Goal: Task Accomplishment & Management: Complete application form

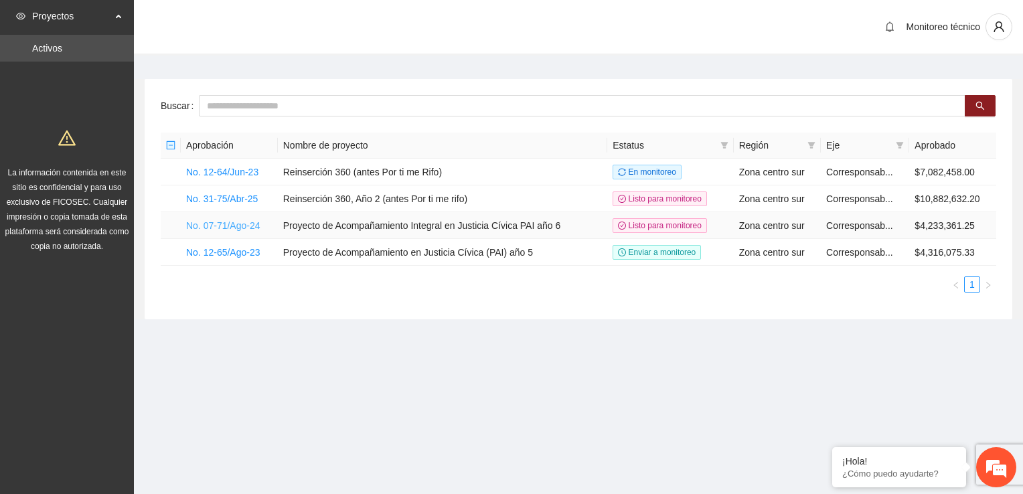
click at [236, 224] on link "No. 07-71/Ago-24" at bounding box center [223, 225] width 74 height 11
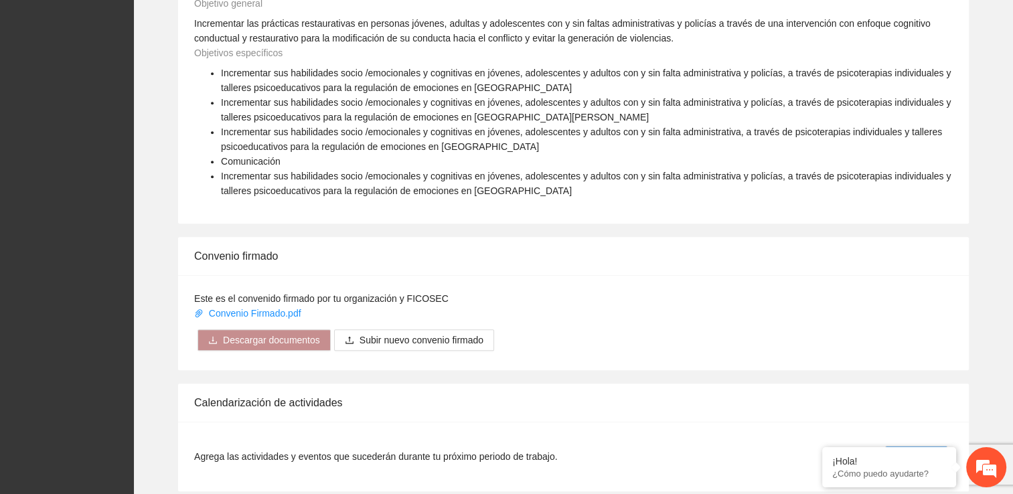
scroll to position [1093, 0]
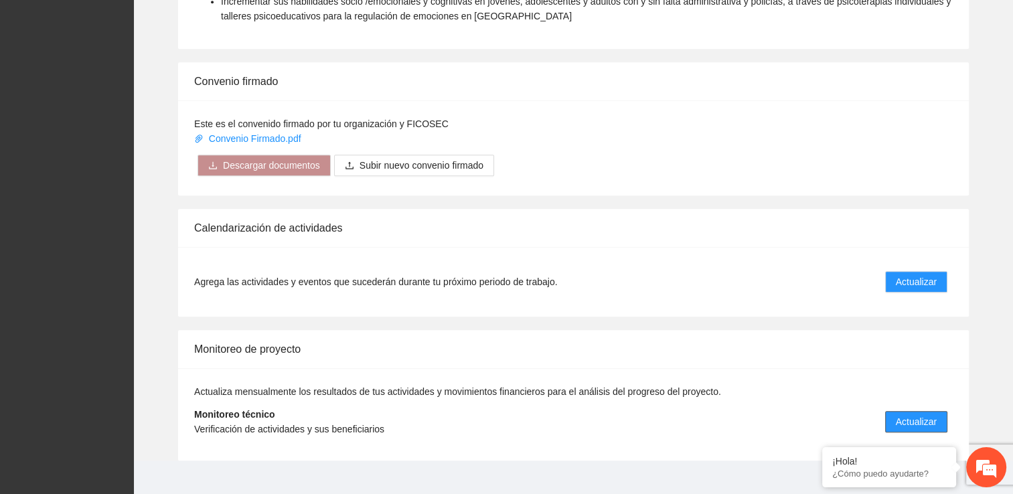
click at [905, 414] on span "Actualizar" at bounding box center [916, 421] width 41 height 15
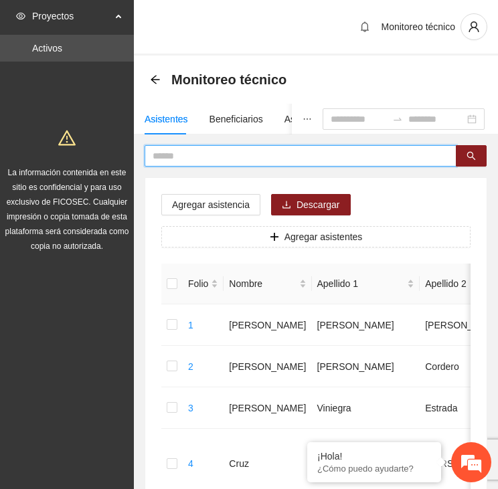
click at [218, 152] on input "text" at bounding box center [295, 156] width 285 height 15
type input "******"
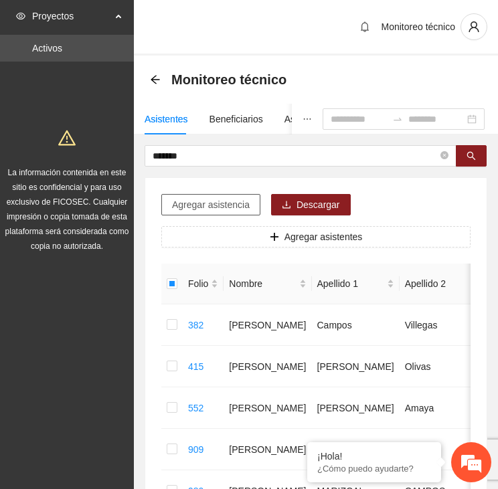
click at [222, 200] on span "Agregar asistencia" at bounding box center [211, 205] width 78 height 15
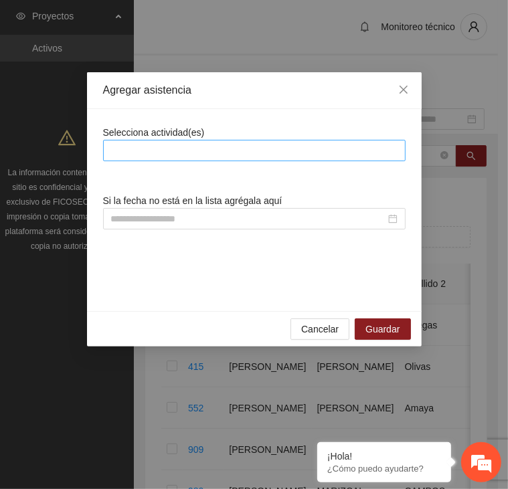
click at [227, 145] on div at bounding box center [254, 151] width 296 height 16
click at [157, 147] on div at bounding box center [254, 151] width 296 height 16
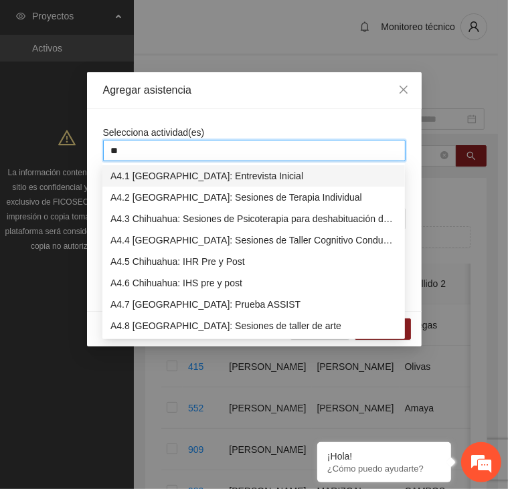
type input "***"
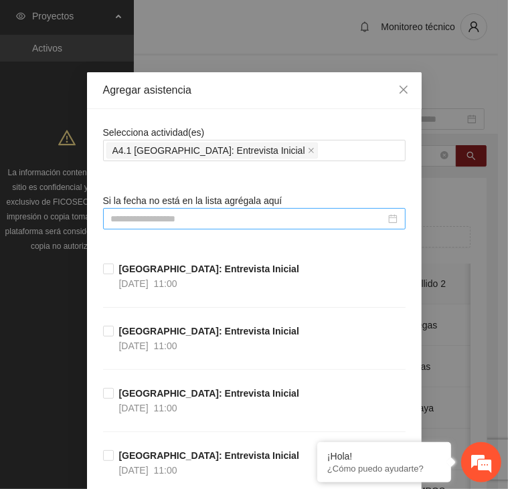
click at [175, 218] on input at bounding box center [248, 219] width 275 height 15
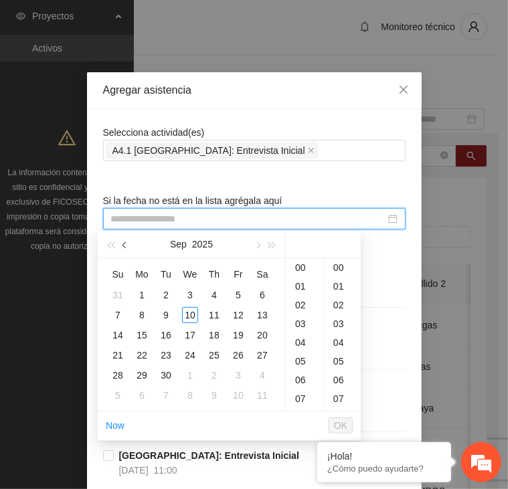
click at [127, 248] on button "button" at bounding box center [125, 244] width 15 height 27
click at [238, 293] on div "1" at bounding box center [238, 295] width 16 height 16
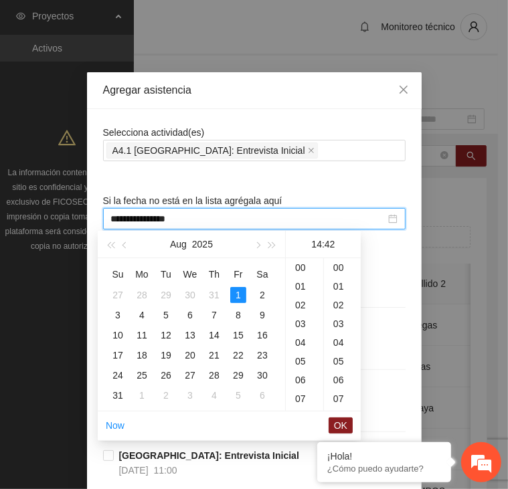
scroll to position [787, 0]
type input "**********"
click at [342, 424] on span "OK" at bounding box center [340, 425] width 13 height 15
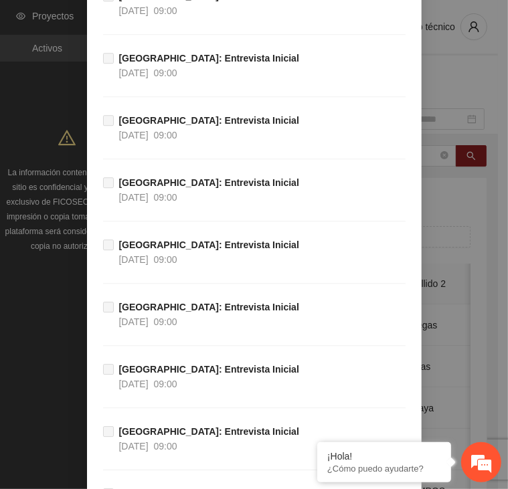
scroll to position [9564, 0]
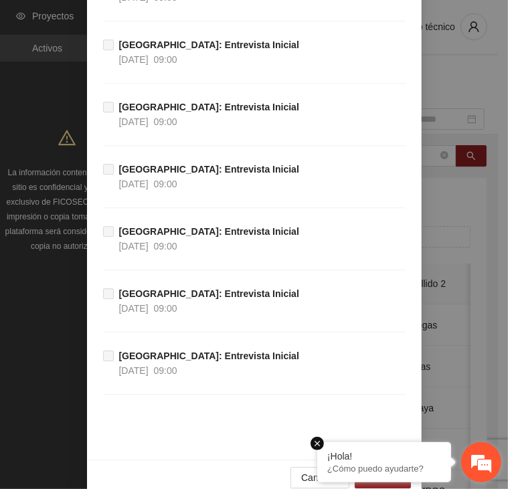
click at [319, 443] on em at bounding box center [317, 443] width 13 height 13
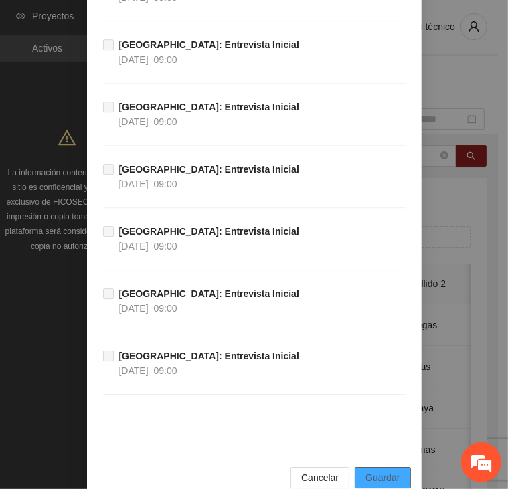
click at [359, 467] on button "Guardar" at bounding box center [383, 477] width 56 height 21
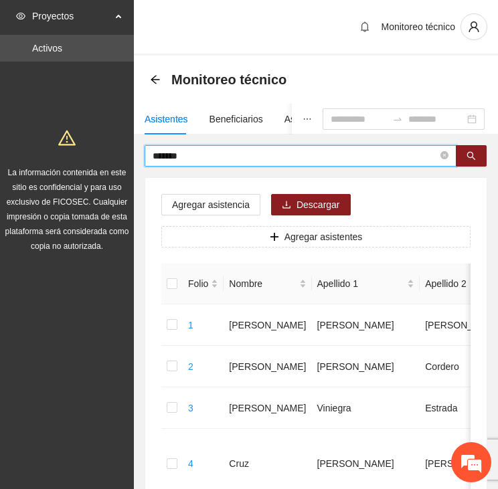
drag, startPoint x: 197, startPoint y: 155, endPoint x: 161, endPoint y: 157, distance: 35.6
click at [161, 157] on input "******" at bounding box center [295, 156] width 285 height 15
type input "*"
type input "******"
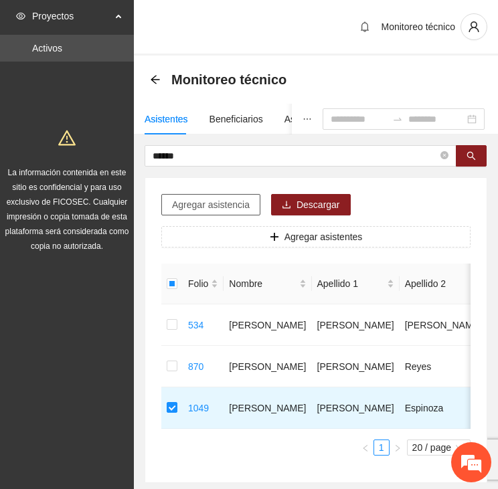
click at [214, 203] on span "Agregar asistencia" at bounding box center [211, 205] width 78 height 15
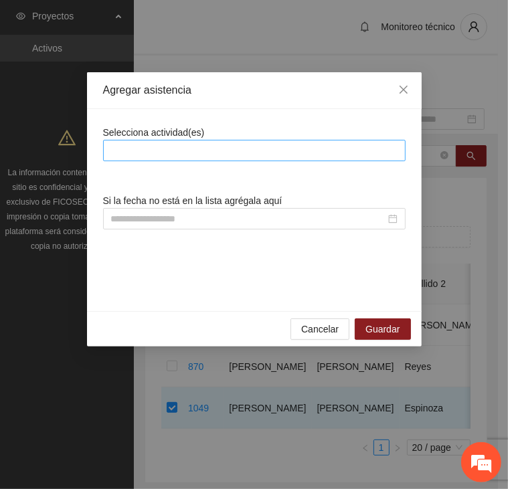
click at [220, 147] on div at bounding box center [254, 151] width 296 height 16
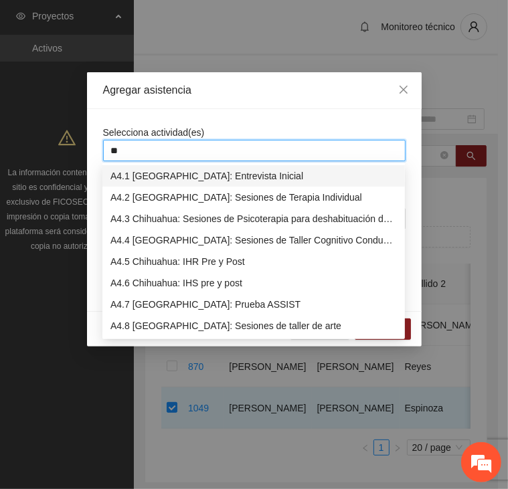
type input "***"
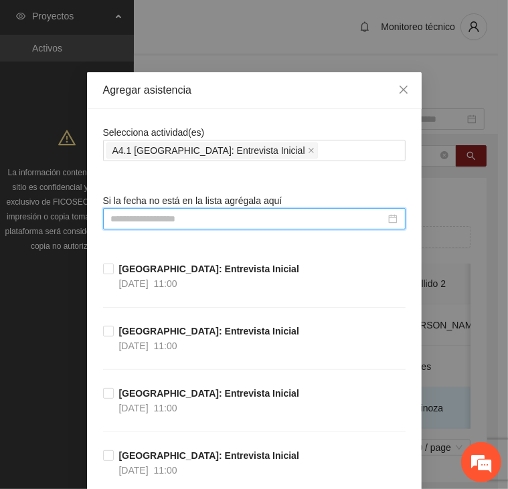
click at [145, 216] on input at bounding box center [248, 219] width 275 height 15
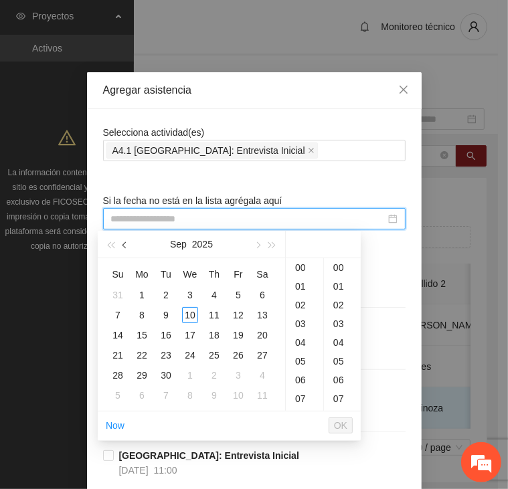
click at [126, 246] on span "button" at bounding box center [126, 245] width 7 height 7
click at [215, 313] on div "7" at bounding box center [214, 315] width 16 height 16
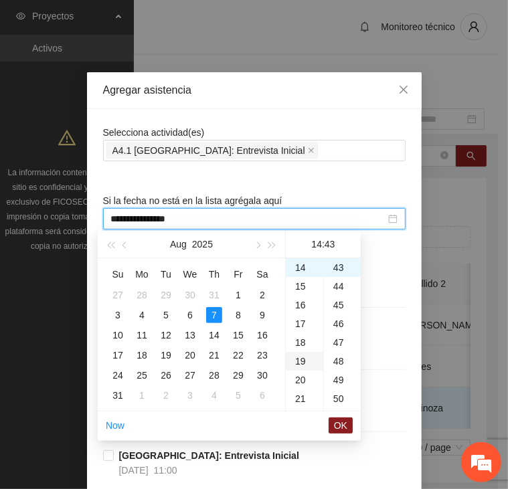
type input "**********"
click at [343, 422] on span "OK" at bounding box center [340, 425] width 13 height 15
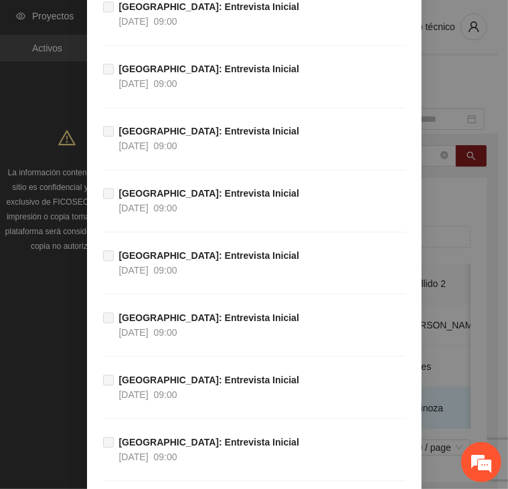
scroll to position [9564, 0]
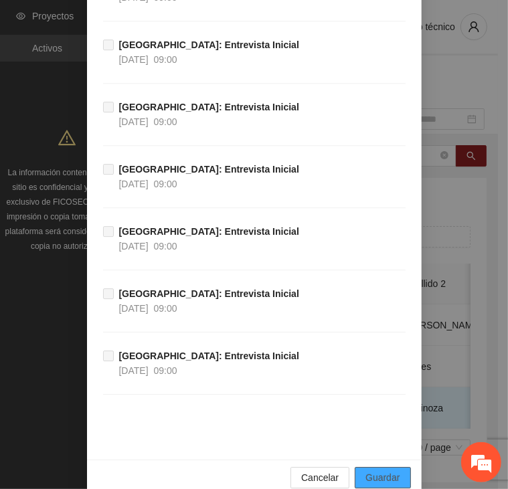
click at [382, 471] on span "Guardar" at bounding box center [383, 478] width 34 height 15
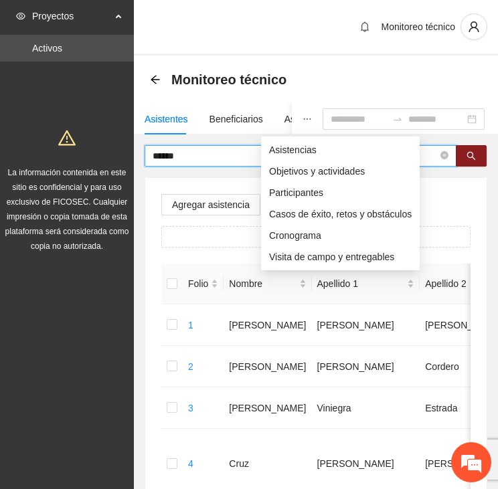
click at [154, 156] on input "******" at bounding box center [295, 156] width 285 height 15
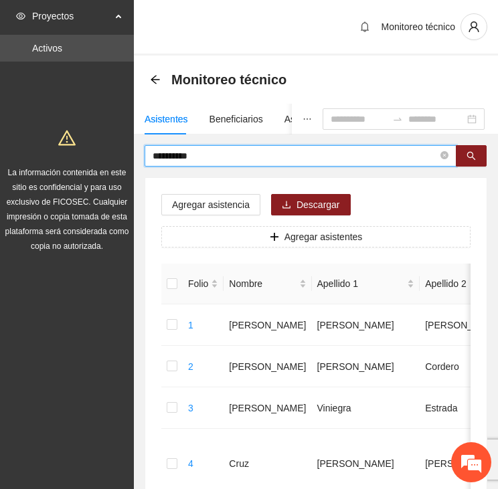
type input "**********"
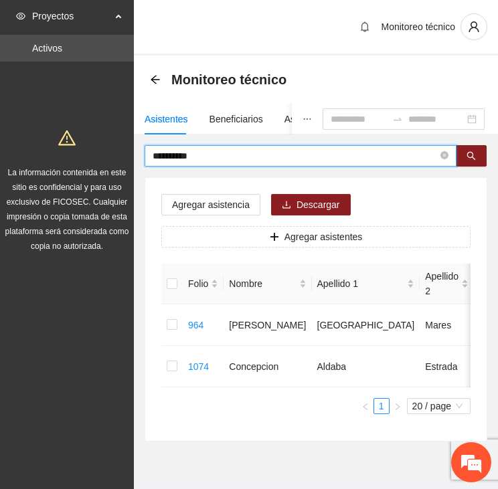
click at [160, 360] on div "Agregar asistencia Descargar Agregar asistentes Folio Nombre Apellido 1 Apellid…" at bounding box center [315, 309] width 341 height 263
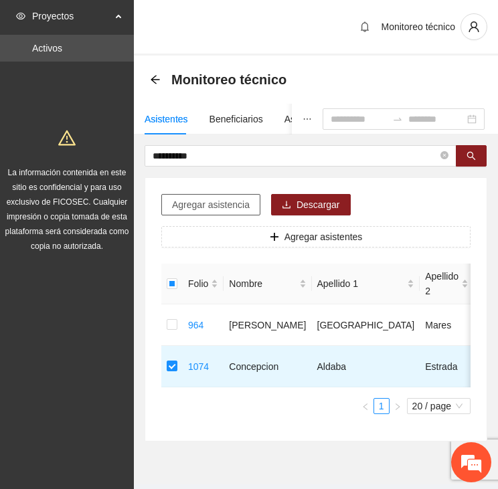
click at [226, 201] on span "Agregar asistencia" at bounding box center [211, 205] width 78 height 15
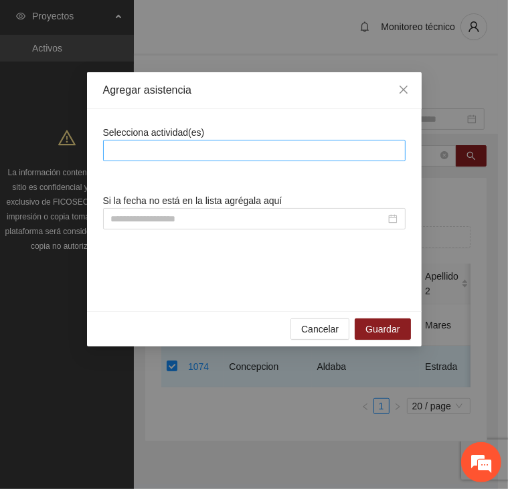
click at [229, 150] on div at bounding box center [254, 151] width 296 height 16
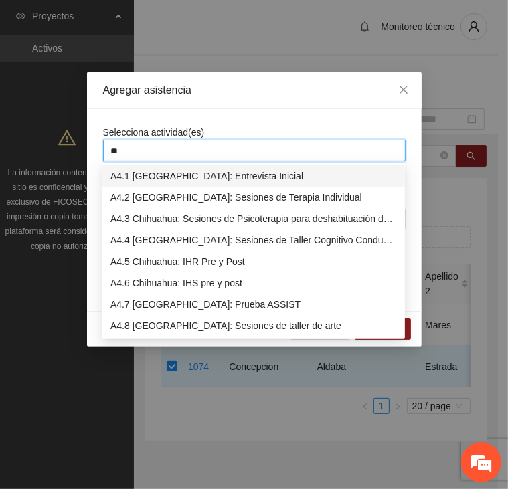
type input "***"
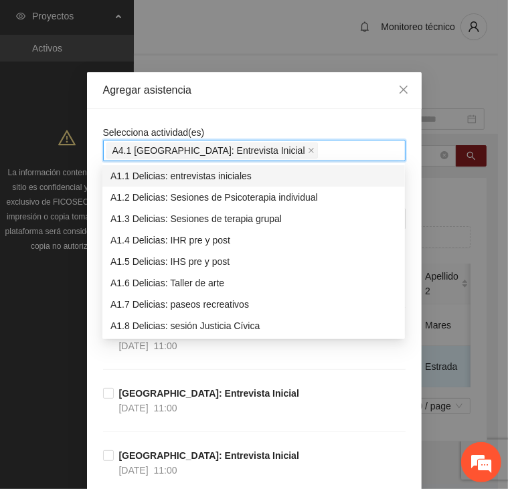
click at [216, 102] on div "Agregar asistencia" at bounding box center [254, 90] width 335 height 37
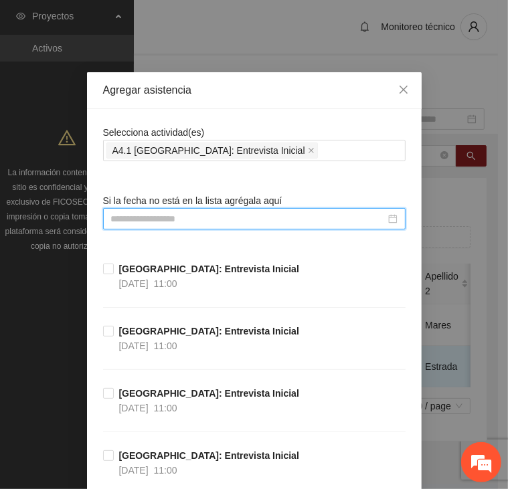
click at [175, 214] on input at bounding box center [248, 219] width 275 height 15
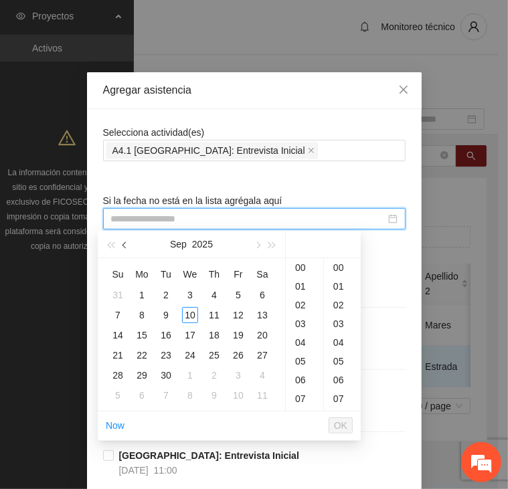
click at [125, 243] on span "button" at bounding box center [126, 245] width 7 height 7
click at [210, 315] on div "7" at bounding box center [214, 315] width 16 height 16
type input "**********"
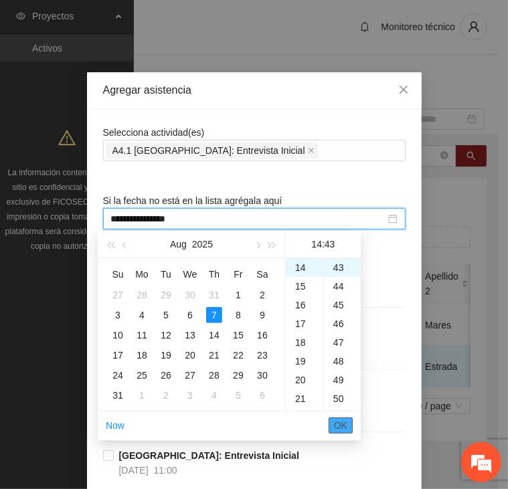
click at [344, 425] on span "OK" at bounding box center [340, 425] width 13 height 15
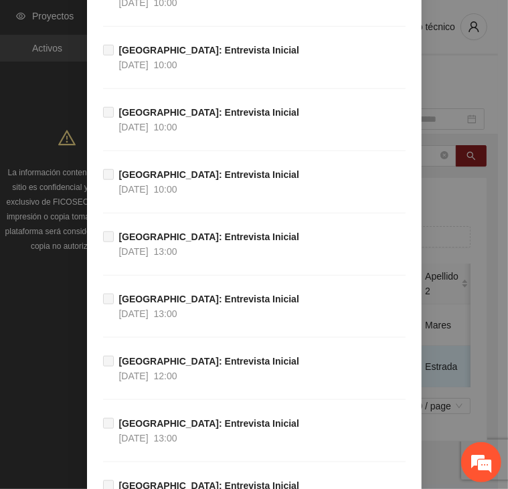
scroll to position [9564, 0]
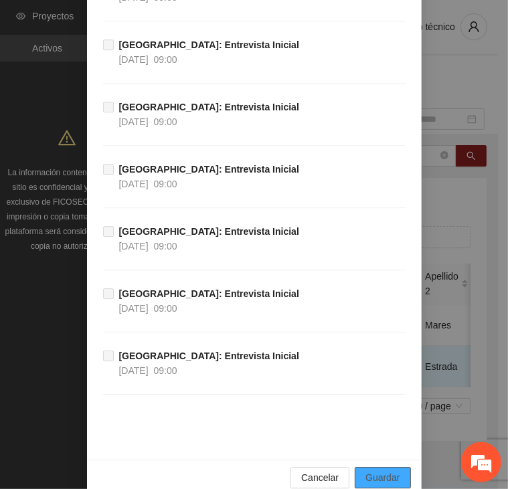
click at [388, 471] on span "Guardar" at bounding box center [383, 478] width 34 height 15
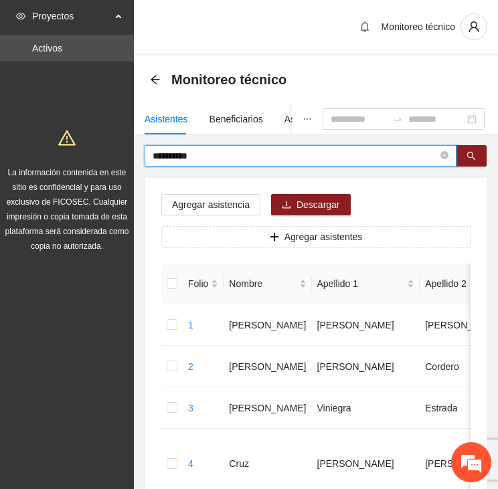
drag, startPoint x: 207, startPoint y: 156, endPoint x: 121, endPoint y: 152, distance: 86.5
type input "*******"
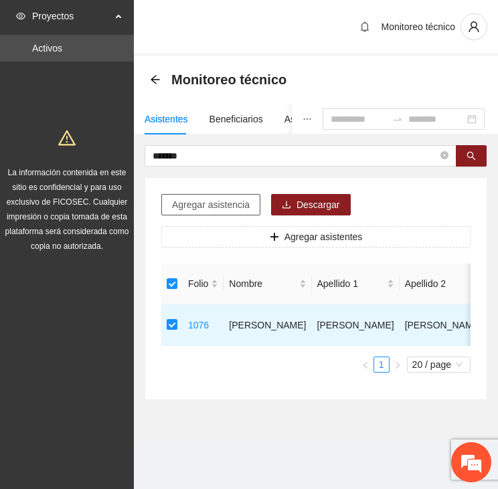
click at [201, 209] on span "Agregar asistencia" at bounding box center [211, 205] width 78 height 15
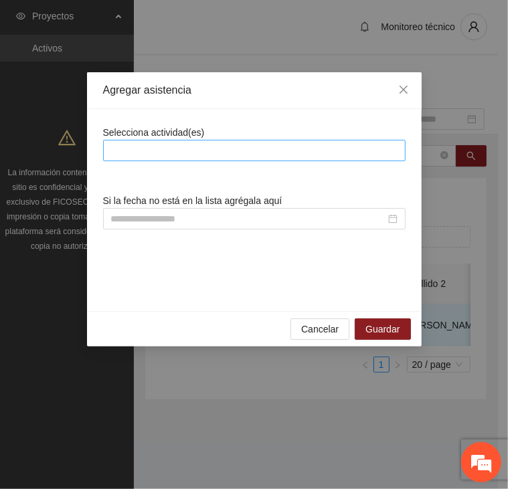
click at [210, 147] on div at bounding box center [254, 151] width 296 height 16
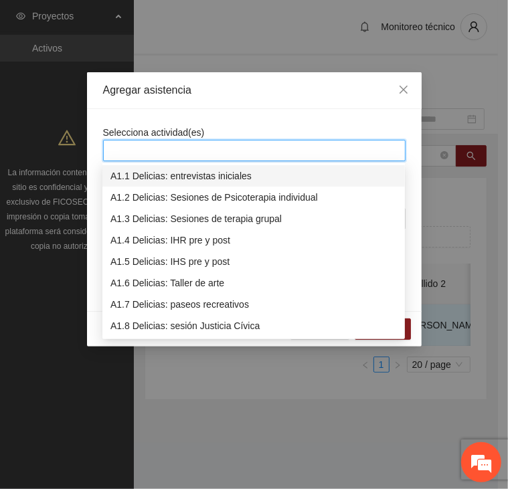
type input "*"
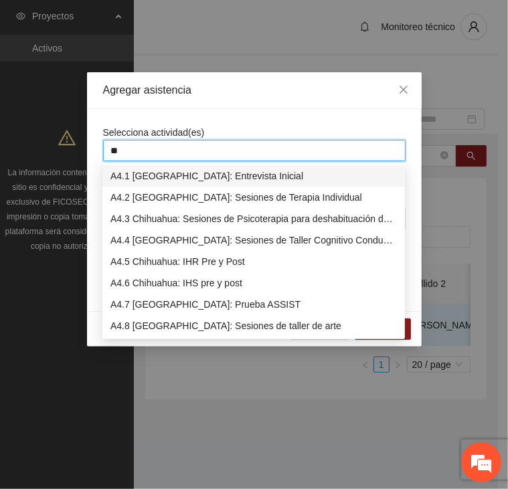
type input "***"
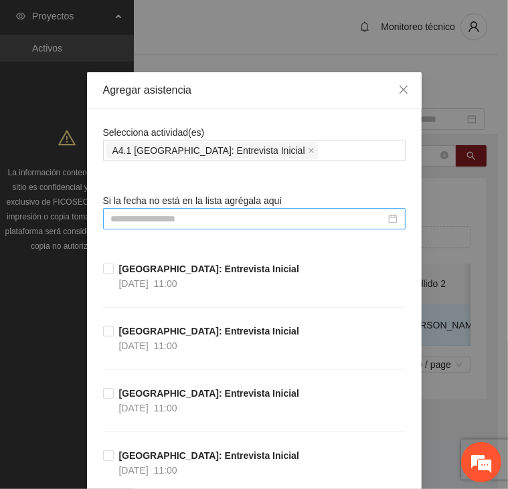
click at [209, 220] on input at bounding box center [248, 219] width 275 height 15
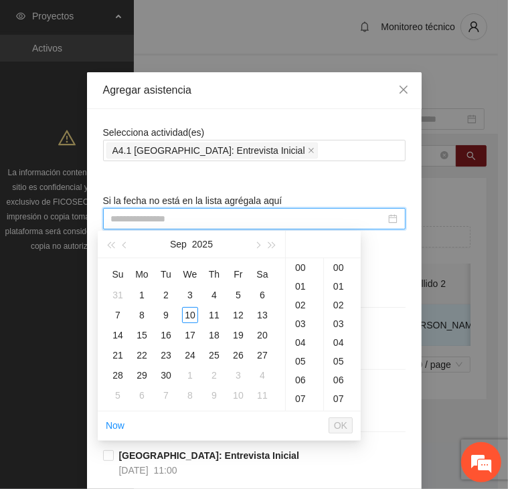
type input "**********"
click at [130, 244] on button "button" at bounding box center [125, 244] width 15 height 27
click at [146, 314] on div "4" at bounding box center [142, 315] width 16 height 16
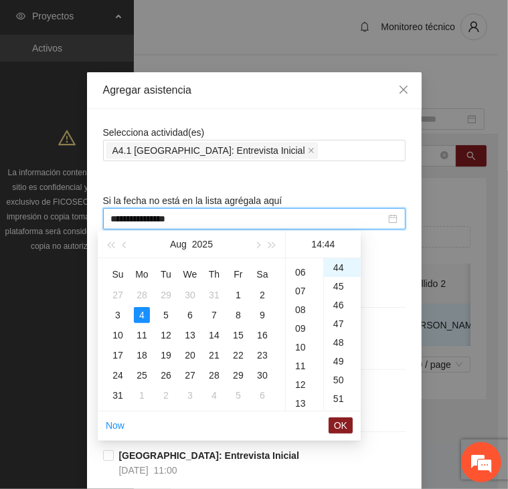
scroll to position [0, 0]
click at [300, 287] on div "01" at bounding box center [304, 286] width 37 height 19
click at [306, 347] on div "05" at bounding box center [304, 342] width 37 height 19
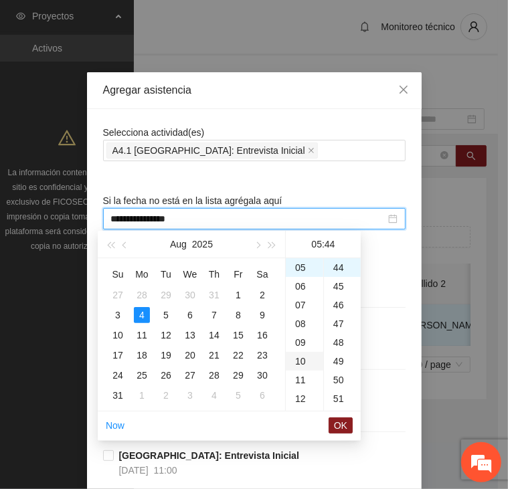
click at [304, 358] on div "10" at bounding box center [304, 361] width 37 height 19
click at [337, 269] on div "00" at bounding box center [342, 267] width 37 height 19
type input "**********"
click at [348, 423] on button "OK" at bounding box center [341, 426] width 24 height 16
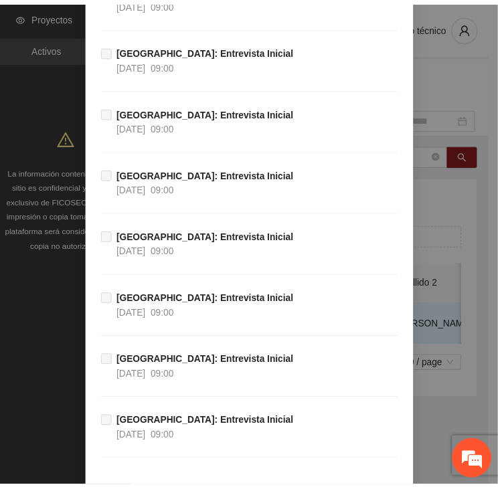
scroll to position [9564, 0]
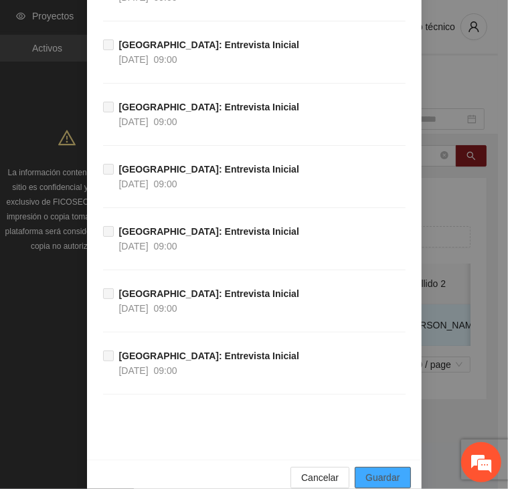
click at [378, 471] on span "Guardar" at bounding box center [383, 478] width 34 height 15
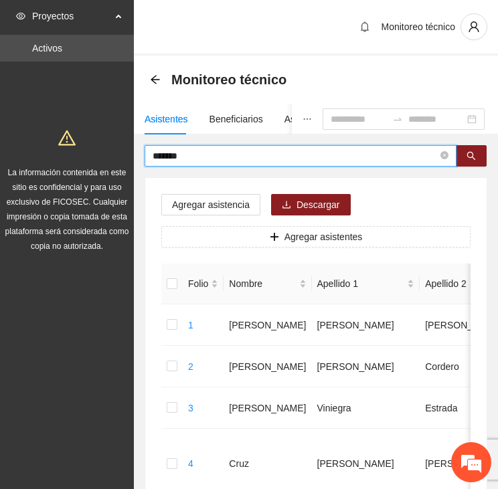
drag, startPoint x: 224, startPoint y: 153, endPoint x: 129, endPoint y: 155, distance: 95.1
type input "******"
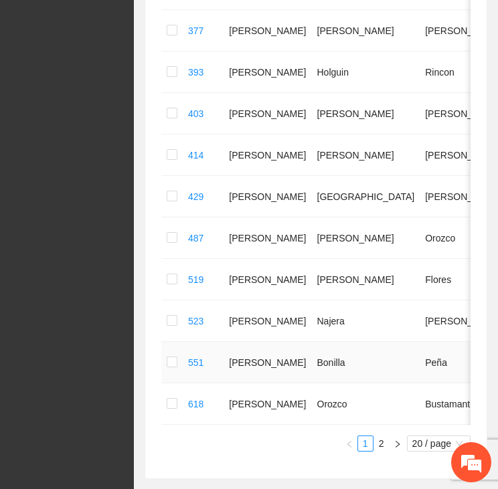
scroll to position [736, 0]
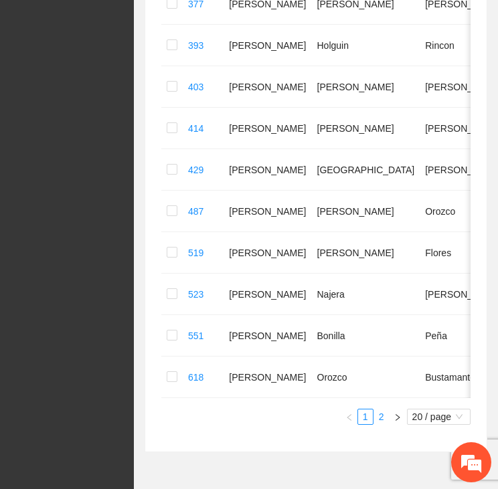
click at [379, 423] on link "2" at bounding box center [381, 417] width 15 height 15
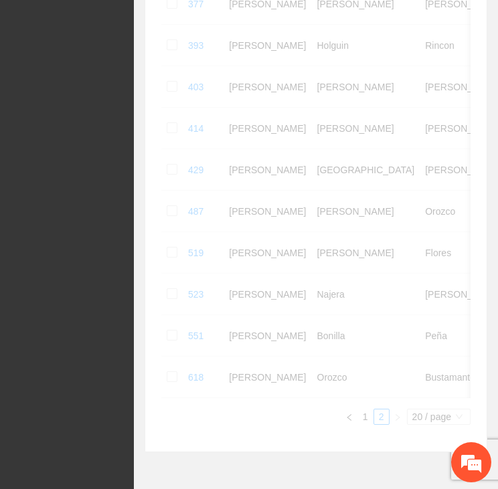
scroll to position [664, 0]
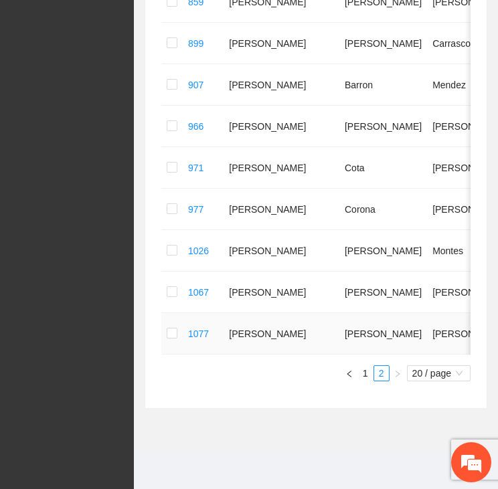
click at [165, 326] on td at bounding box center [171, 334] width 21 height 42
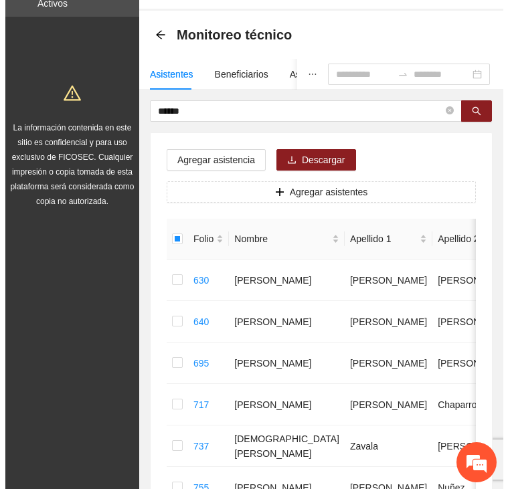
scroll to position [0, 0]
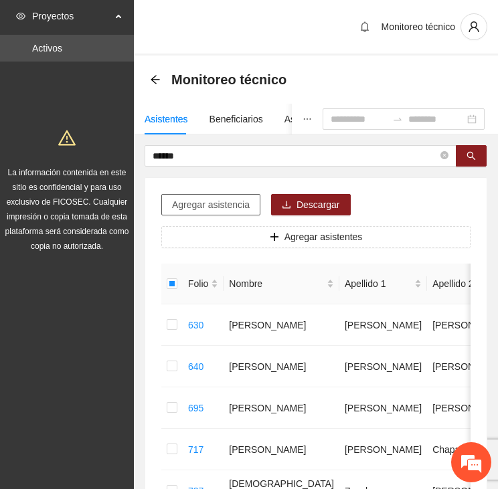
click at [206, 212] on button "Agregar asistencia" at bounding box center [210, 204] width 99 height 21
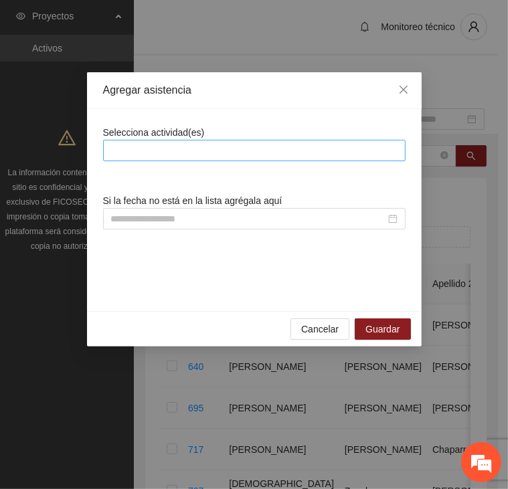
click at [203, 151] on div at bounding box center [254, 151] width 296 height 16
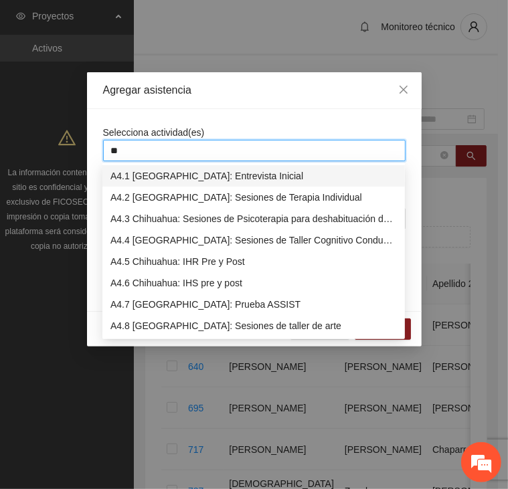
type input "***"
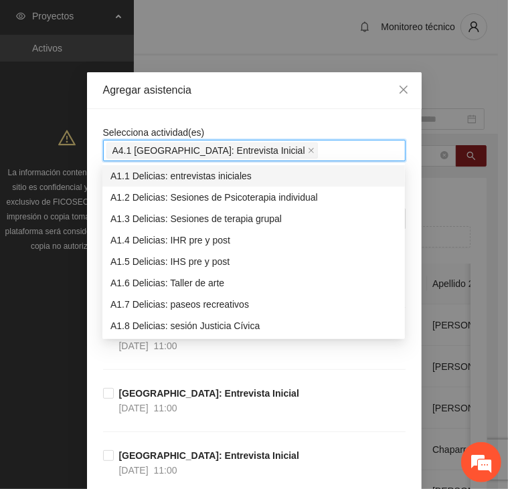
click at [228, 98] on div "Agregar asistencia" at bounding box center [254, 90] width 335 height 37
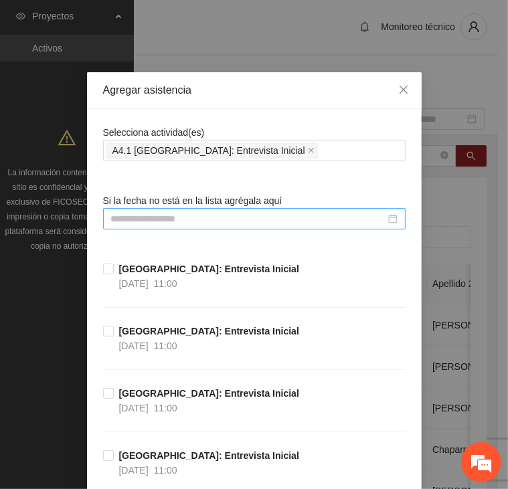
click at [142, 218] on input at bounding box center [248, 219] width 275 height 15
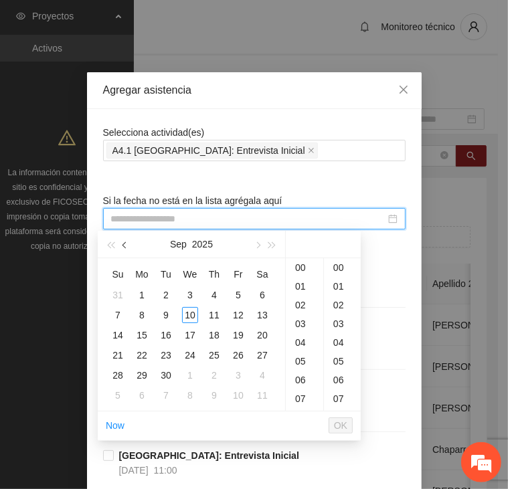
click at [128, 252] on button "button" at bounding box center [125, 244] width 15 height 27
click at [235, 317] on div "8" at bounding box center [238, 315] width 16 height 16
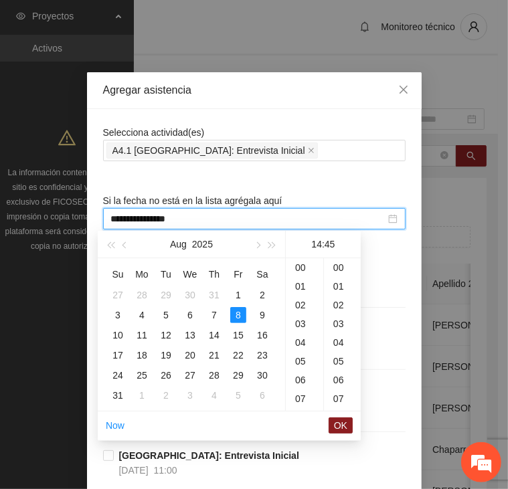
scroll to position [844, 0]
type input "**********"
click at [342, 426] on span "OK" at bounding box center [340, 425] width 13 height 15
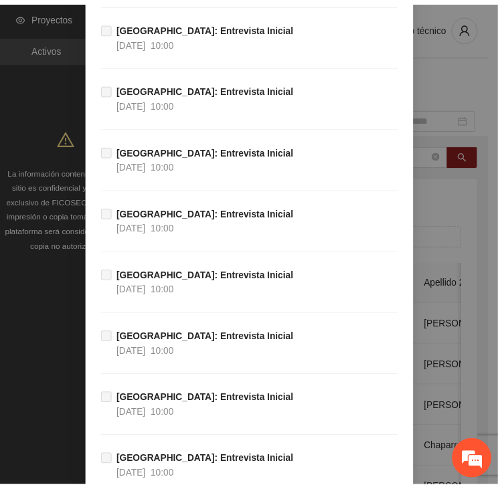
scroll to position [9564, 0]
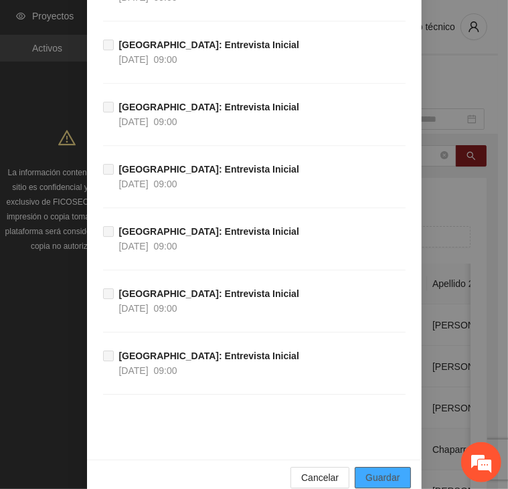
click at [374, 471] on span "Guardar" at bounding box center [383, 478] width 34 height 15
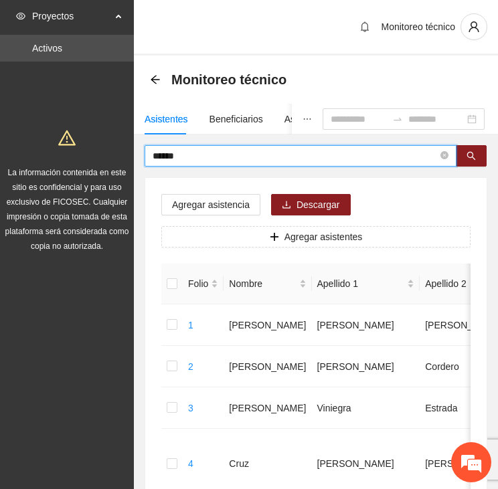
drag, startPoint x: 188, startPoint y: 160, endPoint x: 119, endPoint y: 163, distance: 69.0
type input "*****"
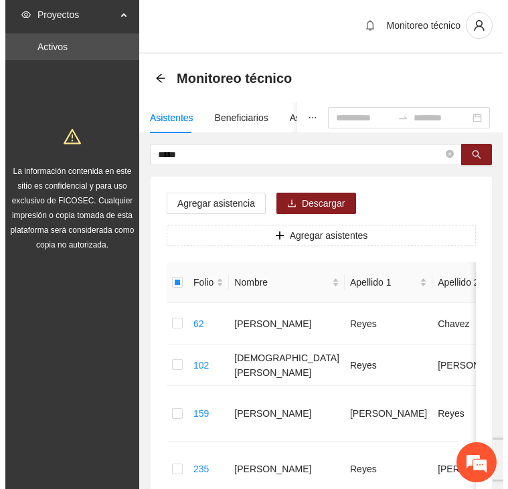
scroll to position [0, 0]
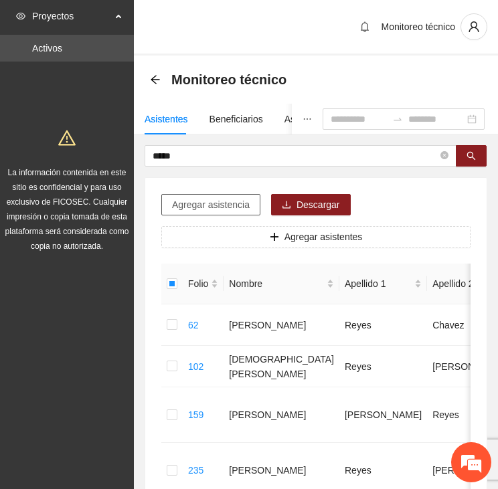
click at [207, 203] on span "Agregar asistencia" at bounding box center [211, 205] width 78 height 15
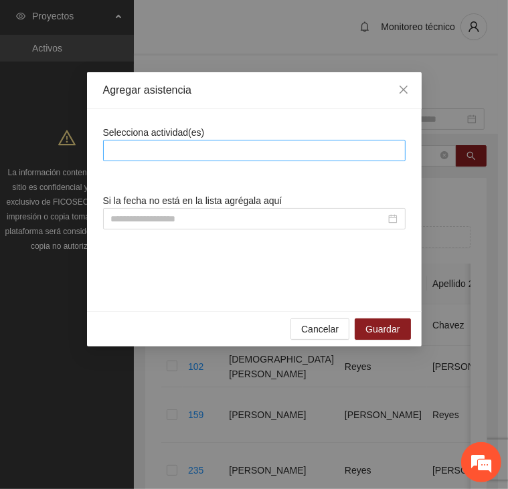
click at [241, 149] on div at bounding box center [254, 151] width 296 height 16
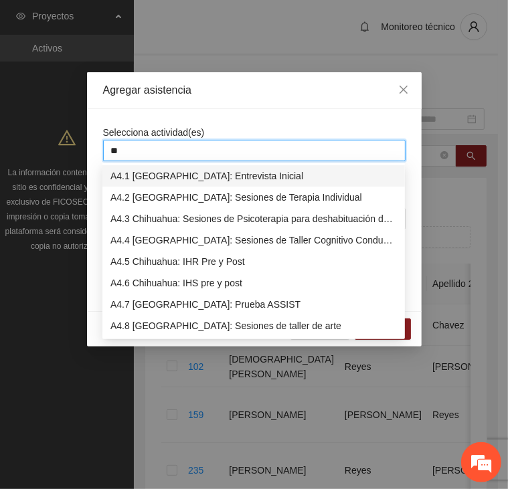
type input "***"
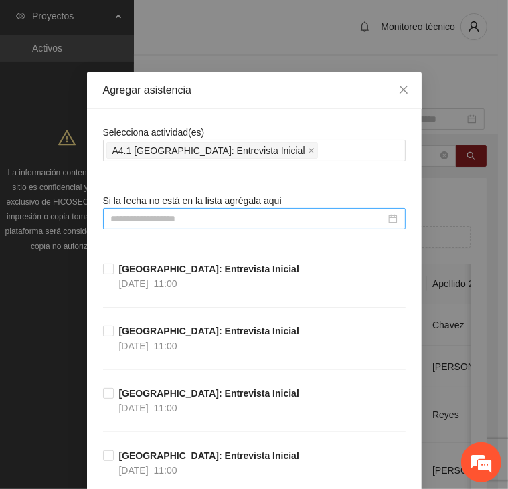
click at [181, 220] on input at bounding box center [248, 219] width 275 height 15
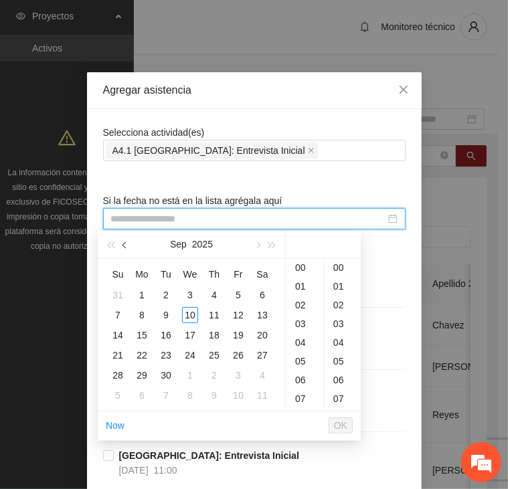
click at [129, 245] on button "button" at bounding box center [125, 244] width 15 height 27
click at [143, 334] on div "11" at bounding box center [142, 335] width 16 height 16
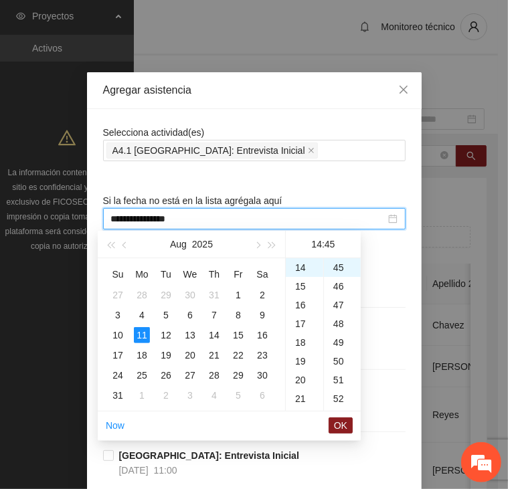
type input "**********"
click at [341, 424] on span "OK" at bounding box center [340, 425] width 13 height 15
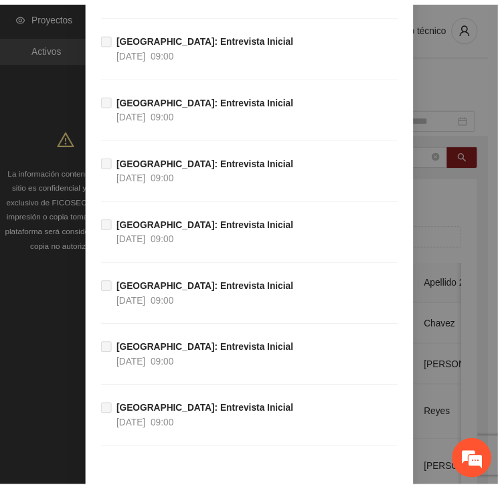
scroll to position [9564, 0]
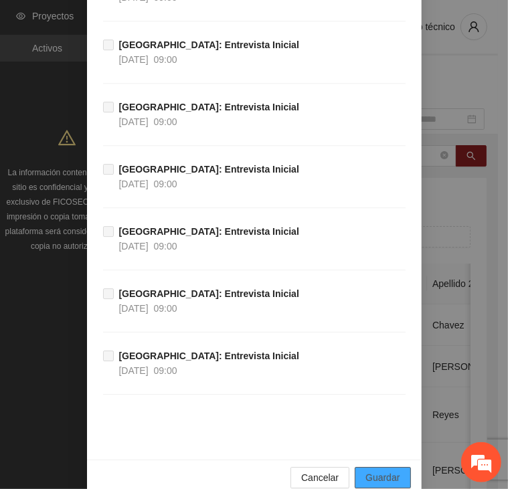
click at [384, 471] on span "Guardar" at bounding box center [383, 478] width 34 height 15
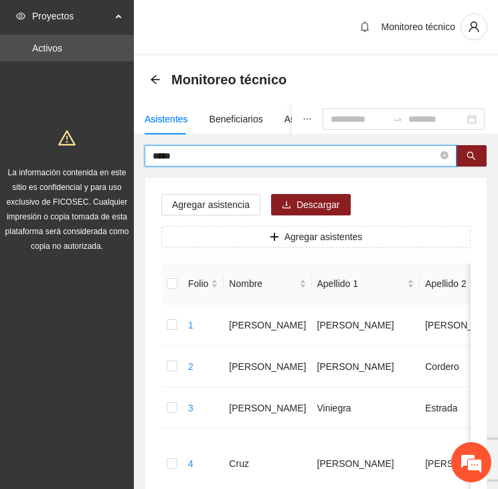
drag, startPoint x: 198, startPoint y: 157, endPoint x: 113, endPoint y: 159, distance: 85.1
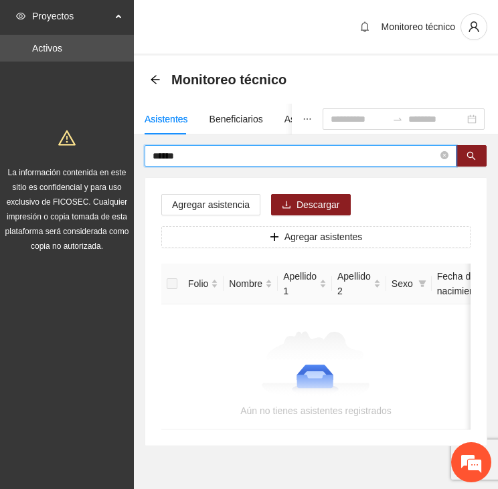
drag, startPoint x: 183, startPoint y: 155, endPoint x: 139, endPoint y: 157, distance: 44.3
click at [139, 157] on div "****** Agregar asistencia Descargar Agregar asistentes Folio Nombre Apellido 1 …" at bounding box center [316, 295] width 364 height 301
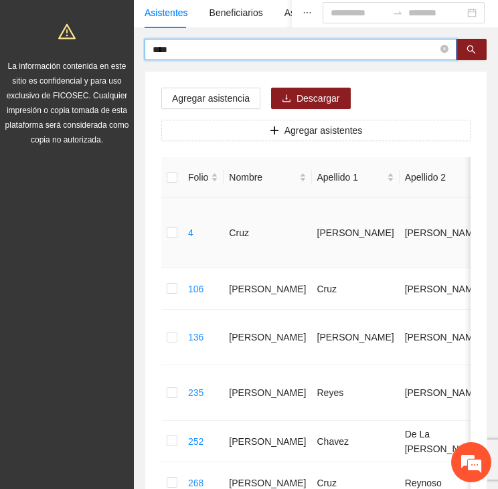
scroll to position [0, 0]
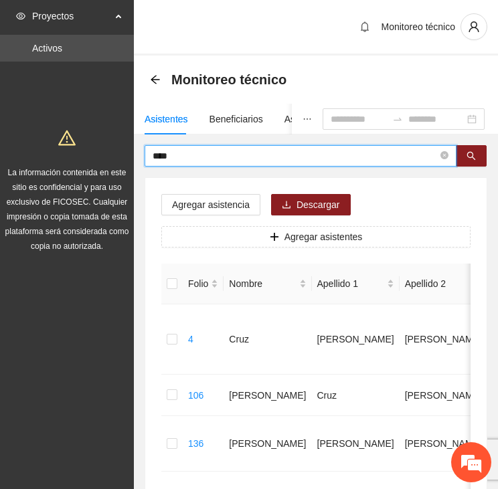
drag, startPoint x: 191, startPoint y: 154, endPoint x: 138, endPoint y: 157, distance: 53.0
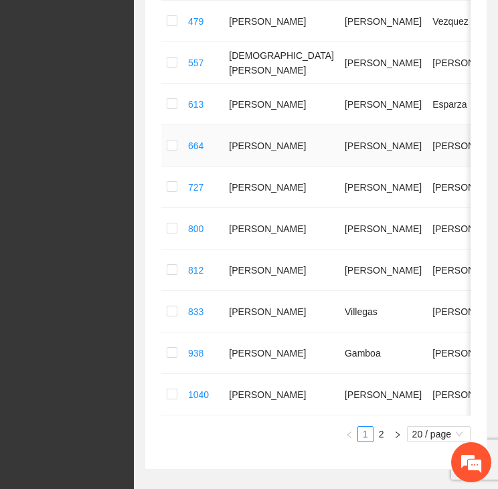
scroll to position [736, 0]
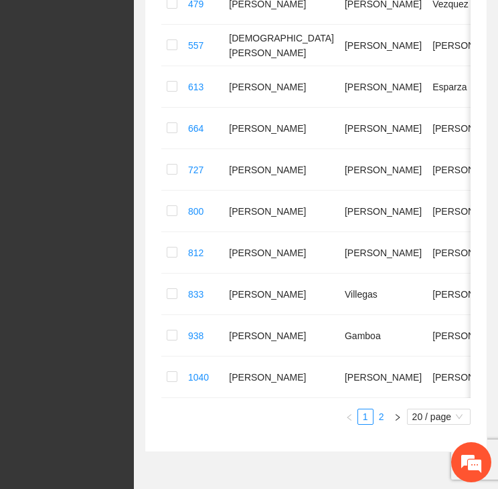
click at [380, 424] on link "2" at bounding box center [381, 417] width 15 height 15
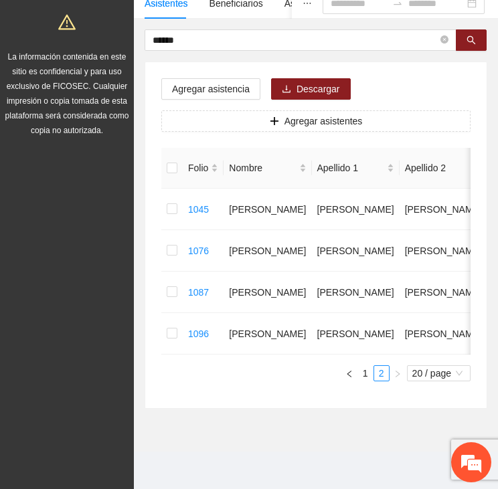
scroll to position [125, 0]
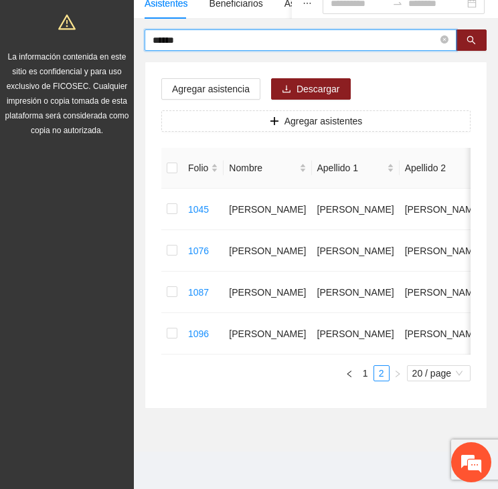
drag, startPoint x: 196, startPoint y: 33, endPoint x: 121, endPoint y: 25, distance: 76.2
click at [121, 25] on section "Proyectos Activos La información contenida en este sitio es confidencial y para…" at bounding box center [249, 186] width 498 height 605
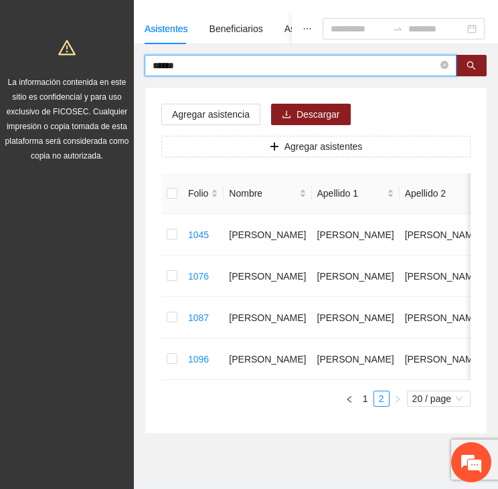
scroll to position [58, 0]
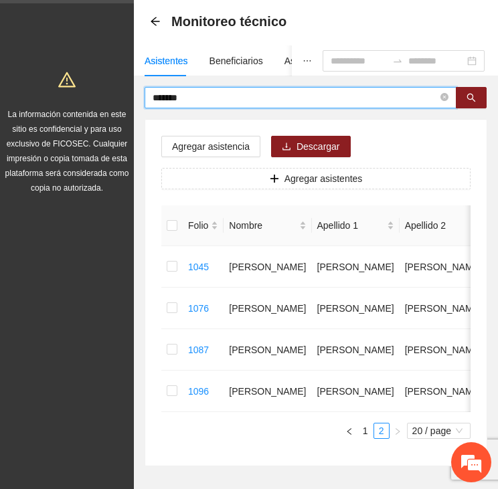
type input "*******"
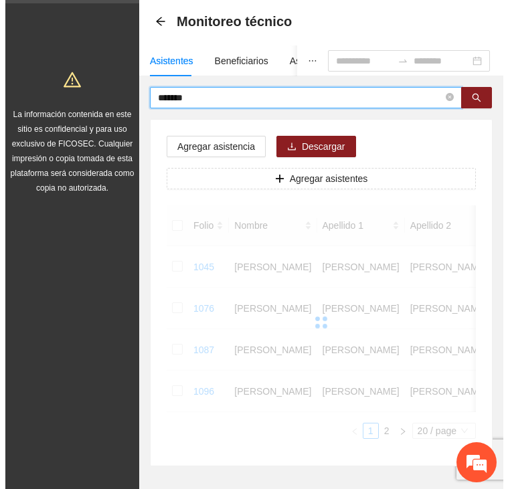
scroll to position [0, 0]
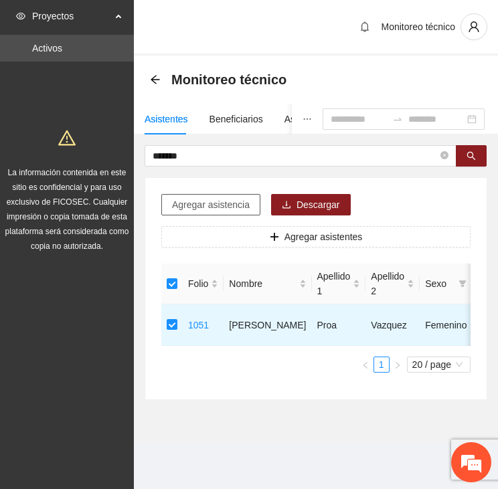
click at [196, 204] on span "Agregar asistencia" at bounding box center [211, 205] width 78 height 15
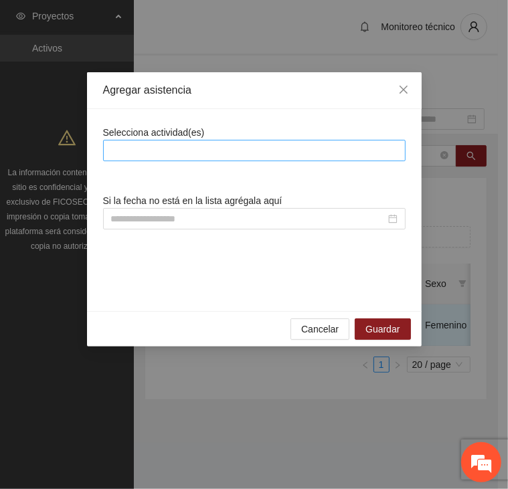
click at [189, 150] on div at bounding box center [254, 151] width 296 height 16
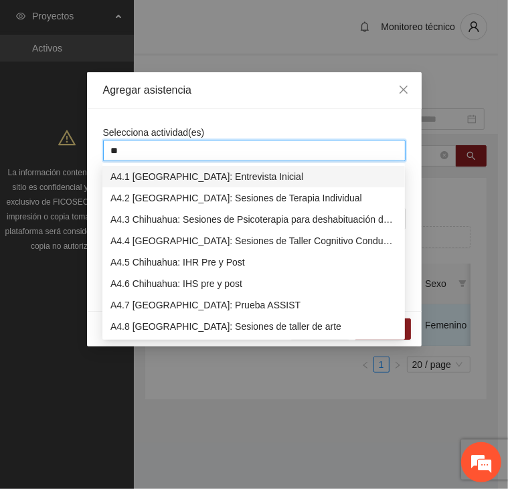
type input "***"
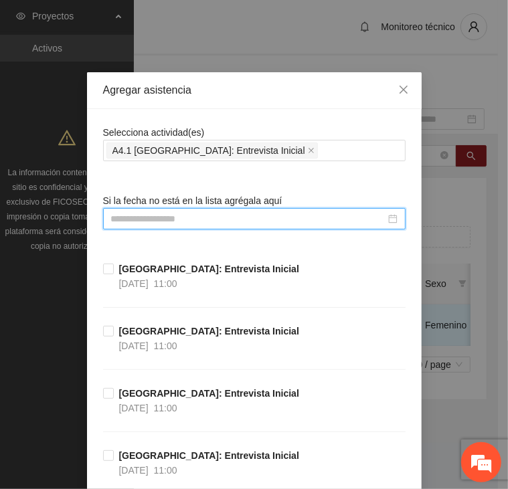
click at [173, 217] on input at bounding box center [248, 219] width 275 height 15
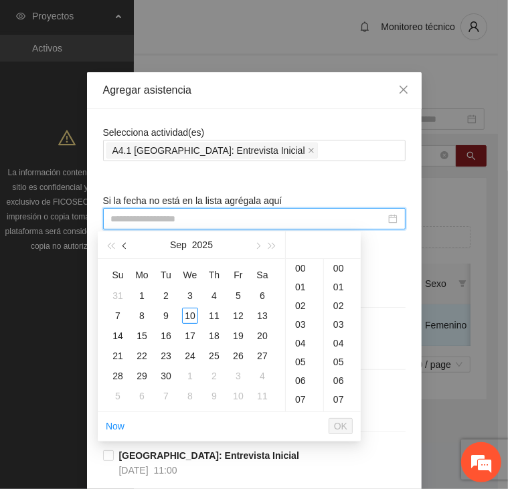
click at [123, 246] on button "button" at bounding box center [125, 245] width 15 height 27
click at [167, 338] on div "12" at bounding box center [166, 336] width 16 height 16
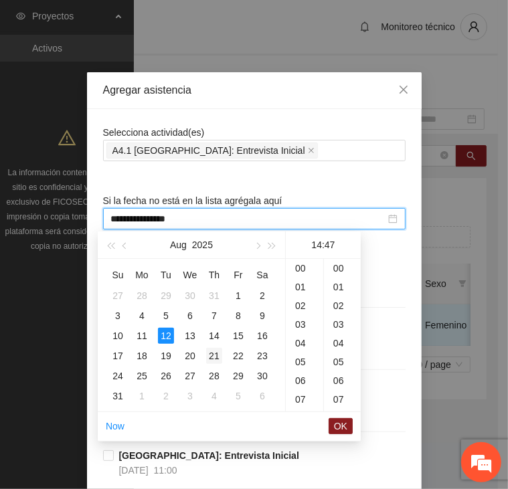
scroll to position [881, 0]
type input "**********"
drag, startPoint x: 335, startPoint y: 422, endPoint x: 345, endPoint y: 377, distance: 46.8
click at [335, 422] on span "OK" at bounding box center [340, 426] width 13 height 15
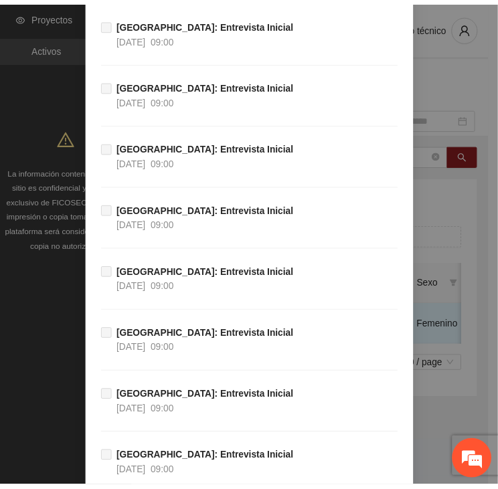
scroll to position [9564, 0]
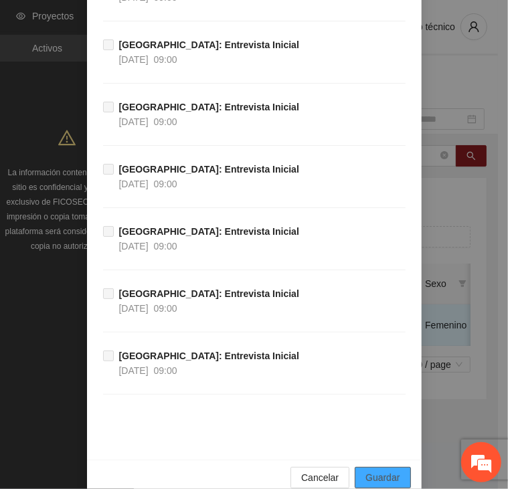
click at [386, 471] on span "Guardar" at bounding box center [383, 478] width 34 height 15
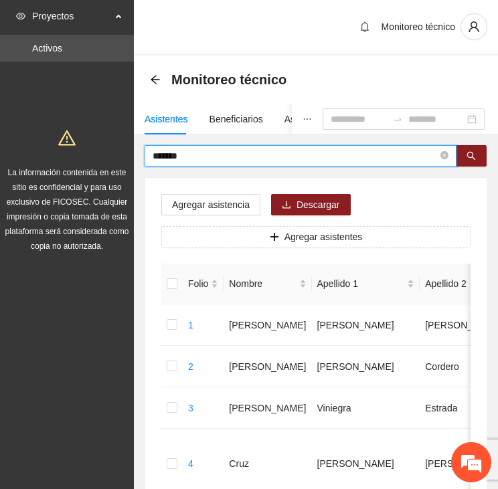
drag, startPoint x: 193, startPoint y: 151, endPoint x: 127, endPoint y: 150, distance: 65.6
type input "******"
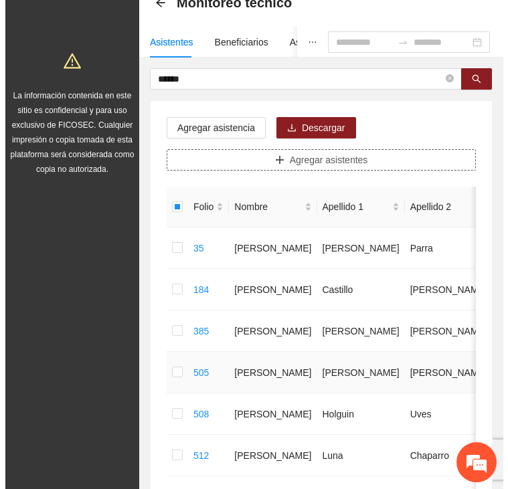
scroll to position [0, 0]
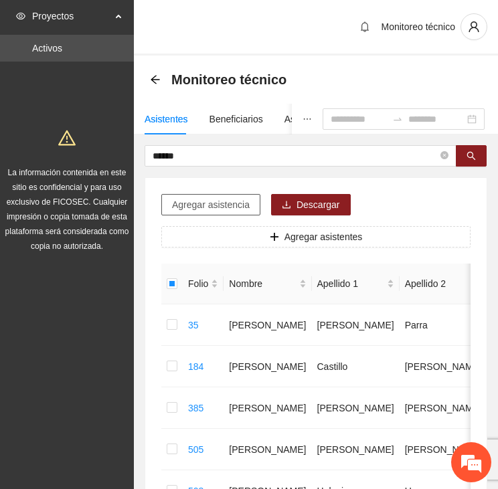
click at [210, 198] on span "Agregar asistencia" at bounding box center [211, 205] width 78 height 15
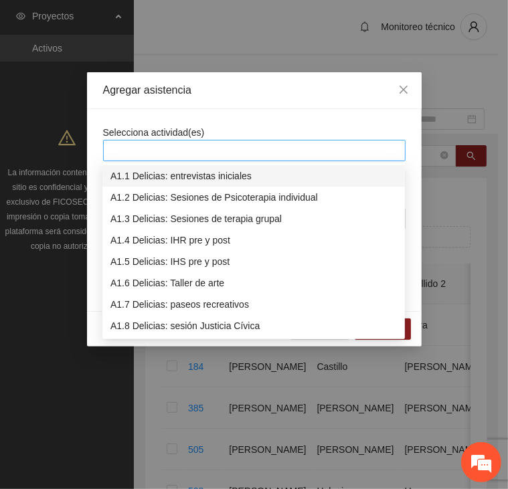
click at [204, 150] on div at bounding box center [254, 151] width 296 height 16
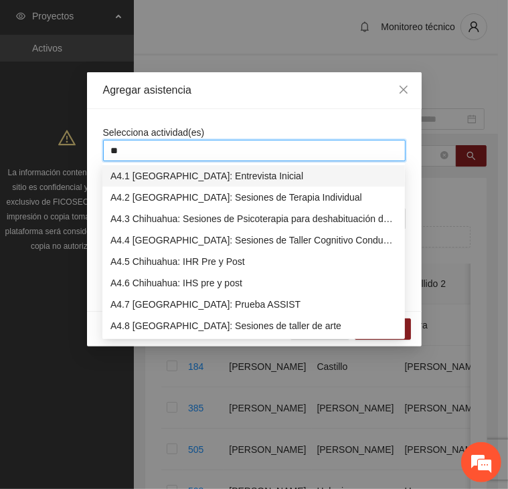
type input "***"
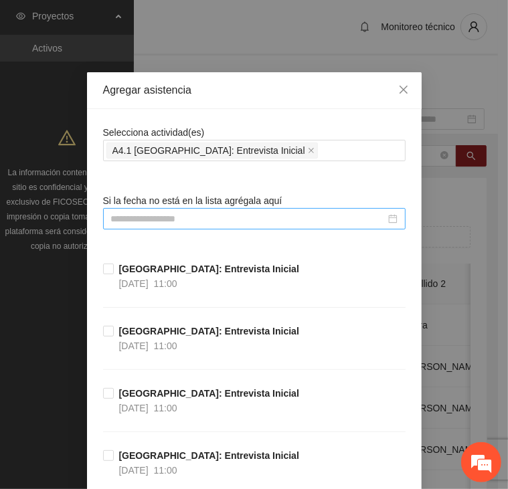
click at [139, 215] on input at bounding box center [248, 219] width 275 height 15
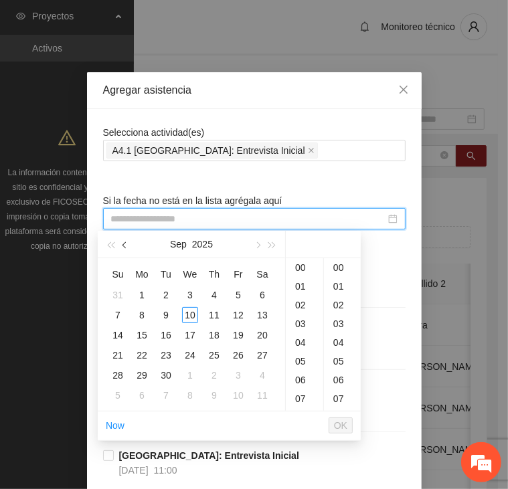
click at [125, 240] on button "button" at bounding box center [125, 244] width 15 height 27
click at [166, 331] on div "12" at bounding box center [166, 335] width 16 height 16
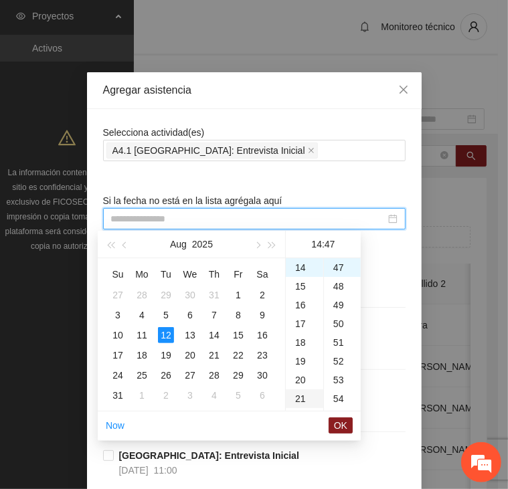
scroll to position [881, 0]
type input "**********"
click at [339, 421] on span "OK" at bounding box center [340, 425] width 13 height 15
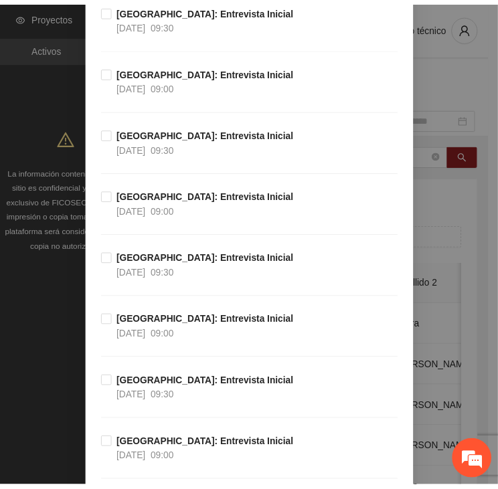
scroll to position [9564, 0]
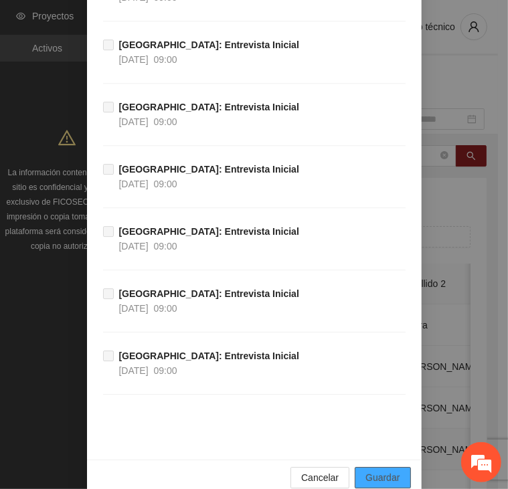
click at [383, 471] on span "Guardar" at bounding box center [383, 478] width 34 height 15
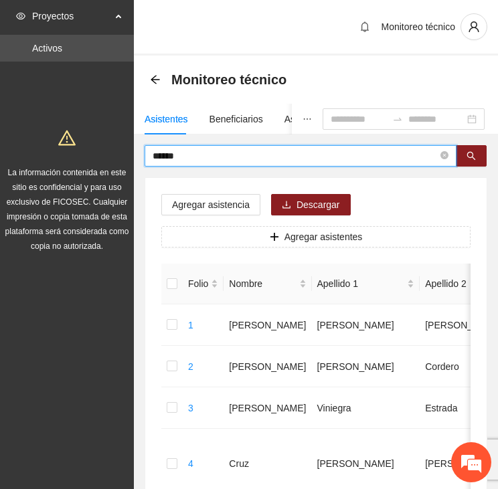
drag, startPoint x: 190, startPoint y: 159, endPoint x: 104, endPoint y: 153, distance: 86.0
type input "****"
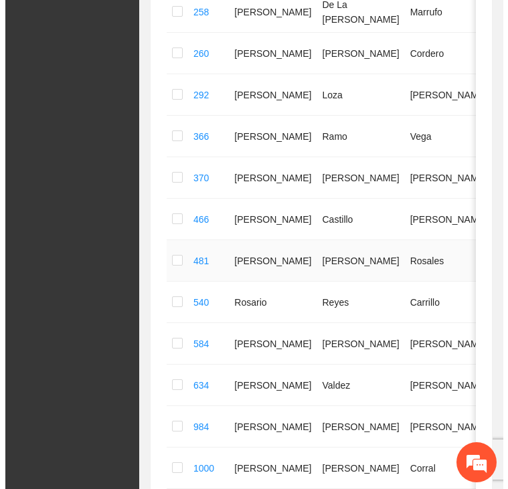
scroll to position [145, 0]
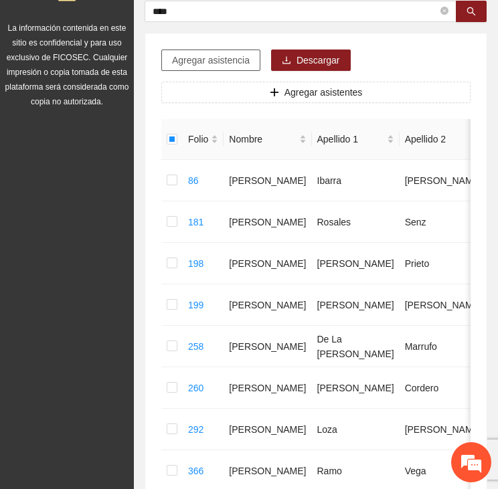
click at [201, 58] on span "Agregar asistencia" at bounding box center [211, 60] width 78 height 15
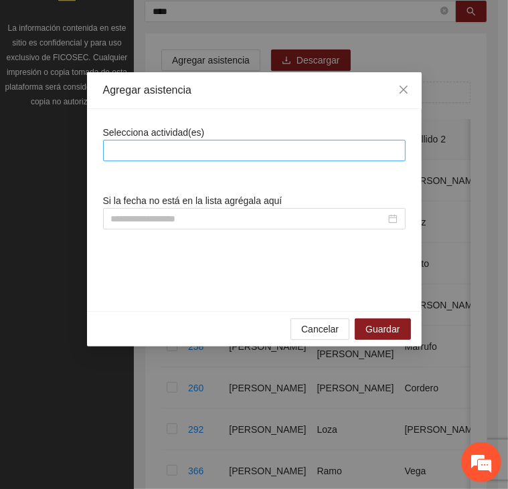
click at [197, 155] on div at bounding box center [254, 151] width 296 height 16
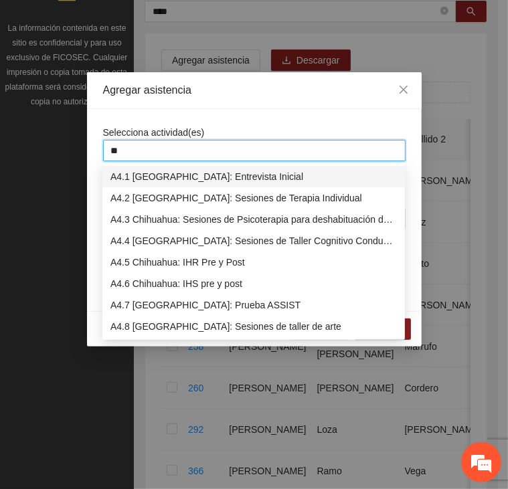
type input "***"
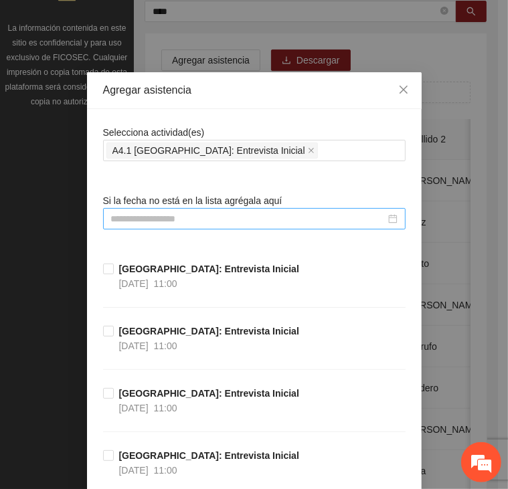
click at [173, 220] on input at bounding box center [248, 219] width 275 height 15
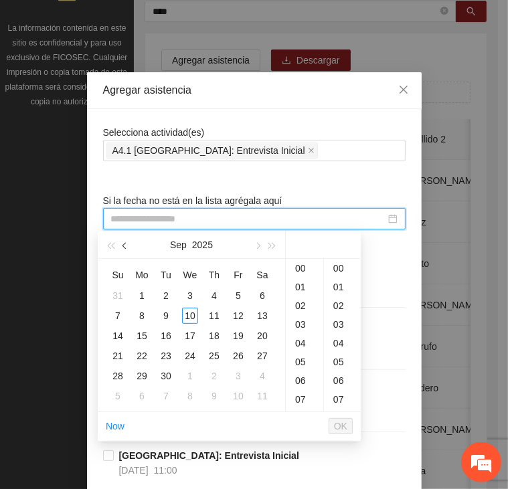
click at [119, 251] on button "button" at bounding box center [125, 245] width 15 height 27
click at [161, 337] on div "12" at bounding box center [166, 336] width 16 height 16
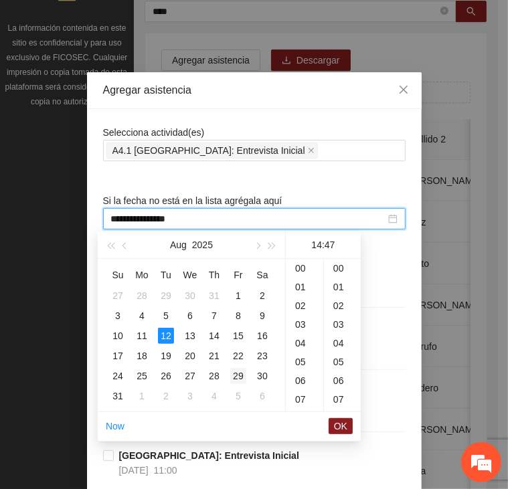
scroll to position [881, 0]
type input "**********"
click at [340, 422] on span "OK" at bounding box center [340, 426] width 13 height 15
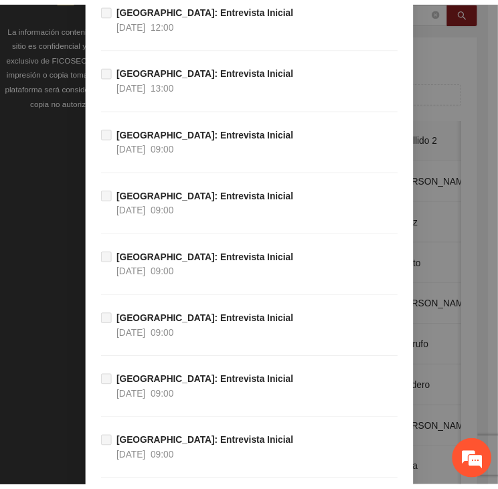
scroll to position [9564, 0]
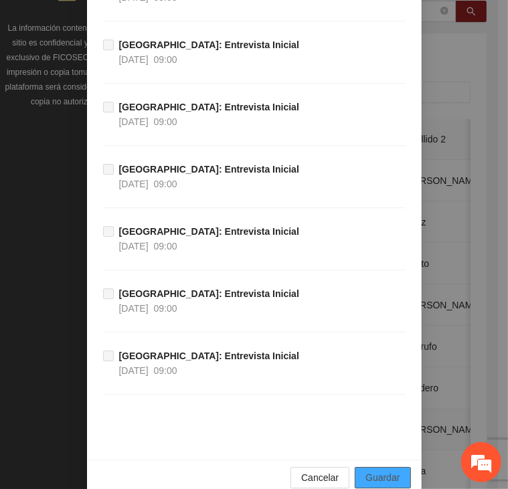
drag, startPoint x: 372, startPoint y: 454, endPoint x: 380, endPoint y: 446, distance: 11.4
click at [374, 471] on span "Guardar" at bounding box center [383, 478] width 34 height 15
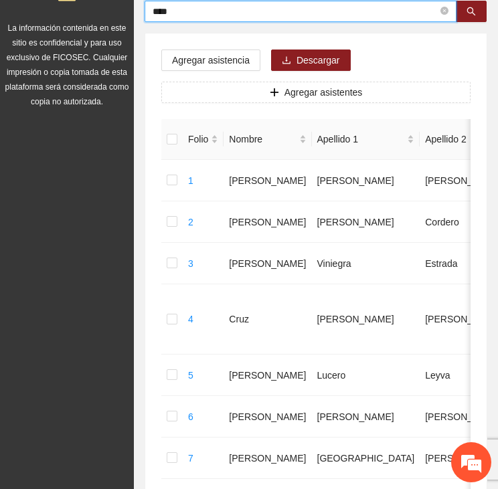
drag, startPoint x: 198, startPoint y: 11, endPoint x: 135, endPoint y: 12, distance: 63.6
type input "*"
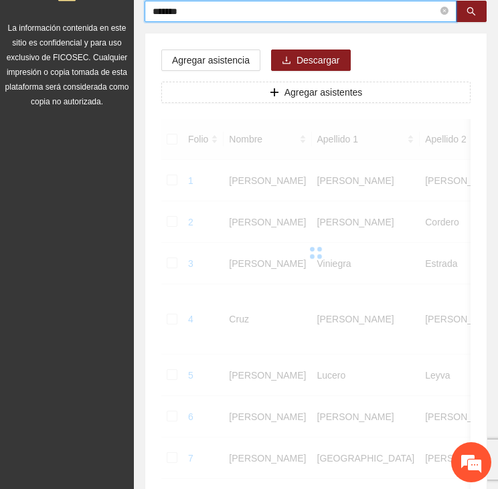
scroll to position [42, 0]
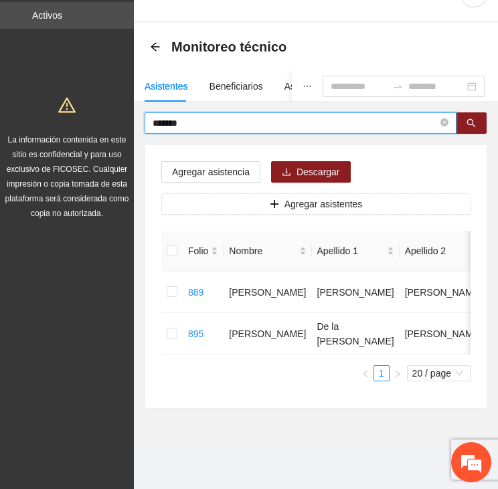
drag, startPoint x: 174, startPoint y: 111, endPoint x: 137, endPoint y: 112, distance: 37.5
click at [137, 112] on div "******* Agregar asistencia Descargar Agregar asistentes Folio Nombre Apellido 1…" at bounding box center [316, 260] width 364 height 297
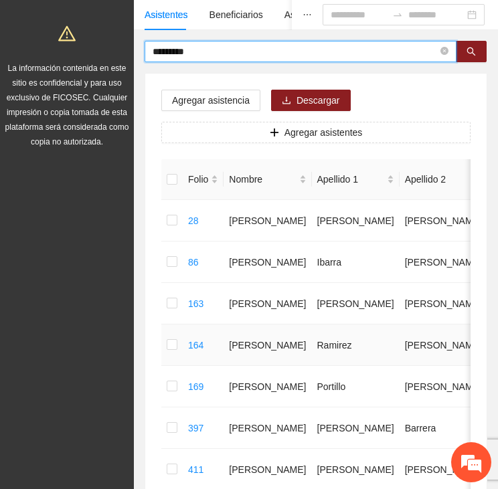
scroll to position [11, 0]
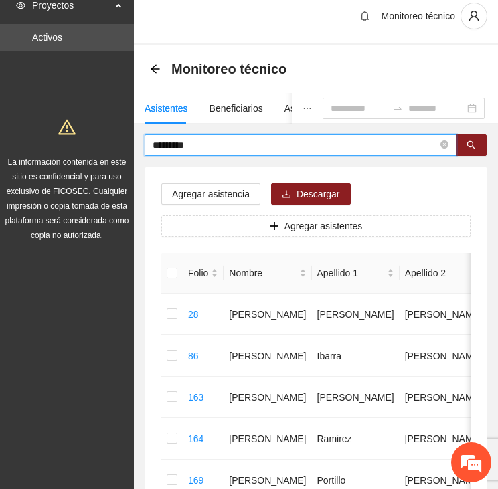
drag, startPoint x: 198, startPoint y: 143, endPoint x: 132, endPoint y: 144, distance: 66.3
click at [132, 144] on section "Proyectos Activos La información contenida en este sitio es confidencial y para…" at bounding box center [249, 457] width 498 height 937
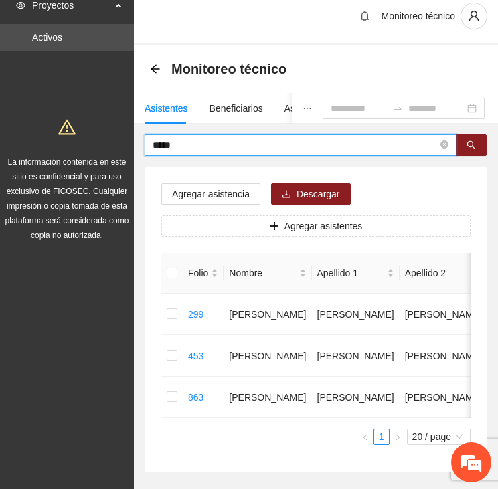
drag, startPoint x: 187, startPoint y: 147, endPoint x: 115, endPoint y: 150, distance: 71.7
click at [115, 150] on section "Proyectos Activos La información contenida en este sitio es confidencial y para…" at bounding box center [249, 271] width 498 height 564
type input "*"
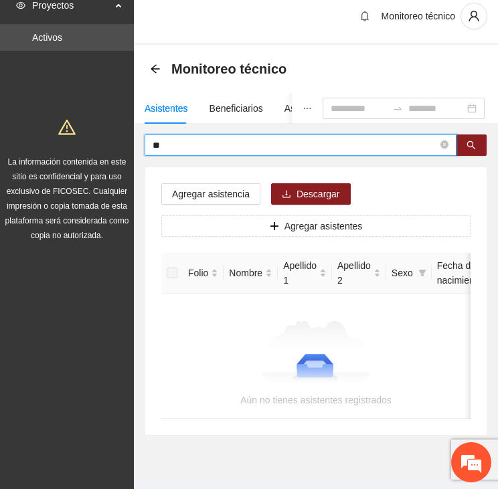
type input "*"
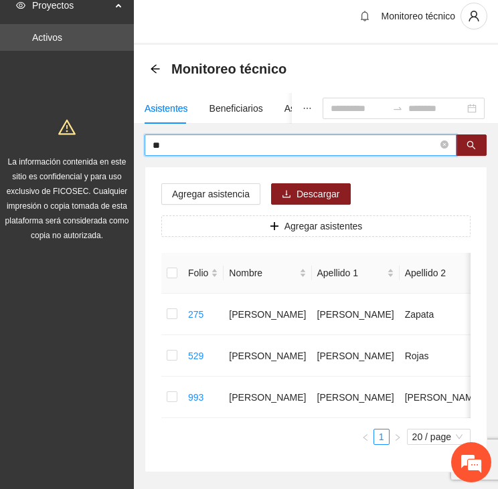
type input "*"
drag, startPoint x: 183, startPoint y: 141, endPoint x: 129, endPoint y: 139, distance: 55.0
click at [129, 139] on section "Proyectos Activos La información contenida en este sitio es confidencial y para…" at bounding box center [249, 271] width 498 height 564
type input "****"
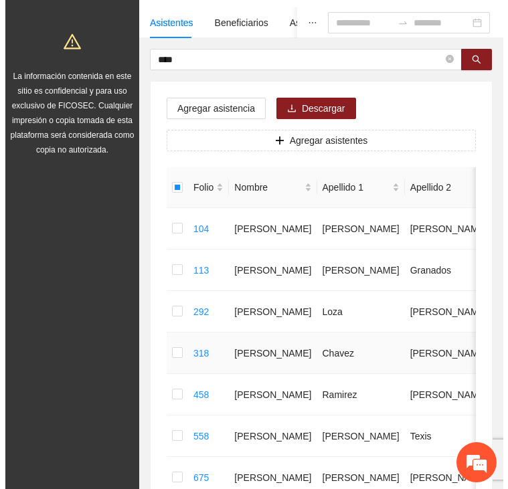
scroll to position [0, 0]
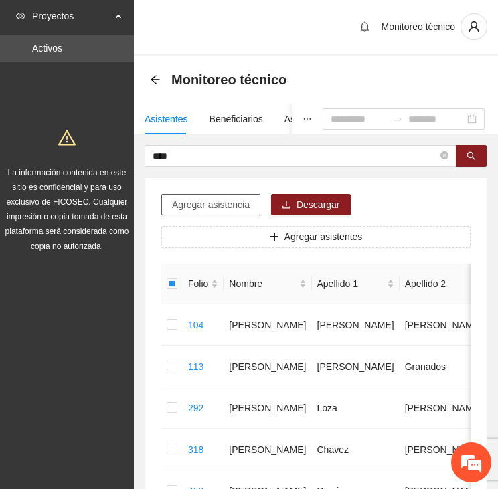
click at [201, 204] on span "Agregar asistencia" at bounding box center [211, 205] width 78 height 15
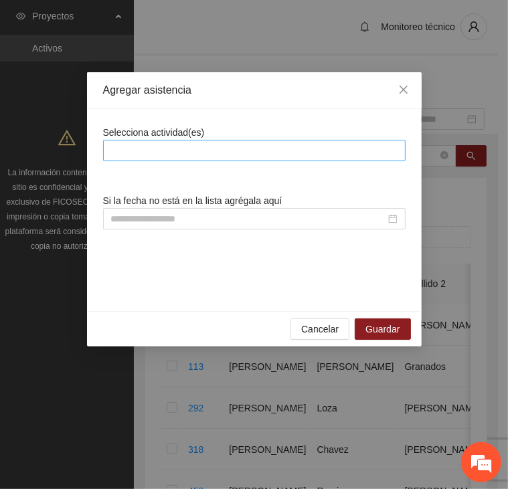
click at [185, 151] on div at bounding box center [254, 151] width 296 height 16
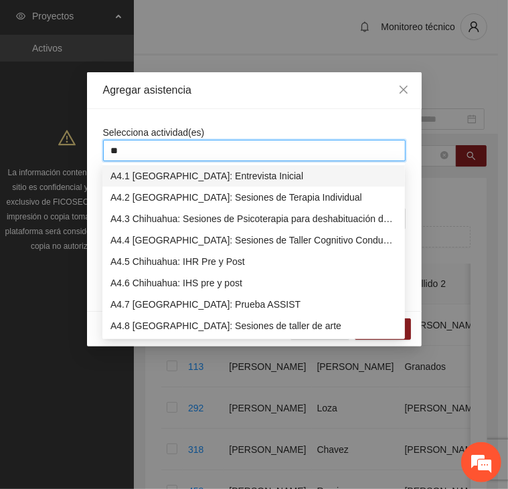
type input "***"
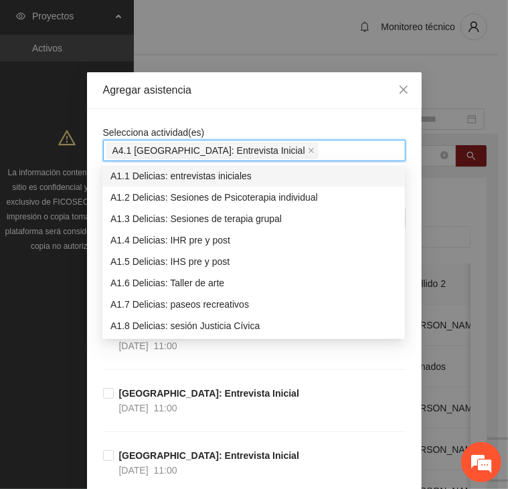
click at [147, 127] on span "Selecciona actividad(es)" at bounding box center [154, 132] width 102 height 11
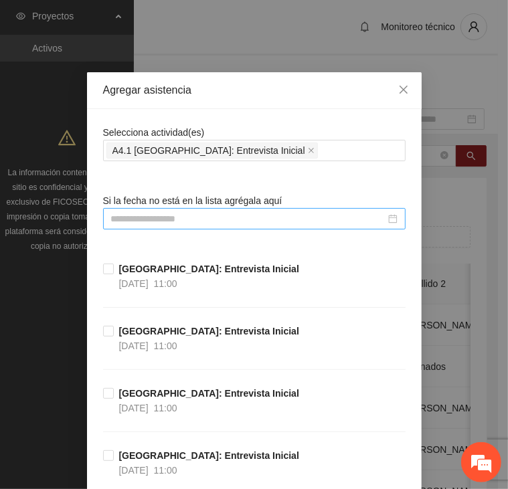
click at [170, 218] on input at bounding box center [248, 219] width 275 height 15
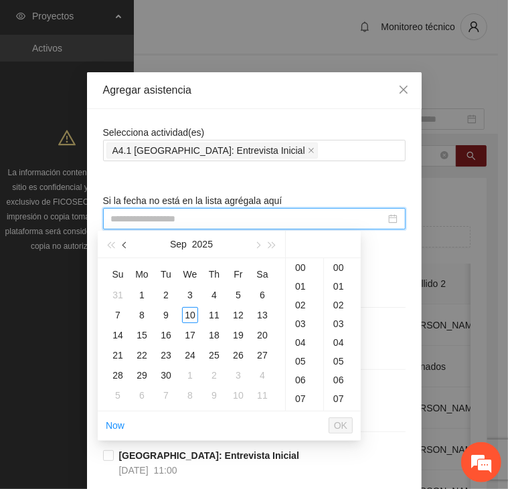
click at [122, 243] on button "button" at bounding box center [125, 244] width 15 height 27
click at [237, 293] on div "1" at bounding box center [238, 295] width 16 height 16
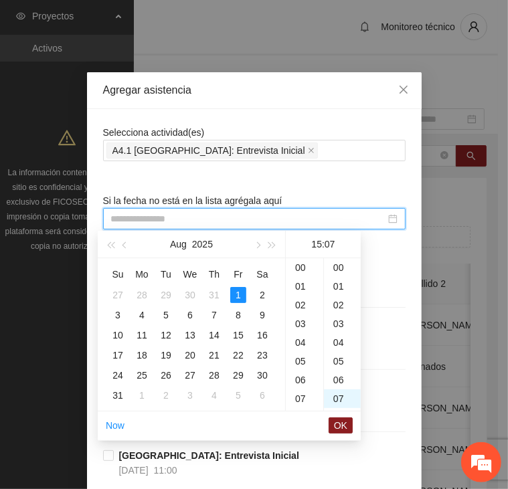
scroll to position [131, 0]
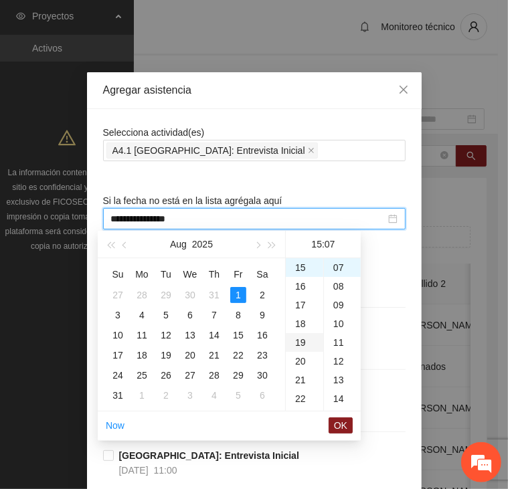
type input "**********"
click at [345, 422] on span "OK" at bounding box center [340, 425] width 13 height 15
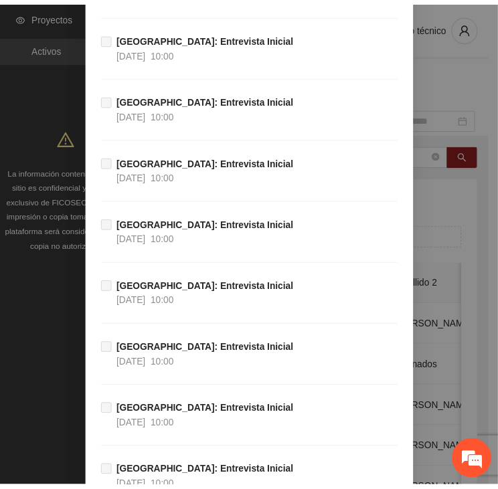
scroll to position [9564, 0]
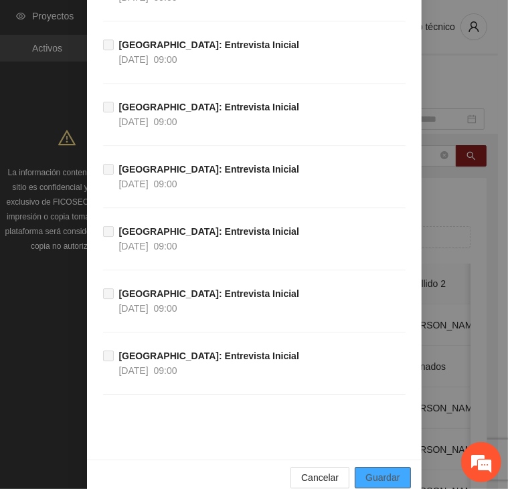
click at [371, 467] on button "Guardar" at bounding box center [383, 477] width 56 height 21
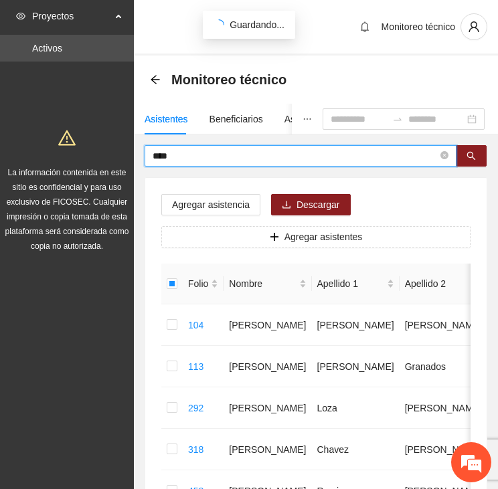
drag, startPoint x: 189, startPoint y: 153, endPoint x: 133, endPoint y: 152, distance: 56.2
click at [133, 152] on section "Proyectos Activos La información contenida en este sitio es confidencial y para…" at bounding box center [249, 468] width 498 height 937
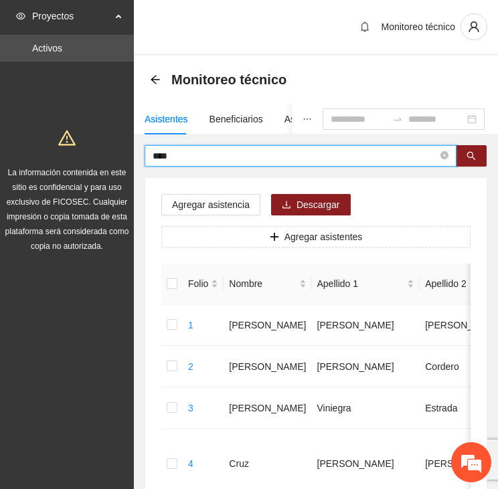
type input "****"
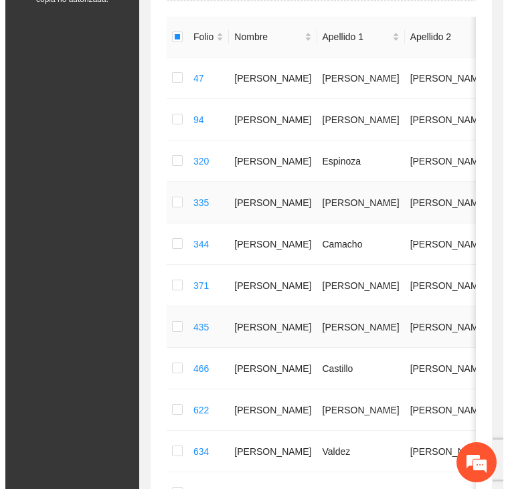
scroll to position [134, 0]
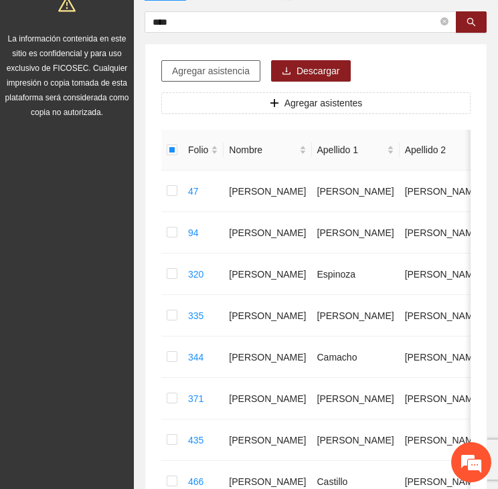
click at [222, 69] on span "Agregar asistencia" at bounding box center [211, 71] width 78 height 15
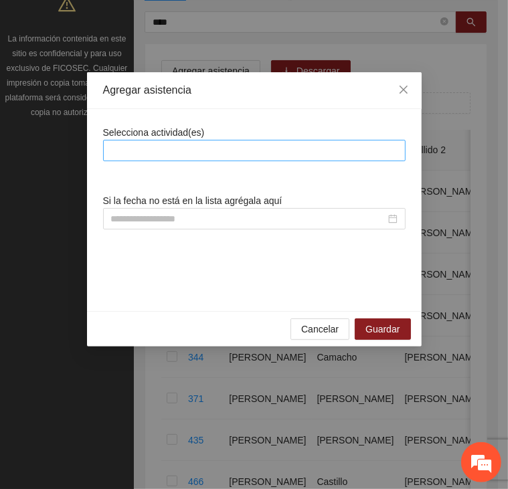
click at [161, 147] on div at bounding box center [254, 151] width 296 height 16
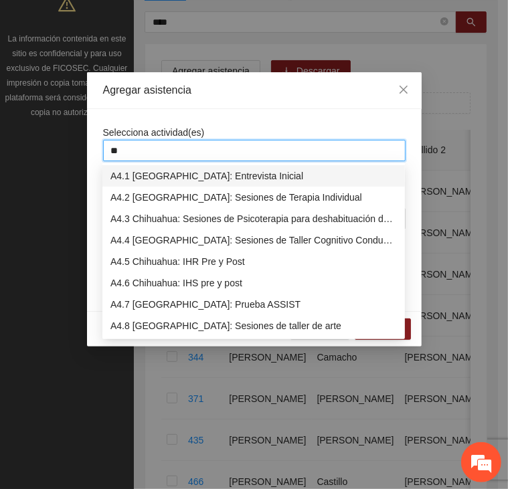
type input "***"
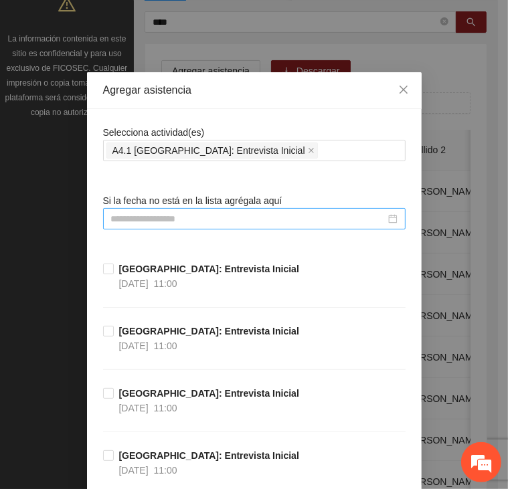
click at [137, 208] on div at bounding box center [254, 218] width 303 height 21
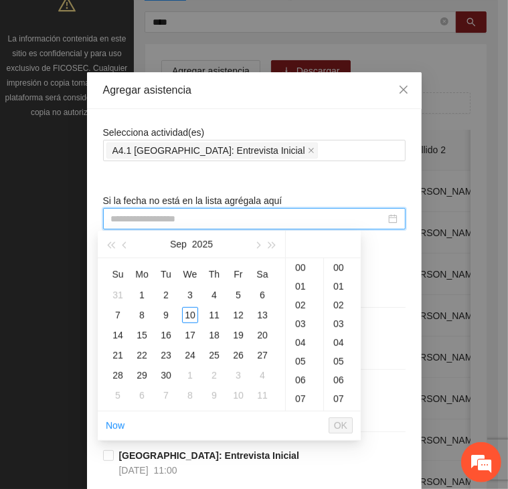
click at [125, 220] on input at bounding box center [248, 219] width 275 height 15
click at [124, 240] on button "button" at bounding box center [125, 244] width 15 height 27
click at [241, 296] on div "1" at bounding box center [238, 295] width 16 height 16
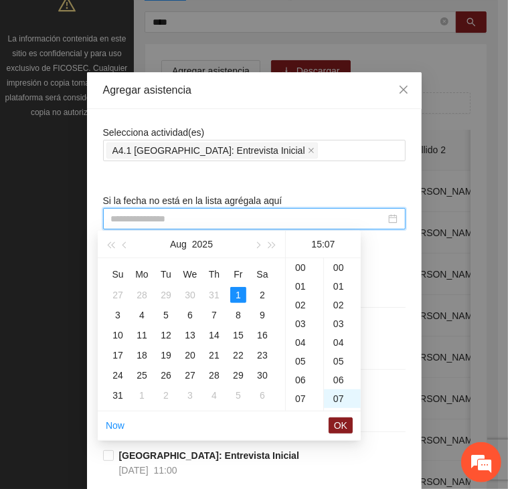
scroll to position [131, 0]
type input "**********"
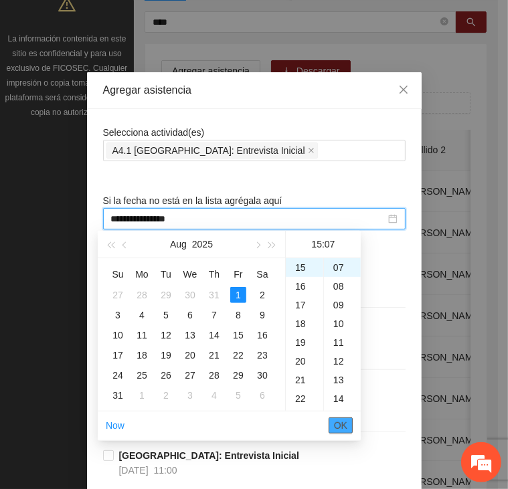
click at [347, 428] on button "OK" at bounding box center [341, 426] width 24 height 16
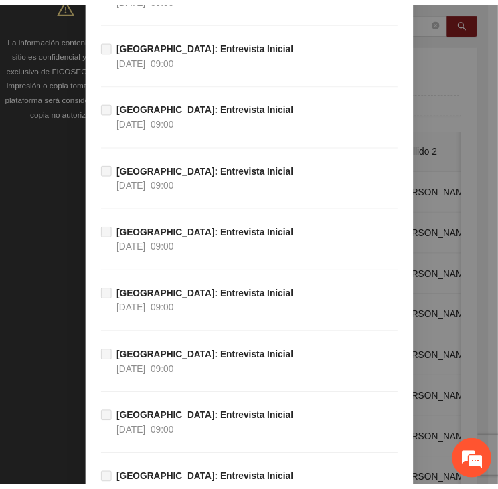
scroll to position [9564, 0]
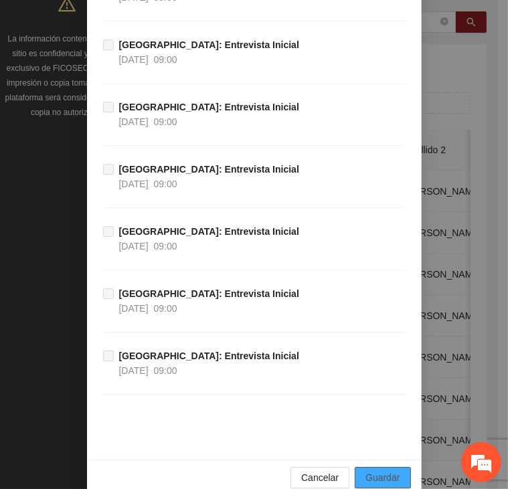
click at [375, 471] on span "Guardar" at bounding box center [383, 478] width 34 height 15
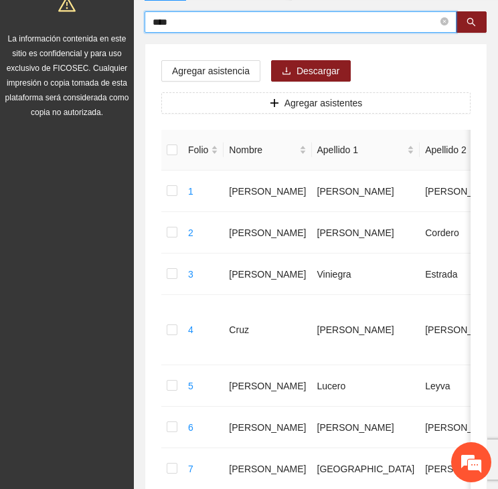
drag, startPoint x: 176, startPoint y: 25, endPoint x: 101, endPoint y: 37, distance: 76.0
type input "******"
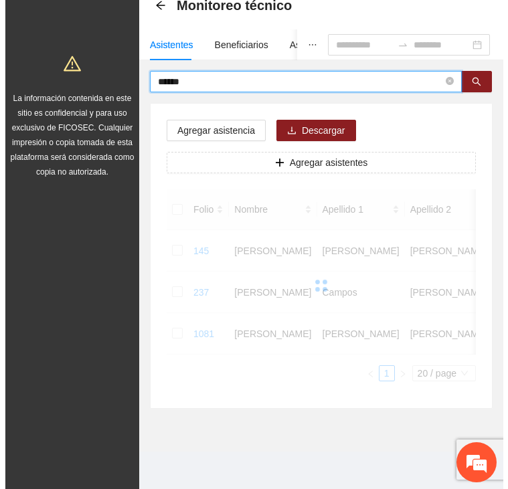
scroll to position [97, 0]
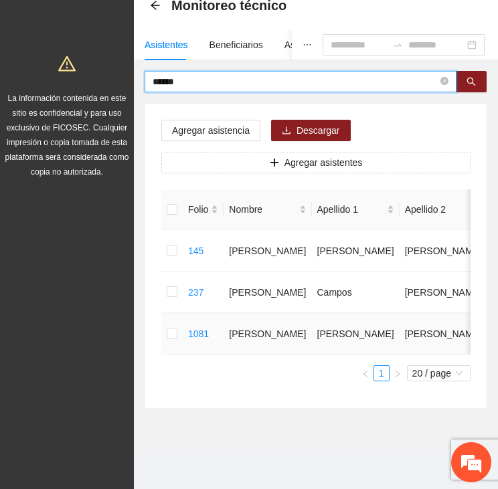
click at [163, 326] on td at bounding box center [171, 334] width 21 height 42
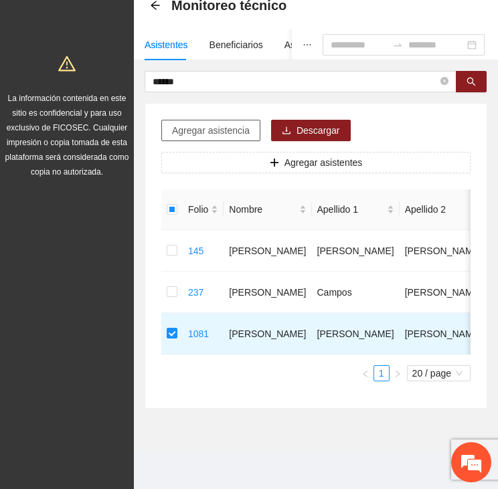
click at [214, 123] on span "Agregar asistencia" at bounding box center [211, 130] width 78 height 15
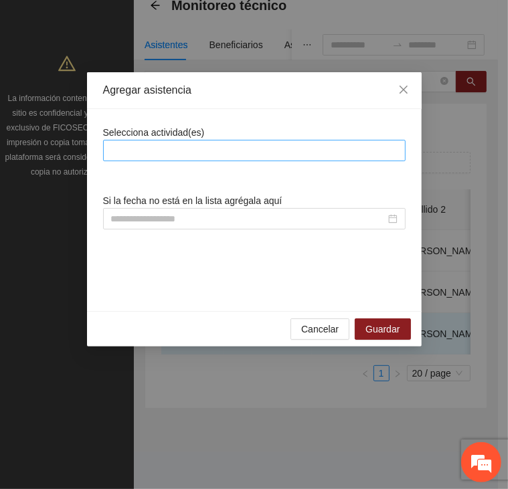
click at [216, 145] on div at bounding box center [254, 151] width 296 height 16
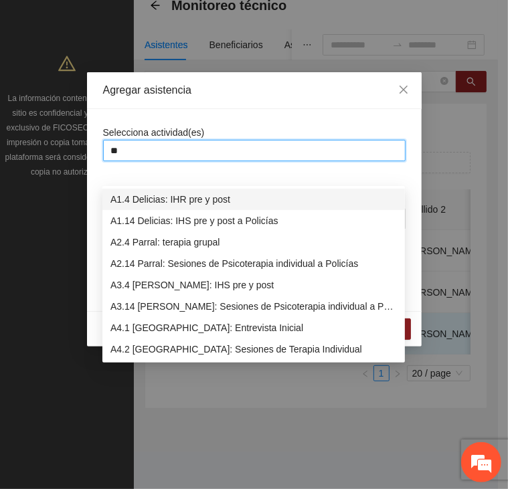
type input "***"
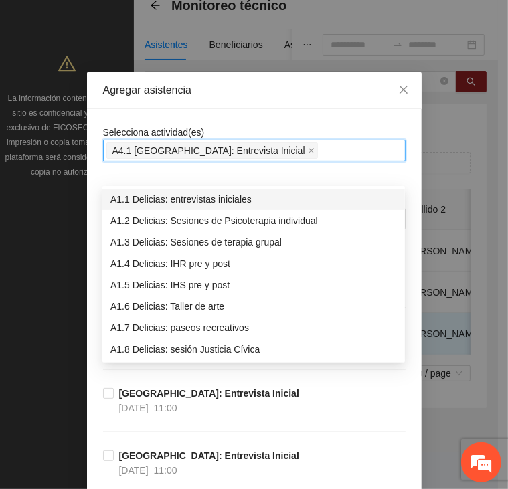
click at [230, 125] on div "Selecciona actividad(es) A4.1 [GEOGRAPHIC_DATA]: Entrevista Inicial" at bounding box center [254, 143] width 303 height 36
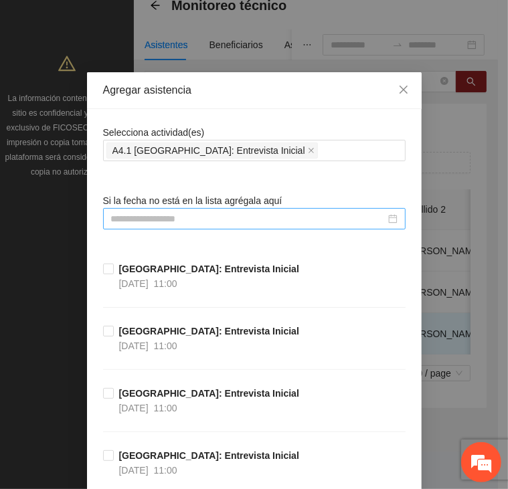
click at [182, 208] on div at bounding box center [254, 218] width 303 height 21
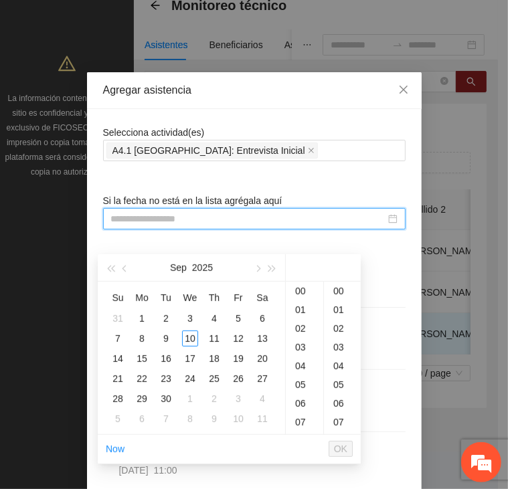
drag, startPoint x: 181, startPoint y: 219, endPoint x: 161, endPoint y: 229, distance: 22.5
click at [181, 219] on input at bounding box center [248, 219] width 275 height 15
click at [122, 254] on button "button" at bounding box center [125, 267] width 15 height 27
click at [191, 331] on div "6" at bounding box center [190, 339] width 16 height 16
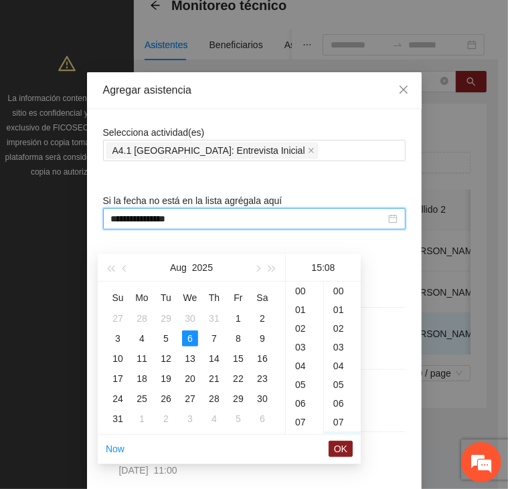
scroll to position [150, 0]
type input "**********"
click at [345, 442] on span "OK" at bounding box center [340, 449] width 13 height 15
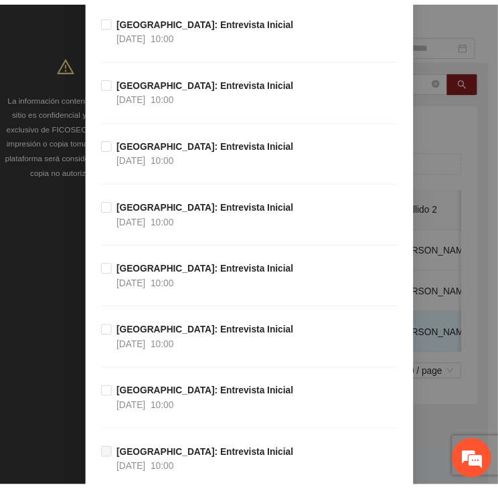
scroll to position [0, 0]
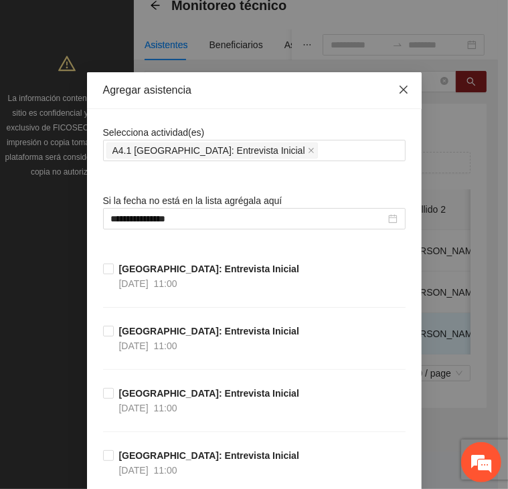
click at [410, 88] on span "Close" at bounding box center [404, 90] width 36 height 36
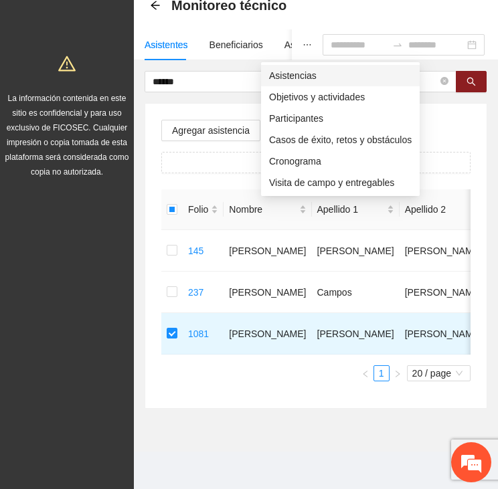
click at [279, 68] on span "Asistencias" at bounding box center [340, 75] width 143 height 15
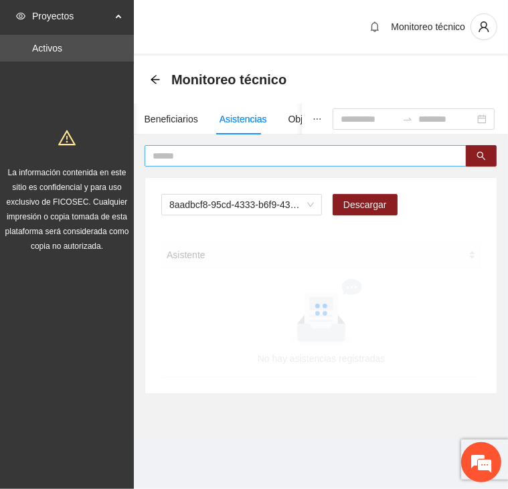
click at [198, 156] on input "text" at bounding box center [300, 156] width 295 height 15
type input "******"
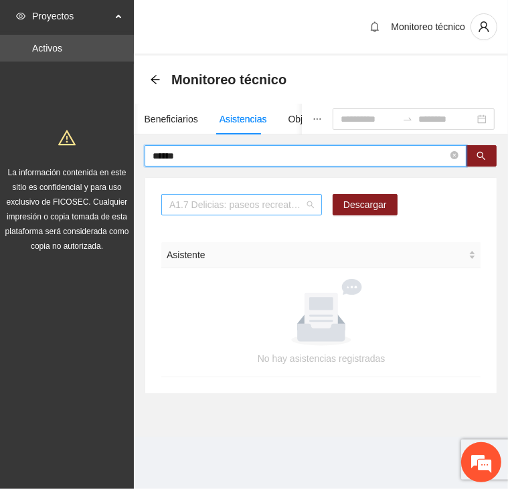
drag, startPoint x: 209, startPoint y: 202, endPoint x: 204, endPoint y: 206, distance: 7.1
click at [205, 205] on span "A1.7 Delicias: paseos recreativos" at bounding box center [241, 205] width 145 height 20
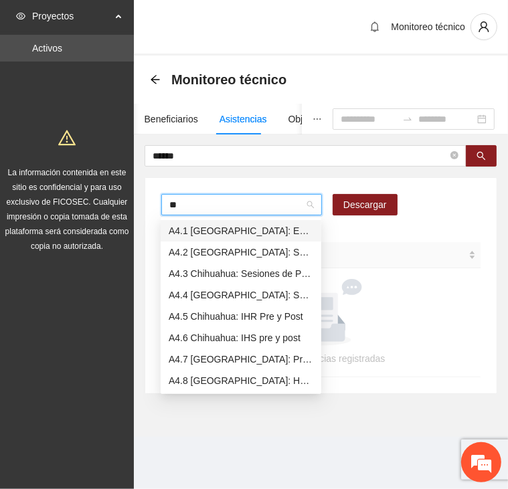
type input "***"
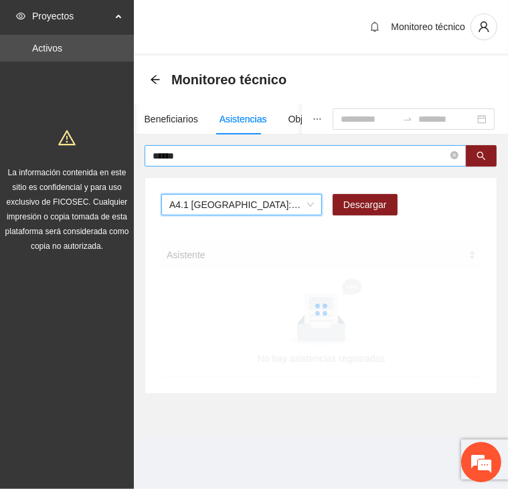
click at [189, 157] on input "******" at bounding box center [300, 156] width 295 height 15
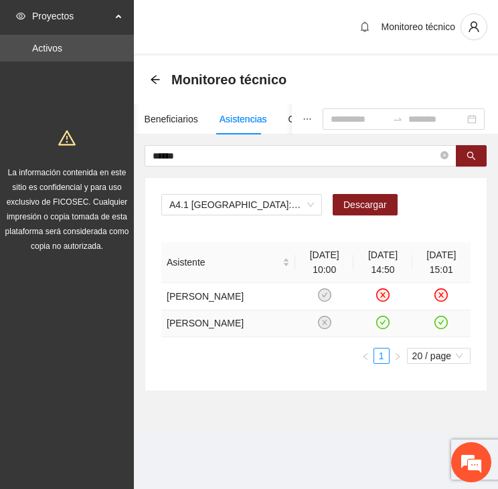
click at [443, 328] on icon "check-circle" at bounding box center [441, 322] width 11 height 11
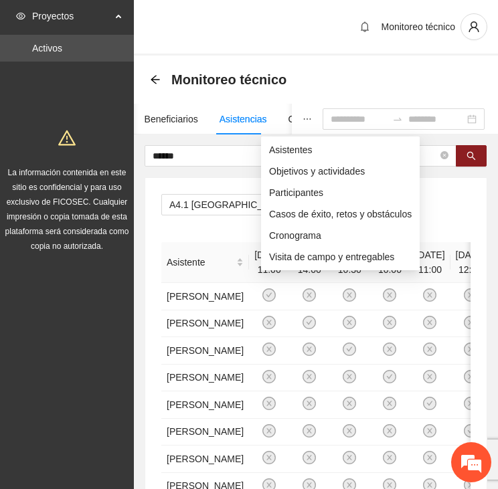
click at [303, 115] on icon "ellipsis" at bounding box center [307, 118] width 9 height 9
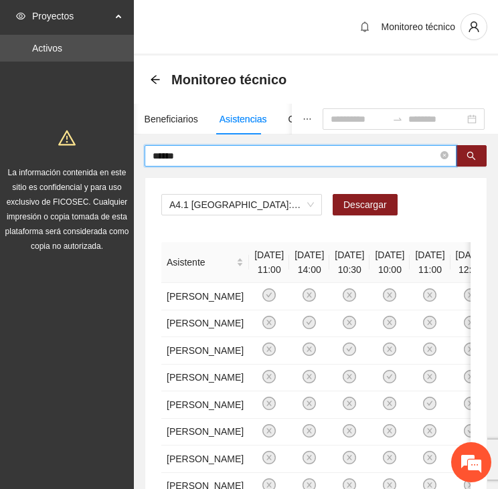
drag, startPoint x: 187, startPoint y: 156, endPoint x: 123, endPoint y: 157, distance: 65.0
click at [123, 157] on section "Proyectos Activos La información contenida en este sitio es confidencial y para…" at bounding box center [249, 480] width 498 height 960
click at [200, 155] on input "******" at bounding box center [295, 156] width 285 height 15
type input "*"
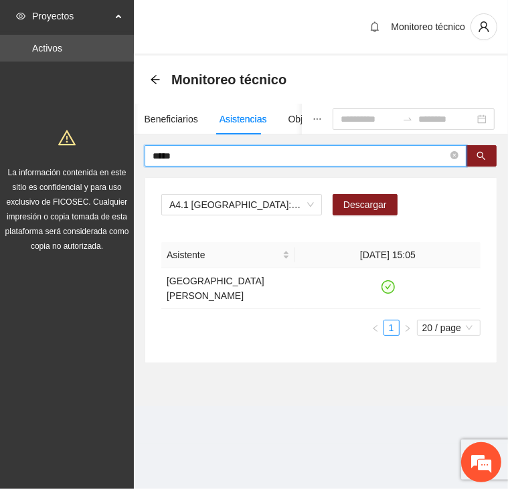
drag, startPoint x: 157, startPoint y: 159, endPoint x: 120, endPoint y: 160, distance: 36.8
click at [120, 160] on section "Proyectos Activos La información contenida en este sitio es confidencial y para…" at bounding box center [254, 244] width 508 height 489
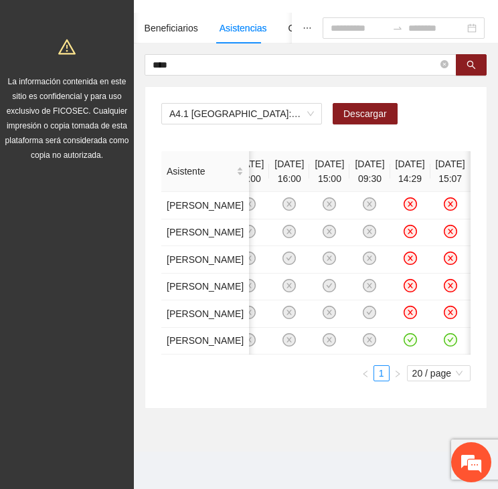
scroll to position [0, 171]
click at [444, 347] on icon "check-circle" at bounding box center [450, 339] width 13 height 13
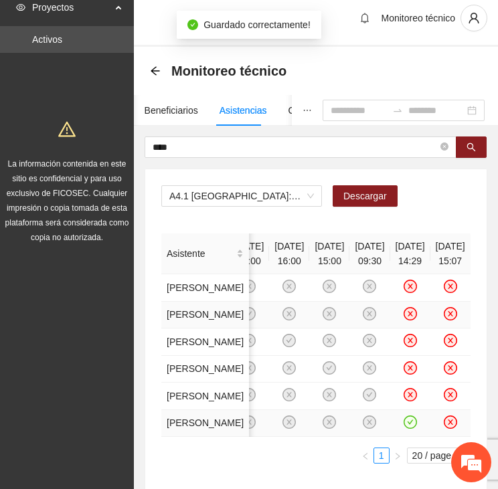
scroll to position [0, 0]
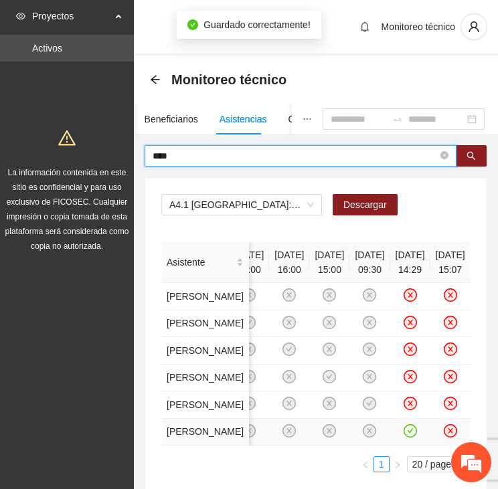
drag, startPoint x: 160, startPoint y: 160, endPoint x: 129, endPoint y: 160, distance: 31.5
click at [129, 160] on section "Proyectos Activos La información contenida en este sitio es confidencial y para…" at bounding box center [249, 290] width 498 height 580
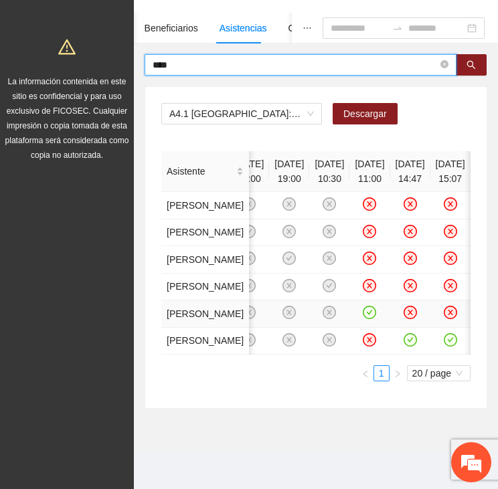
scroll to position [314, 0]
click at [404, 334] on icon "check-circle" at bounding box center [409, 339] width 11 height 11
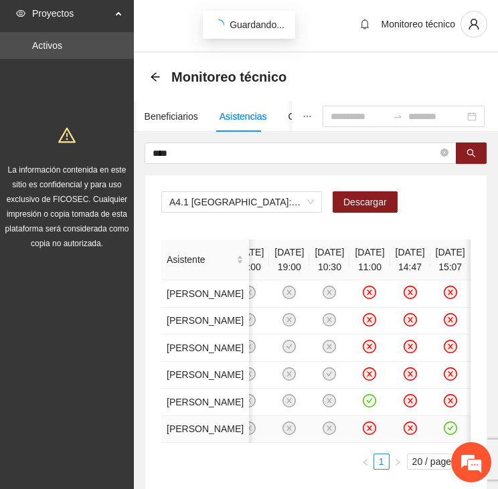
scroll to position [0, 0]
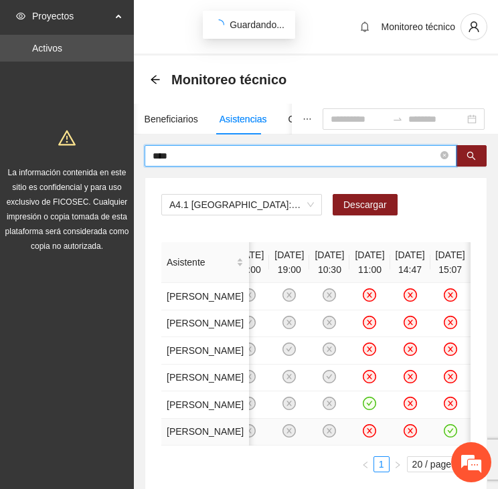
drag, startPoint x: 121, startPoint y: 157, endPoint x: 78, endPoint y: 160, distance: 43.6
click at [78, 160] on section "Proyectos Activos La información contenida en este sitio es confidencial y para…" at bounding box center [249, 290] width 498 height 580
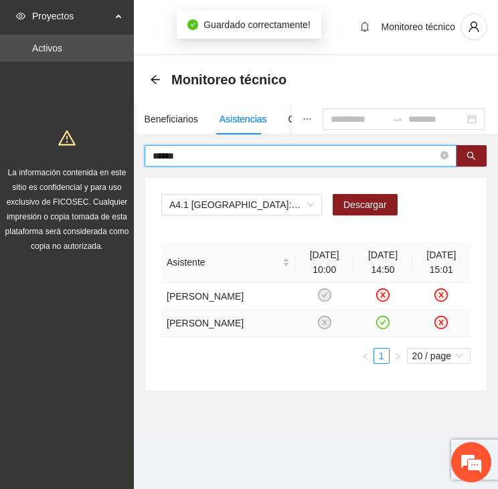
scroll to position [9, 0]
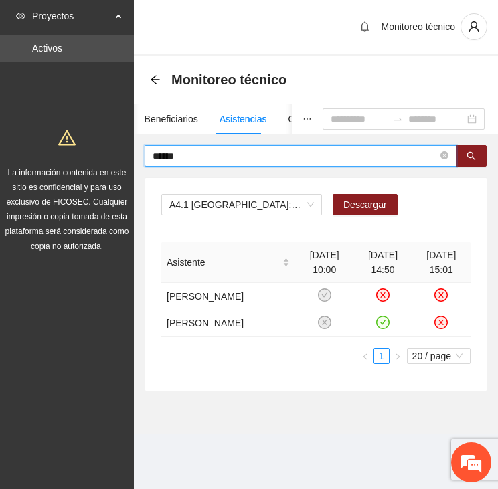
drag, startPoint x: 187, startPoint y: 151, endPoint x: 139, endPoint y: 147, distance: 49.0
click at [139, 147] on div "****** A4.1 [GEOGRAPHIC_DATA]: Entrevista Inicial Descargar Asistente [DATE] 10…" at bounding box center [316, 268] width 364 height 246
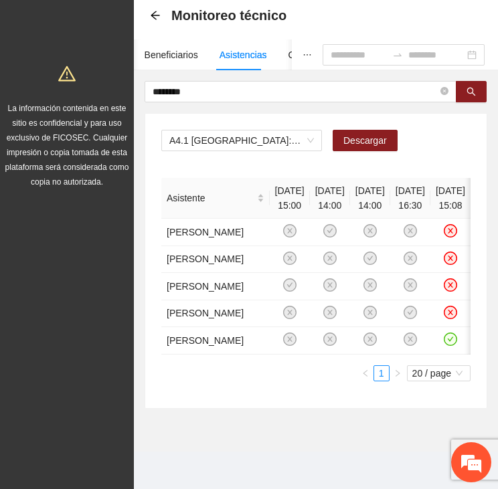
scroll to position [0, 50]
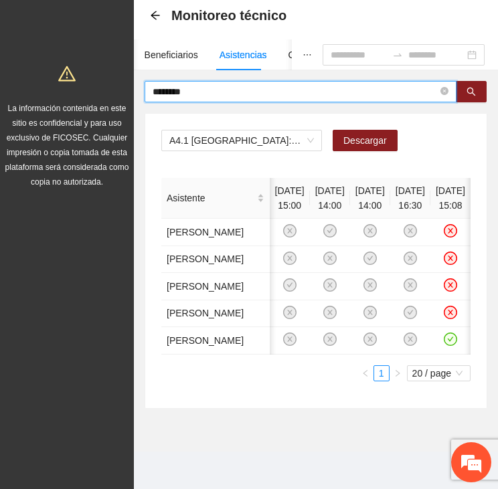
drag, startPoint x: 203, startPoint y: 16, endPoint x: 135, endPoint y: 12, distance: 67.7
click at [135, 81] on div "******** A4.1 [GEOGRAPHIC_DATA]: Entrevista Inicial Descargar Asistente [DATE] …" at bounding box center [316, 245] width 364 height 328
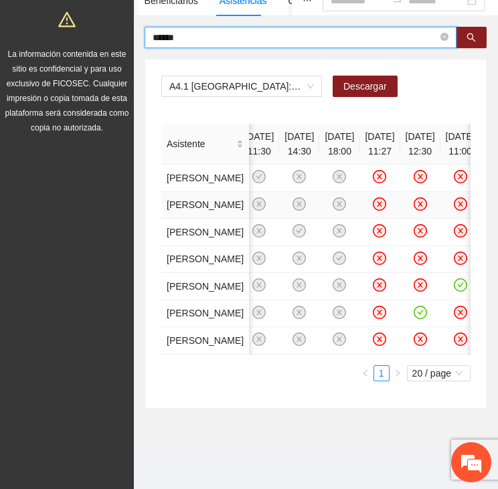
scroll to position [384, 0]
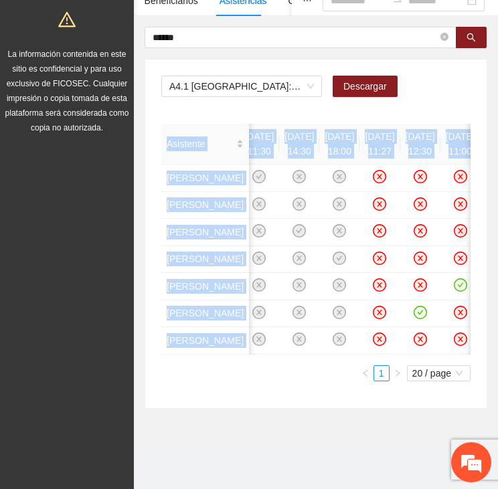
drag, startPoint x: 307, startPoint y: 345, endPoint x: 438, endPoint y: 358, distance: 131.8
click at [438, 358] on div "Asistente [DATE] 15:00 [DATE] 11:30 [DATE] 14:30 [DATE] 18:00 [DATE] 11:27 [DAT…" at bounding box center [315, 253] width 309 height 258
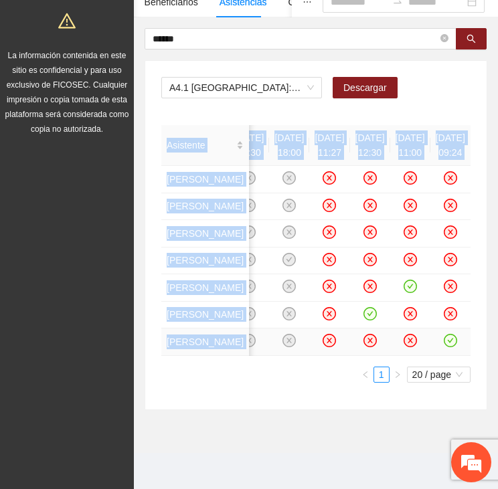
scroll to position [116, 0]
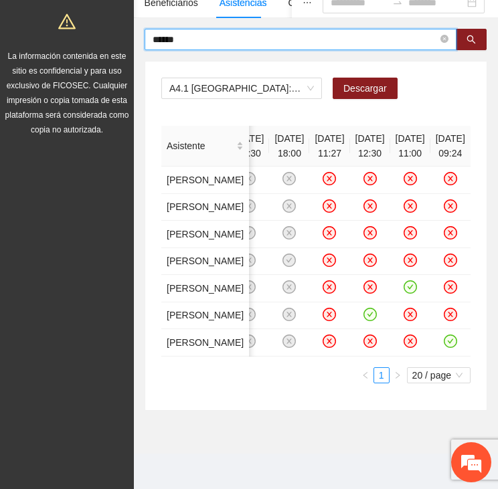
drag, startPoint x: 202, startPoint y: 36, endPoint x: 104, endPoint y: 33, distance: 97.1
click at [102, 33] on section "Proyectos Activos La información contenida en este sitio es confidencial y para…" at bounding box center [249, 188] width 498 height 608
type input "*"
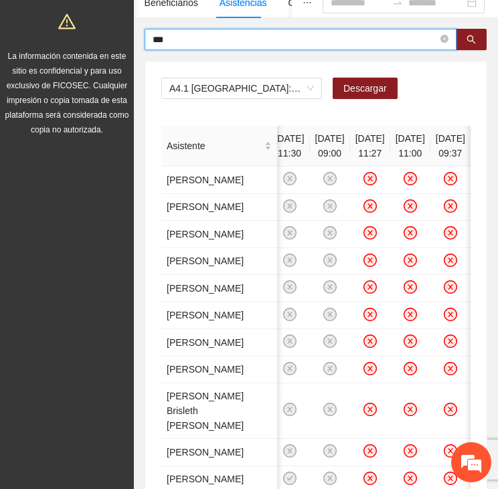
drag, startPoint x: 187, startPoint y: 40, endPoint x: 128, endPoint y: 43, distance: 59.0
click at [128, 43] on section "Proyectos Activos La información contenida en este sitio es confidencial y para…" at bounding box center [249, 325] width 498 height 882
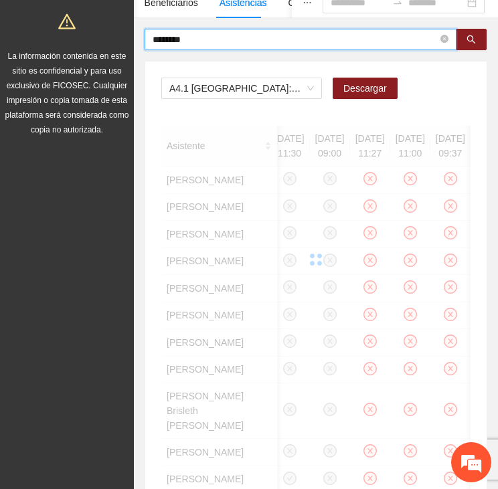
scroll to position [0, 0]
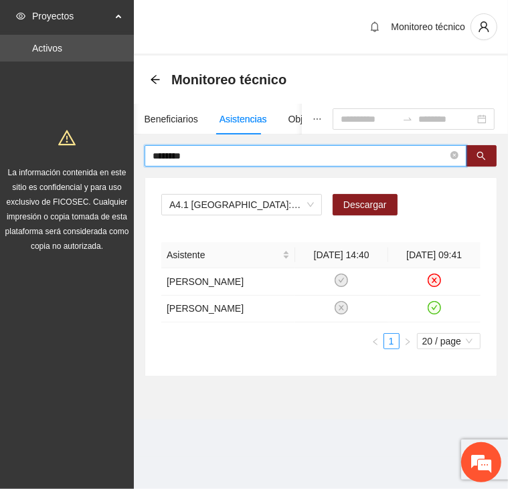
drag, startPoint x: 177, startPoint y: 156, endPoint x: 108, endPoint y: 157, distance: 68.3
click at [108, 157] on section "Proyectos Activos La información contenida en este sitio es confidencial y para…" at bounding box center [254, 244] width 508 height 489
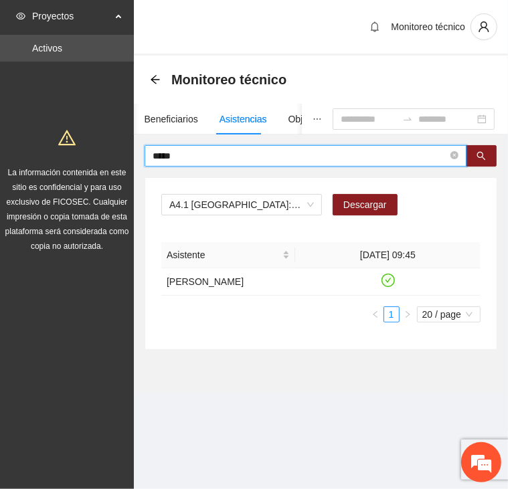
drag, startPoint x: 138, startPoint y: 157, endPoint x: 128, endPoint y: 157, distance: 10.0
click at [128, 158] on section "Proyectos Activos La información contenida en este sitio es confidencial y para…" at bounding box center [254, 244] width 508 height 489
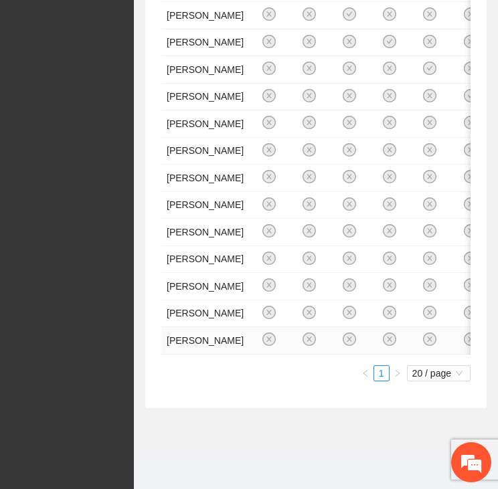
scroll to position [870, 0]
click at [220, 355] on td "[PERSON_NAME]" at bounding box center [205, 340] width 88 height 27
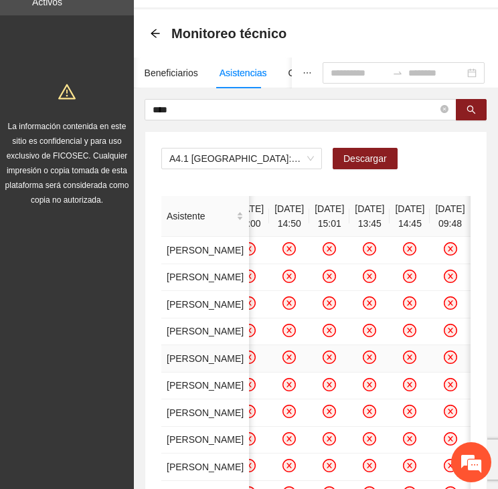
scroll to position [0, 0]
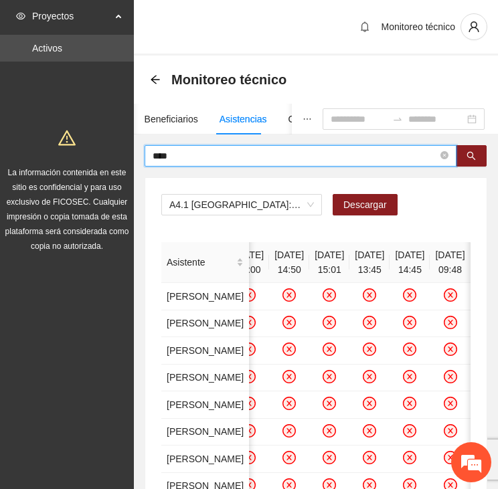
drag, startPoint x: 171, startPoint y: 157, endPoint x: 118, endPoint y: 149, distance: 54.1
click at [118, 149] on section "Proyectos Activos La información contenida en este sitio es confidencial y para…" at bounding box center [249, 412] width 498 height 825
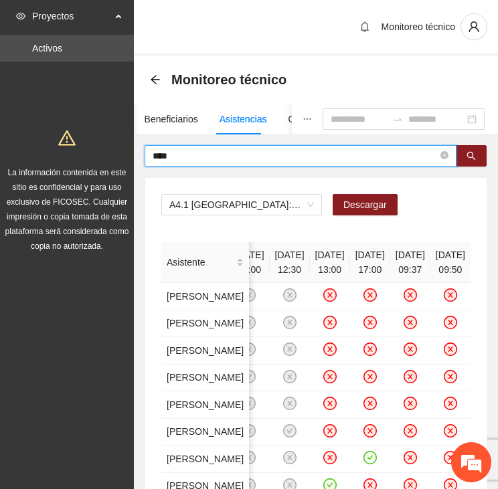
drag, startPoint x: 185, startPoint y: 160, endPoint x: 122, endPoint y: 159, distance: 62.9
click at [122, 159] on section "Proyectos Activos La información contenida en este sitio es confidencial y para…" at bounding box center [249, 344] width 498 height 689
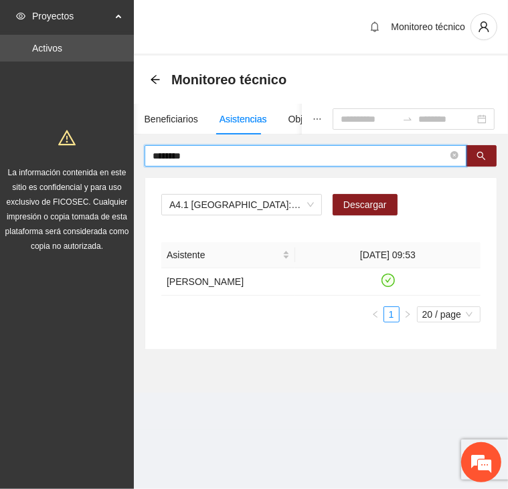
drag, startPoint x: 197, startPoint y: 158, endPoint x: 106, endPoint y: 161, distance: 91.1
click at [106, 161] on section "Proyectos Activos La información contenida en este sitio es confidencial y para…" at bounding box center [254, 244] width 508 height 489
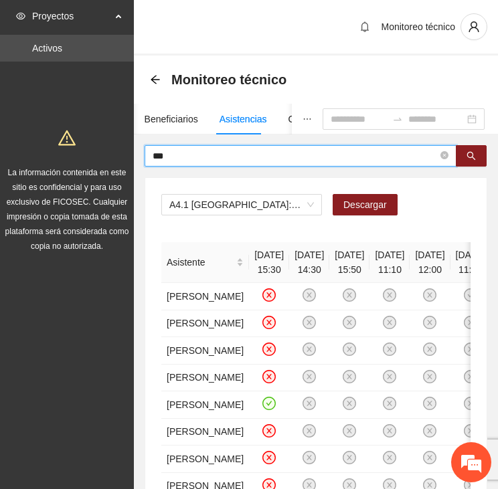
drag, startPoint x: 187, startPoint y: 158, endPoint x: 181, endPoint y: 157, distance: 6.7
click at [181, 157] on input "***" at bounding box center [295, 156] width 285 height 15
type input "*"
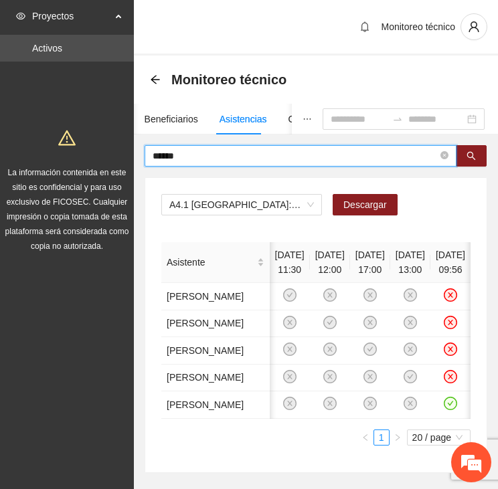
drag, startPoint x: 187, startPoint y: 152, endPoint x: 115, endPoint y: 155, distance: 72.4
click at [115, 155] on section "Proyectos Activos La información contenida en este sitio es confidencial y para…" at bounding box center [249, 277] width 498 height 554
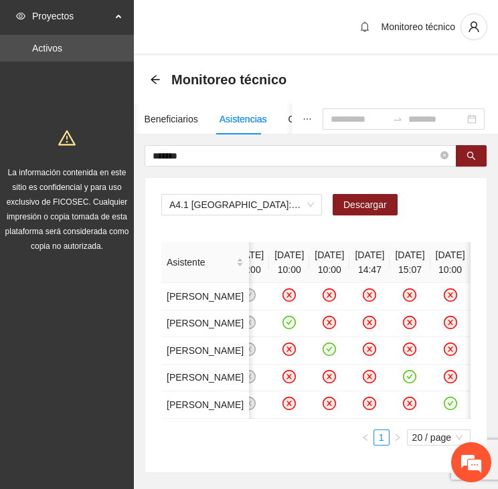
drag, startPoint x: 193, startPoint y: 158, endPoint x: 99, endPoint y: 163, distance: 94.5
click at [99, 163] on section "Proyectos Activos La información contenida en este sitio es confidencial y para…" at bounding box center [249, 277] width 498 height 554
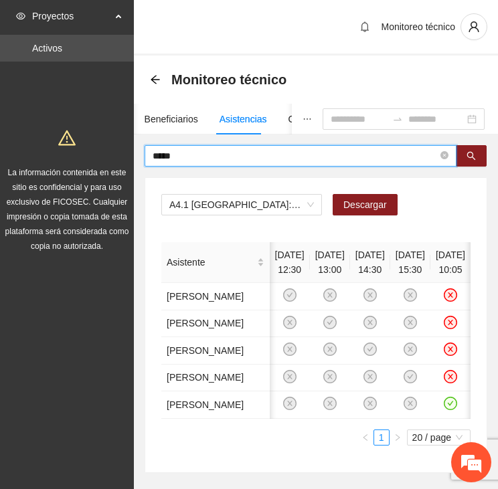
drag, startPoint x: 177, startPoint y: 157, endPoint x: 115, endPoint y: 149, distance: 62.1
click at [115, 149] on section "Proyectos Activos La información contenida en este sitio es confidencial y para…" at bounding box center [249, 277] width 498 height 554
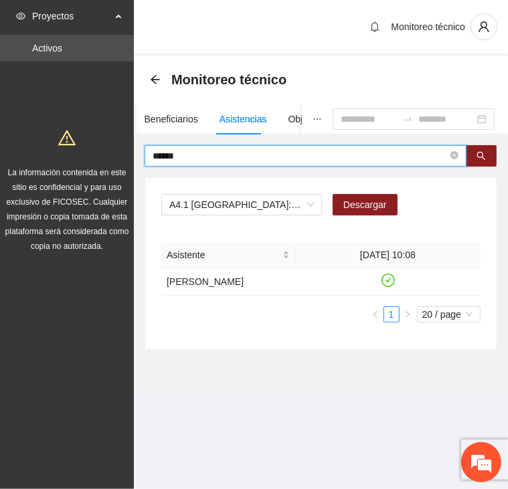
drag, startPoint x: 193, startPoint y: 154, endPoint x: 115, endPoint y: 149, distance: 77.8
click at [115, 149] on section "Proyectos Activos La información contenida en este sitio es confidencial y para…" at bounding box center [254, 244] width 508 height 489
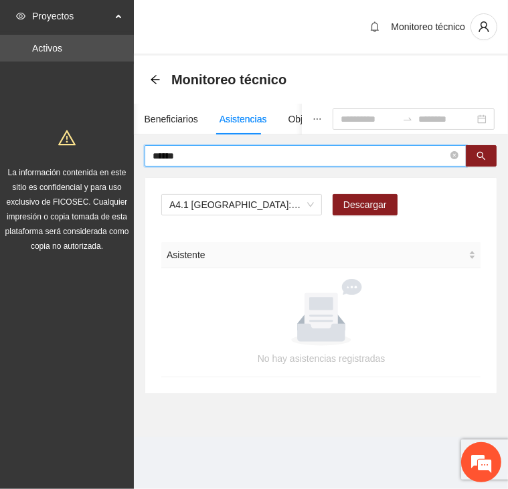
drag, startPoint x: 193, startPoint y: 154, endPoint x: 148, endPoint y: 152, distance: 44.9
click at [145, 152] on span "******" at bounding box center [306, 155] width 322 height 21
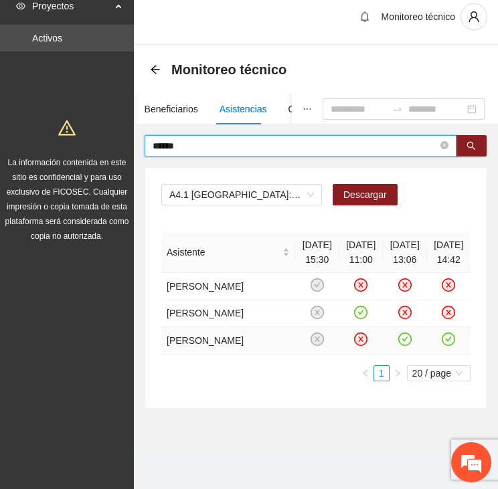
scroll to position [138, 0]
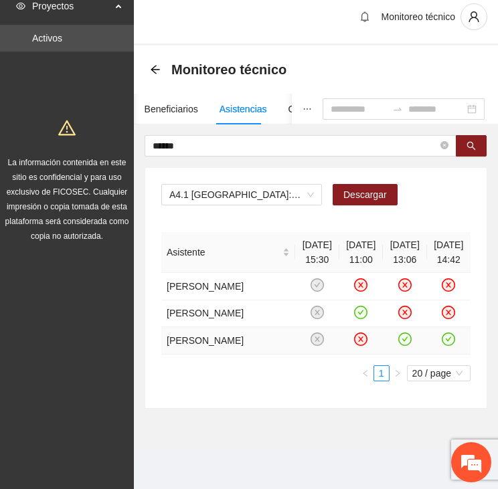
drag, startPoint x: 441, startPoint y: 327, endPoint x: 442, endPoint y: 316, distance: 11.4
click at [442, 327] on td at bounding box center [449, 340] width 44 height 27
click at [443, 334] on icon "check-circle" at bounding box center [448, 339] width 11 height 11
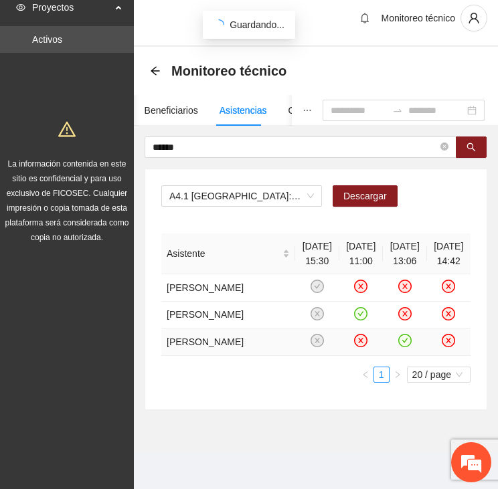
scroll to position [0, 0]
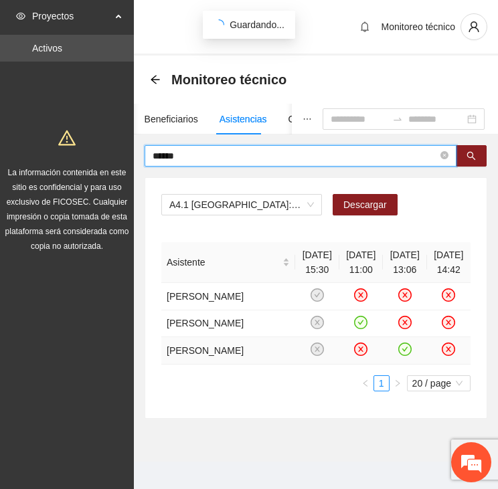
drag, startPoint x: 194, startPoint y: 155, endPoint x: 106, endPoint y: 146, distance: 88.9
click at [106, 146] on section "Proyectos Activos La información contenida en este sitio es confidencial y para…" at bounding box center [249, 249] width 498 height 499
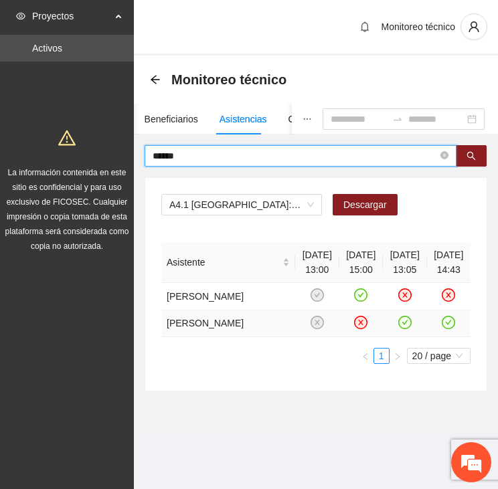
click at [399, 328] on icon "check-circle" at bounding box center [404, 322] width 11 height 11
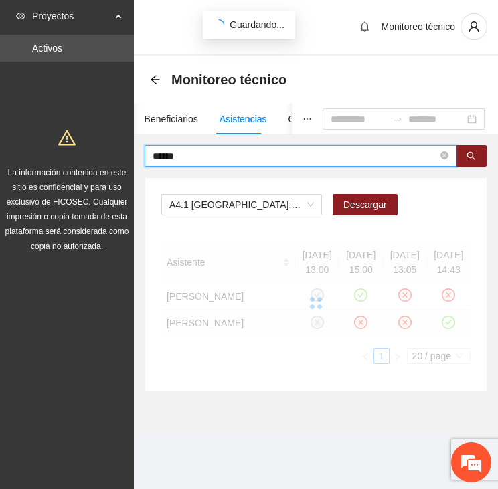
drag, startPoint x: 182, startPoint y: 155, endPoint x: 117, endPoint y: 155, distance: 64.9
click at [117, 155] on section "Proyectos Activos La información contenida en este sitio es confidencial y para…" at bounding box center [249, 244] width 498 height 489
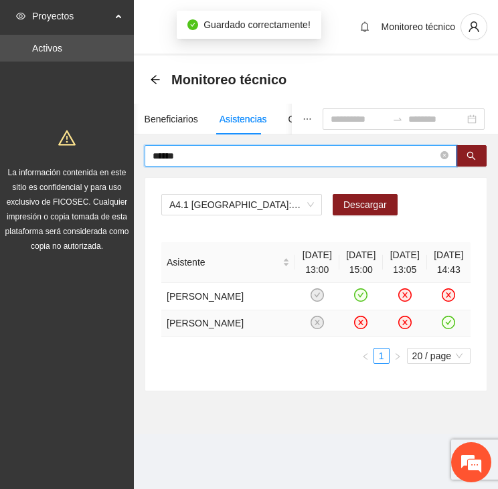
click at [399, 328] on icon "close-circle" at bounding box center [404, 322] width 11 height 11
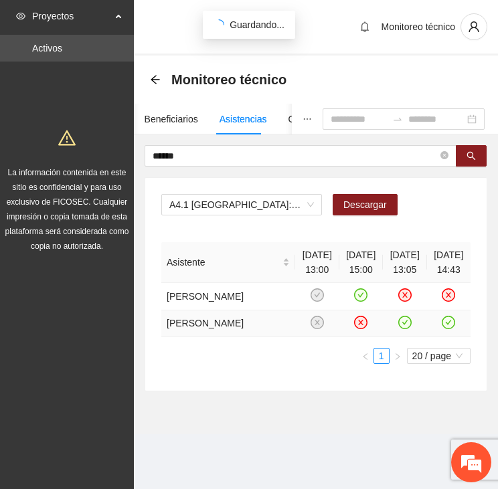
click at [443, 328] on icon "check-circle" at bounding box center [448, 322] width 11 height 11
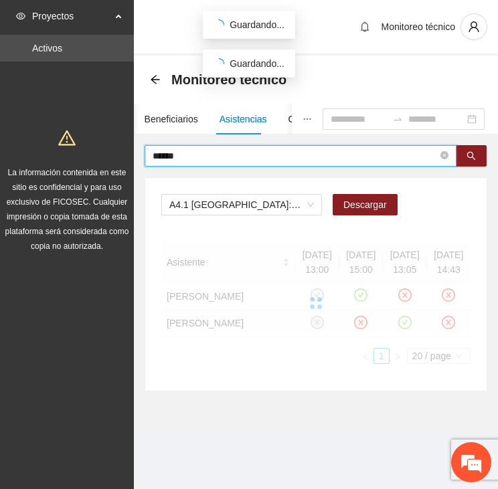
drag, startPoint x: 173, startPoint y: 155, endPoint x: 130, endPoint y: 150, distance: 43.8
click at [130, 150] on section "Proyectos Activos La información contenida en este sitio es confidencial y para…" at bounding box center [249, 244] width 498 height 489
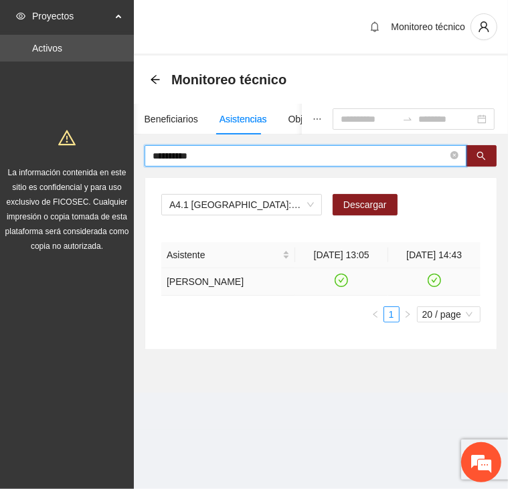
click at [433, 278] on icon "check-circle" at bounding box center [434, 280] width 11 height 11
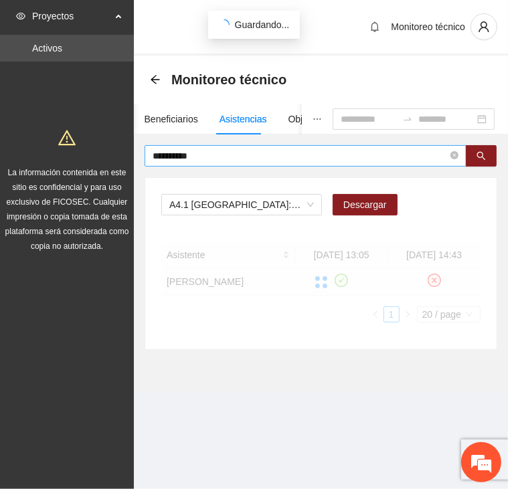
click at [187, 154] on input "**********" at bounding box center [300, 156] width 295 height 15
drag, startPoint x: 192, startPoint y: 153, endPoint x: 133, endPoint y: 155, distance: 59.0
click at [133, 155] on section "**********" at bounding box center [254, 244] width 508 height 489
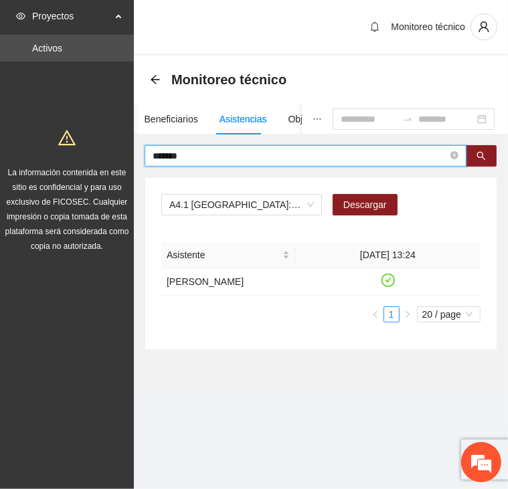
drag, startPoint x: 153, startPoint y: 147, endPoint x: 121, endPoint y: 145, distance: 32.2
click at [121, 145] on section "Proyectos Activos La información contenida en este sitio es confidencial y para…" at bounding box center [254, 244] width 508 height 489
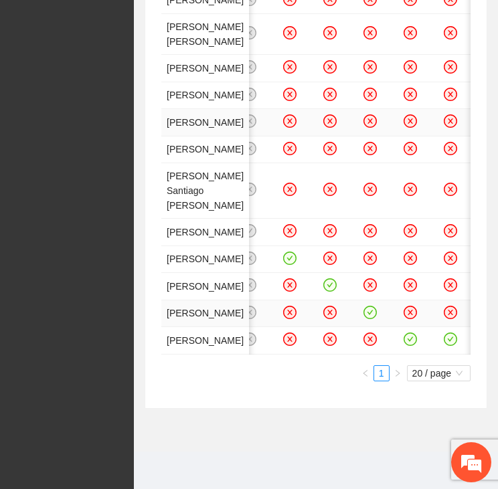
scroll to position [736, 0]
click at [444, 346] on icon "check-circle" at bounding box center [450, 339] width 13 height 13
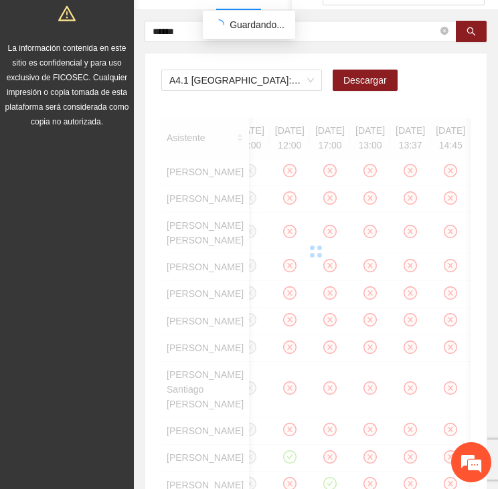
scroll to position [0, 0]
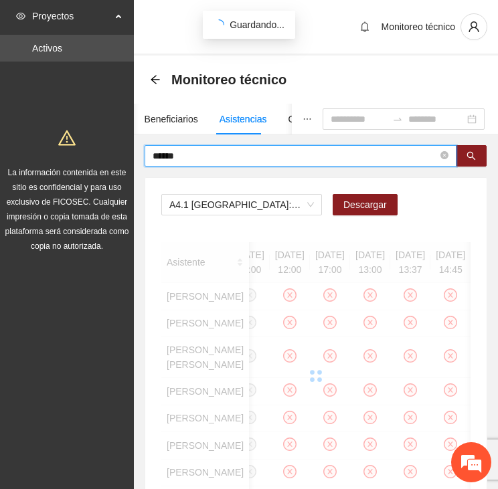
drag, startPoint x: 185, startPoint y: 155, endPoint x: 102, endPoint y: 161, distance: 82.6
click at [102, 161] on section "Proyectos Activos La información contenida en este sitio es confidencial y para…" at bounding box center [249, 406] width 498 height 813
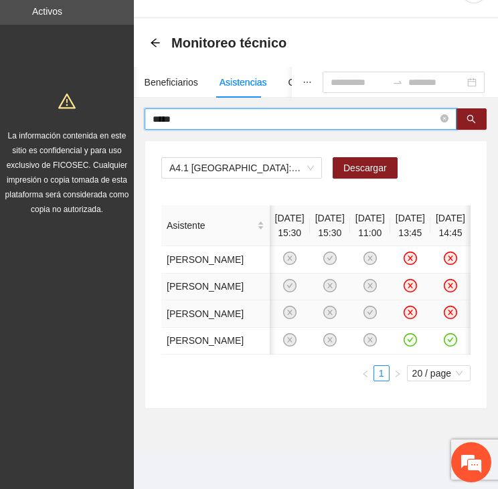
scroll to position [174, 0]
click at [405, 334] on icon "check-circle" at bounding box center [410, 339] width 11 height 11
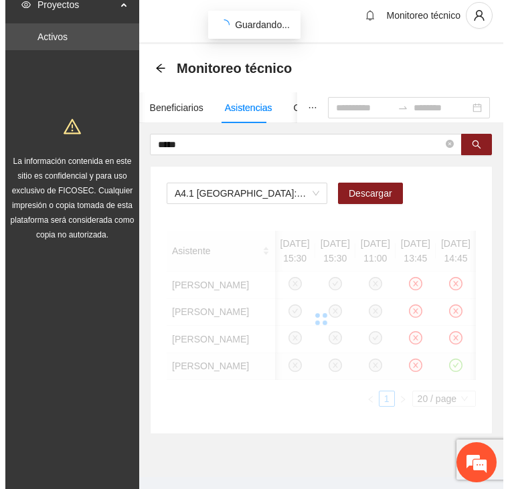
scroll to position [0, 0]
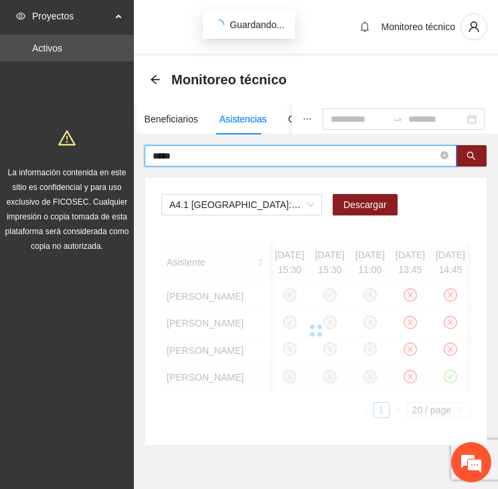
drag, startPoint x: 174, startPoint y: 155, endPoint x: 71, endPoint y: 158, distance: 103.1
click at [68, 158] on section "Proyectos Activos La información contenida en este sitio es confidencial y para…" at bounding box center [249, 263] width 498 height 526
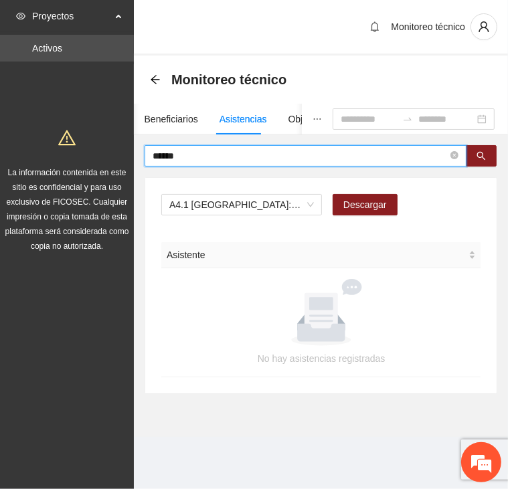
drag, startPoint x: 187, startPoint y: 153, endPoint x: 121, endPoint y: 152, distance: 67.0
click at [121, 152] on section "Proyectos Activos La información contenida en este sitio es confidencial y para…" at bounding box center [254, 244] width 508 height 489
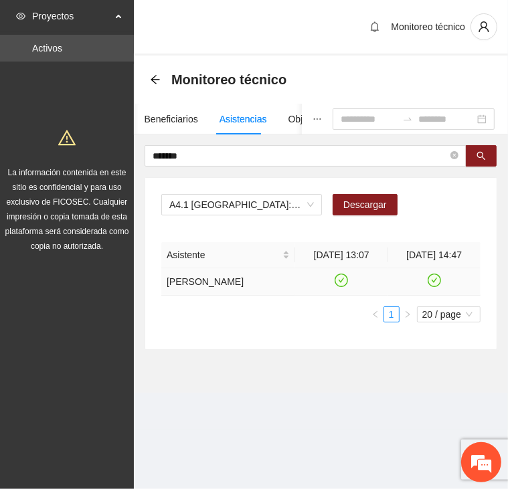
click at [438, 281] on icon "check-circle" at bounding box center [434, 280] width 13 height 13
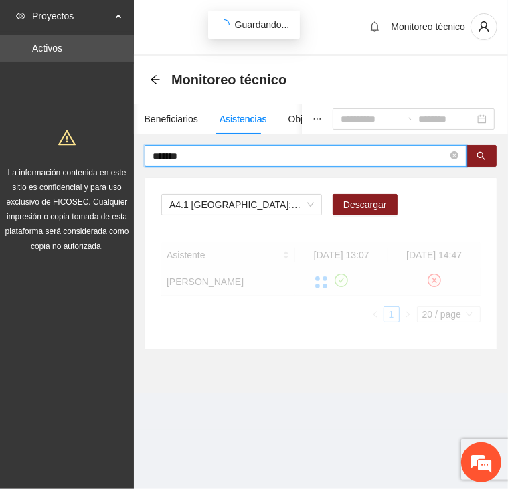
drag, startPoint x: 204, startPoint y: 157, endPoint x: 120, endPoint y: 154, distance: 83.8
click at [120, 154] on section "Proyectos Activos La información contenida en este sitio es confidencial y para…" at bounding box center [254, 244] width 508 height 489
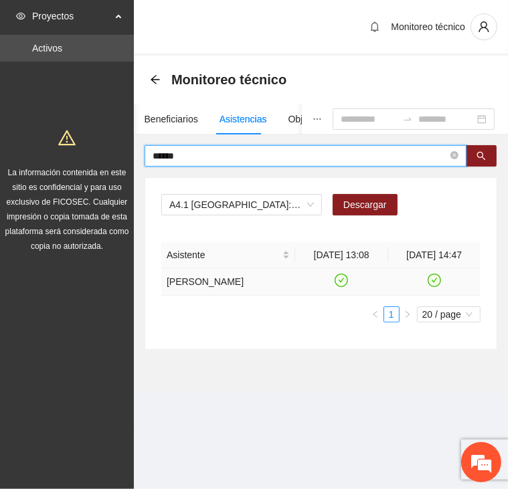
click at [433, 285] on icon "check-circle" at bounding box center [434, 280] width 11 height 11
drag, startPoint x: 178, startPoint y: 155, endPoint x: 119, endPoint y: 158, distance: 59.6
click at [119, 158] on section "Proyectos Activos La información contenida en este sitio es confidencial y para…" at bounding box center [254, 244] width 508 height 489
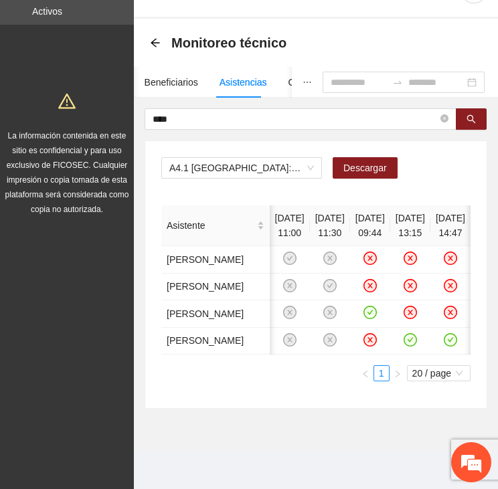
scroll to position [0, 50]
click at [404, 333] on icon "check-circle" at bounding box center [410, 339] width 13 height 13
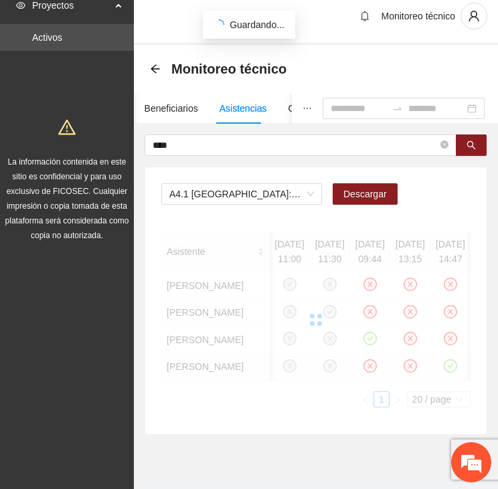
scroll to position [0, 0]
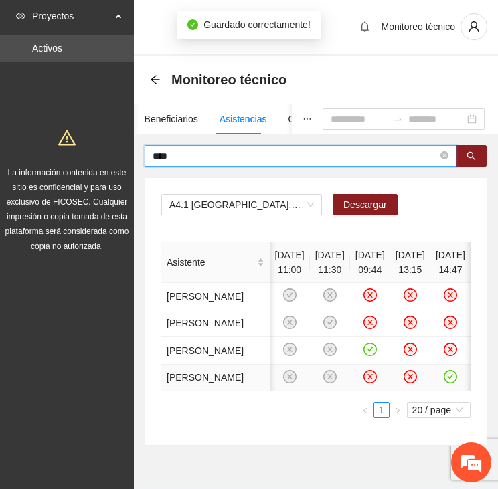
drag, startPoint x: 187, startPoint y: 153, endPoint x: 123, endPoint y: 147, distance: 64.5
click at [123, 147] on section "Proyectos Activos La información contenida en este sitio es confidencial y para…" at bounding box center [249, 263] width 498 height 526
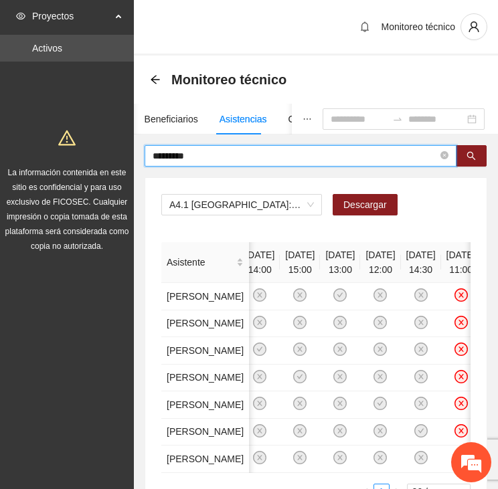
drag, startPoint x: 195, startPoint y: 159, endPoint x: 93, endPoint y: 157, distance: 101.8
click at [88, 153] on section "Proyectos Activos La información contenida en este sitio es confidencial y para…" at bounding box center [249, 304] width 498 height 608
type input "*****"
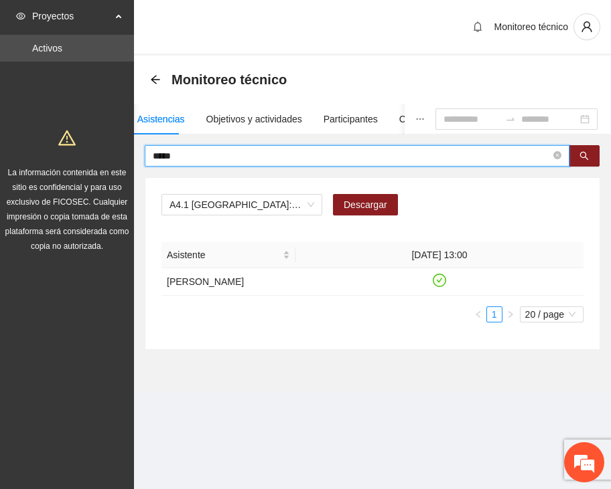
drag, startPoint x: 185, startPoint y: 153, endPoint x: 126, endPoint y: 147, distance: 59.8
click at [126, 147] on section "Proyectos Activos La información contenida en este sitio es confidencial y para…" at bounding box center [305, 244] width 611 height 489
click at [213, 204] on span "A4.1 [GEOGRAPHIC_DATA]: Entrevista Inicial" at bounding box center [241, 205] width 145 height 20
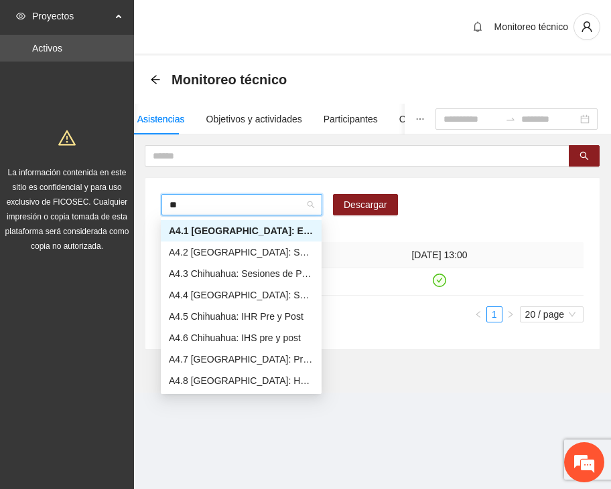
type input "***"
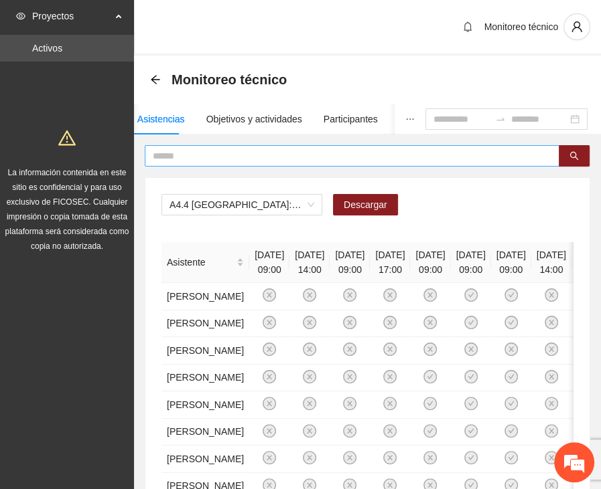
click at [193, 155] on input "text" at bounding box center [347, 156] width 388 height 15
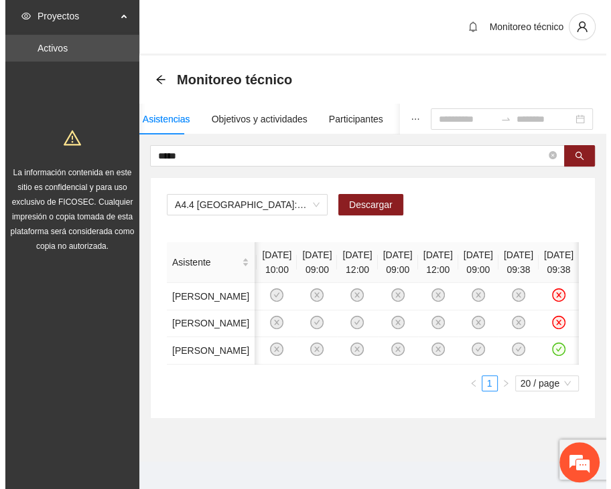
scroll to position [0, 248]
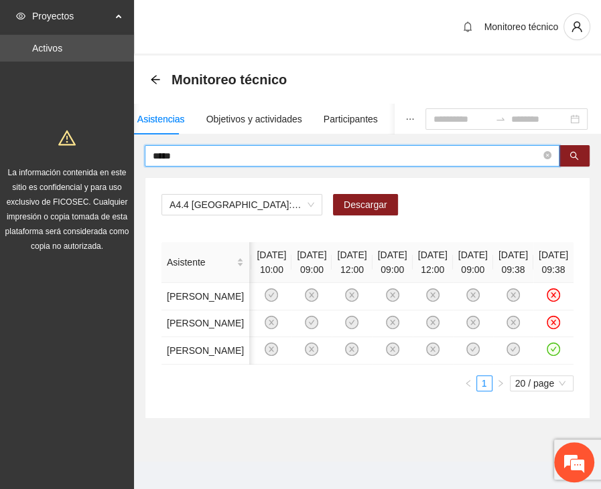
drag, startPoint x: 179, startPoint y: 156, endPoint x: 107, endPoint y: 149, distance: 72.0
click at [107, 149] on section "Proyectos Activos La información contenida en este sitio es confidencial y para…" at bounding box center [300, 249] width 601 height 499
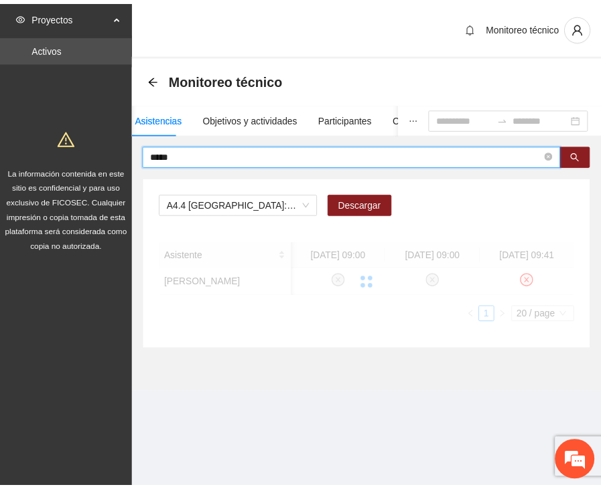
scroll to position [0, 0]
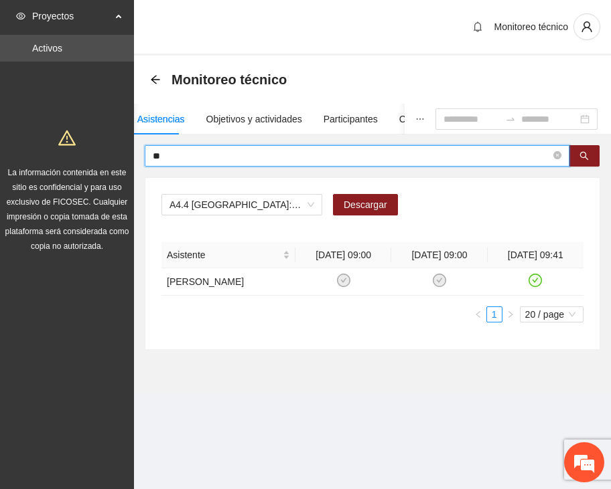
type input "*"
type input "****"
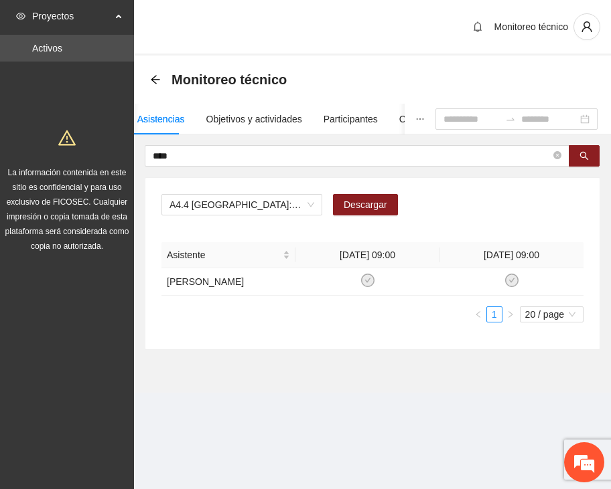
click at [157, 125] on div "Asistencias" at bounding box center [161, 119] width 48 height 15
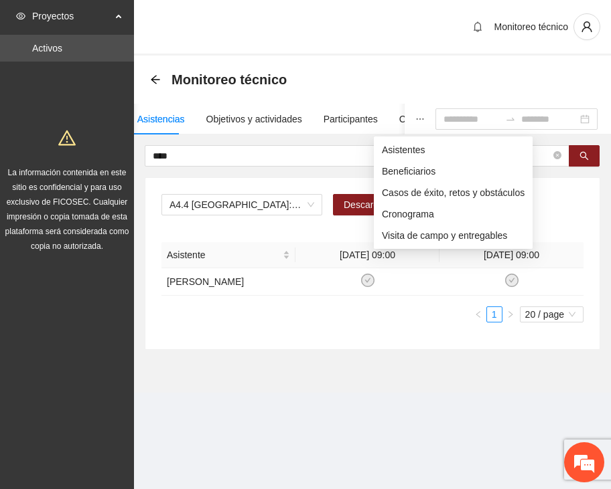
click at [404, 120] on button "button" at bounding box center [419, 119] width 31 height 31
click at [394, 149] on span "Asistentes" at bounding box center [453, 150] width 143 height 15
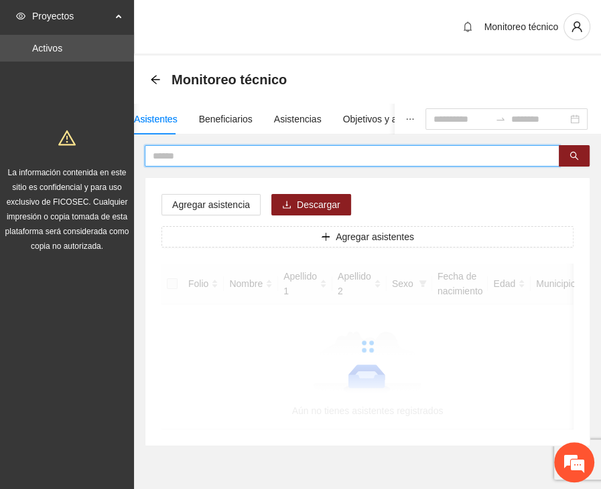
click at [247, 155] on input "text" at bounding box center [347, 156] width 388 height 15
type input "****"
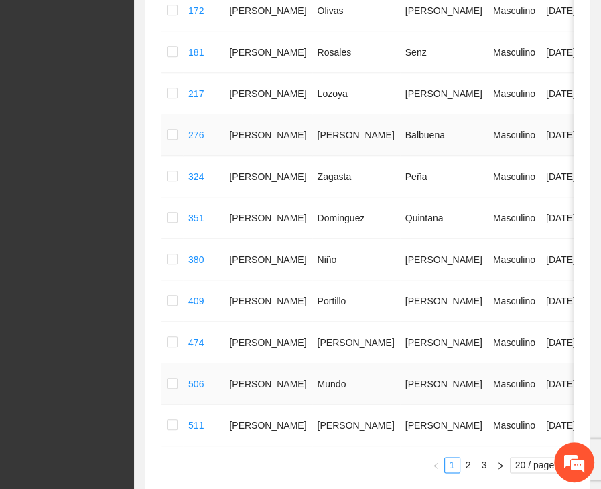
scroll to position [817, 0]
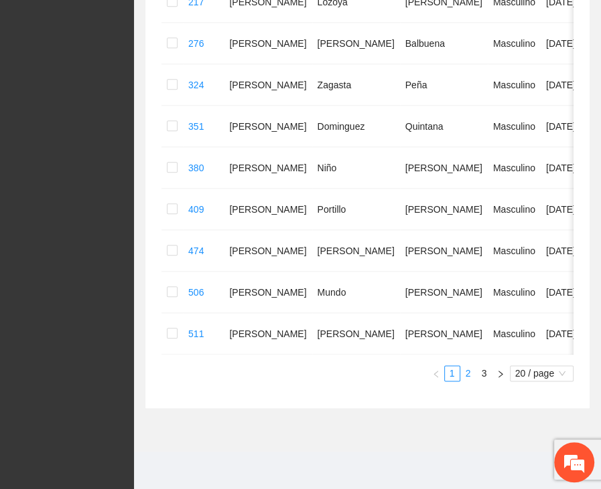
click at [468, 370] on link "2" at bounding box center [468, 373] width 15 height 15
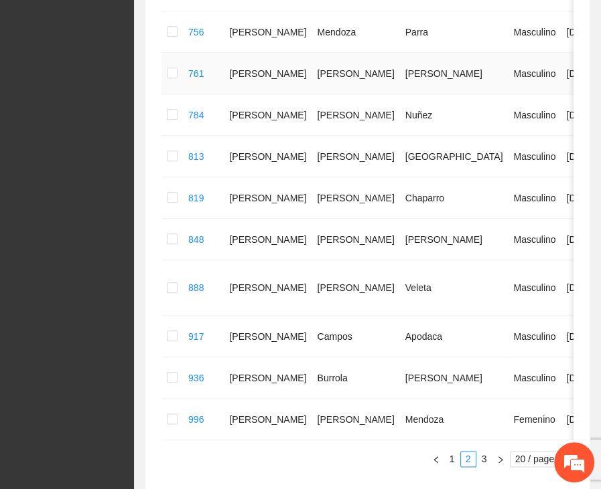
scroll to position [789, 0]
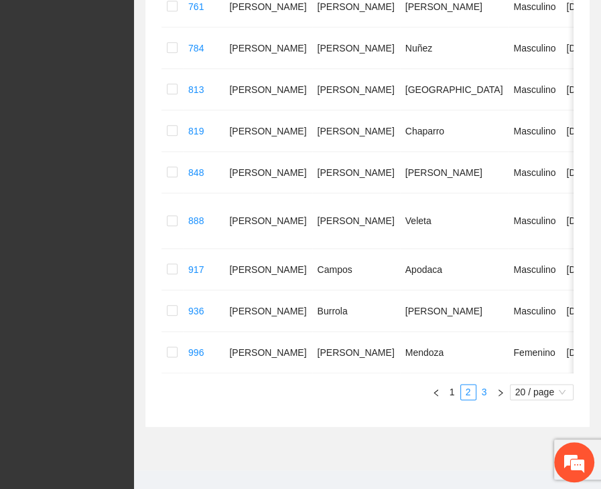
click at [483, 385] on link "3" at bounding box center [484, 392] width 15 height 15
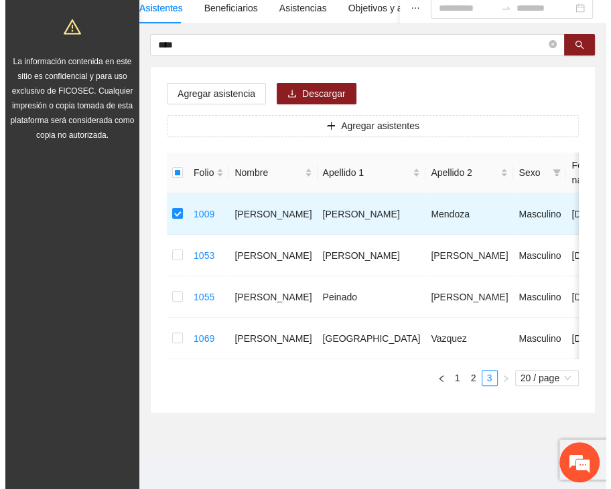
scroll to position [19, 0]
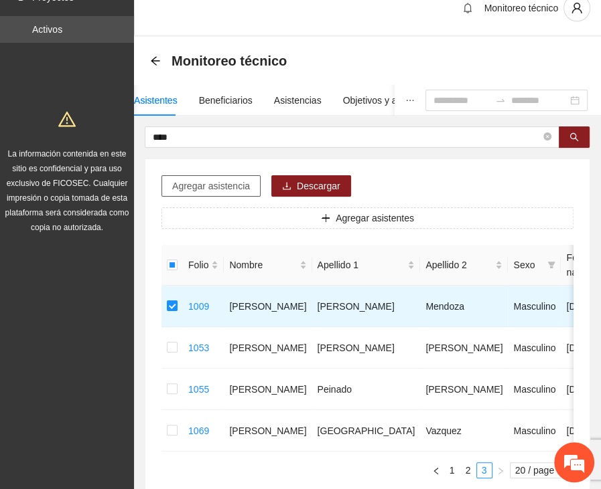
click at [206, 179] on span "Agregar asistencia" at bounding box center [211, 186] width 78 height 15
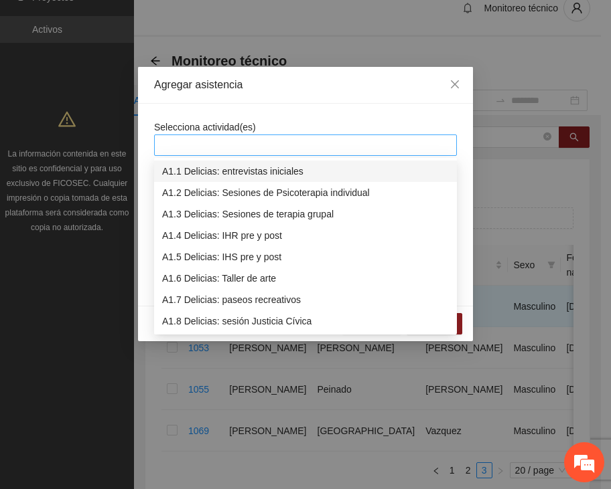
click at [222, 142] on div at bounding box center [305, 145] width 296 height 16
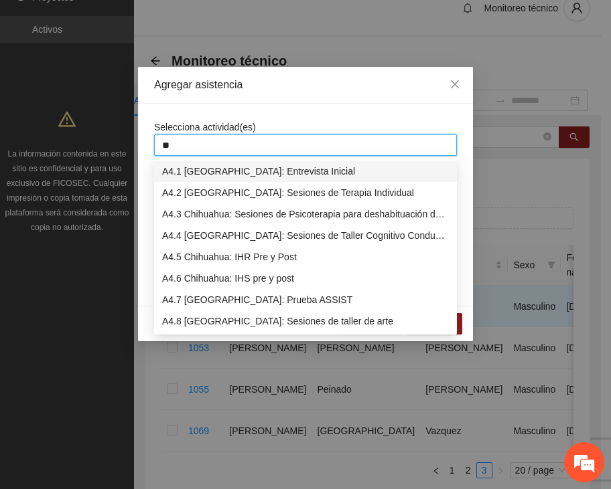
type input "***"
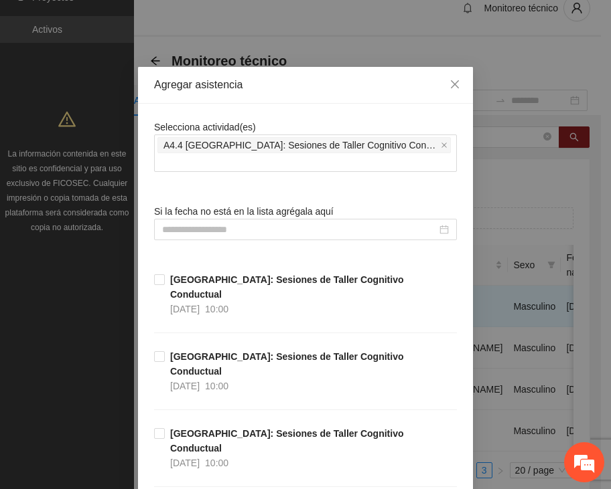
click at [225, 222] on input at bounding box center [299, 229] width 275 height 15
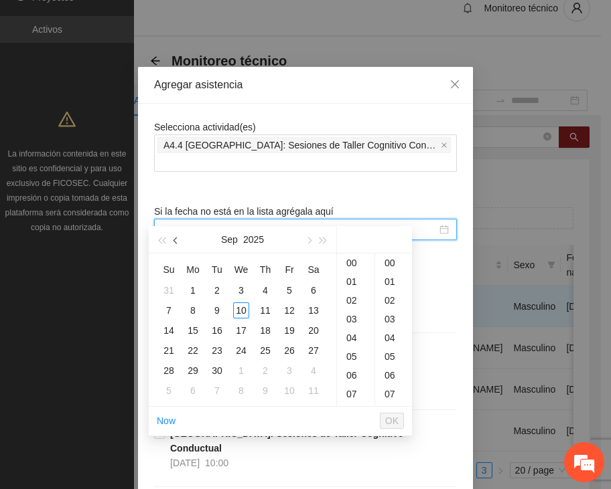
click at [173, 243] on button "button" at bounding box center [176, 239] width 15 height 27
click at [310, 289] on div "2" at bounding box center [313, 291] width 16 height 16
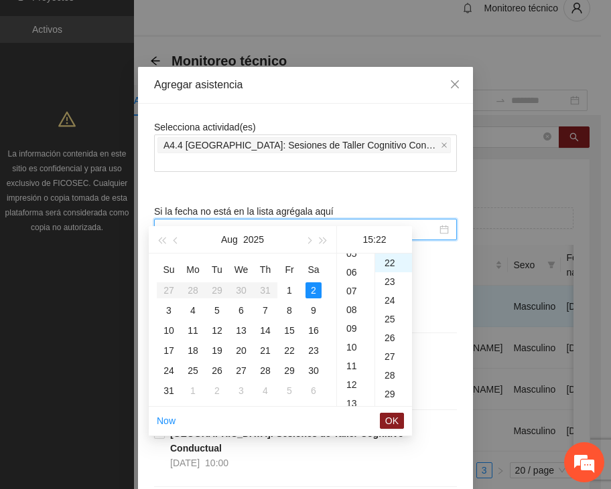
scroll to position [0, 0]
click at [362, 344] on div "04" at bounding box center [355, 338] width 37 height 19
click at [354, 355] on div "09" at bounding box center [355, 356] width 37 height 19
click at [390, 262] on div "00" at bounding box center [393, 263] width 37 height 19
type input "**********"
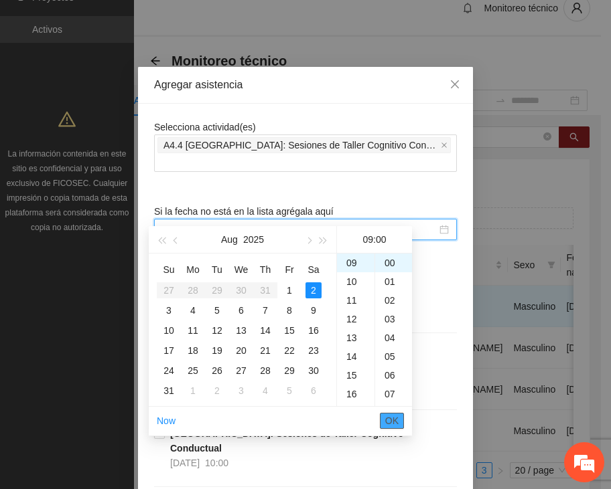
click at [394, 422] on span "OK" at bounding box center [391, 421] width 13 height 15
click at [287, 222] on input "**********" at bounding box center [299, 229] width 275 height 15
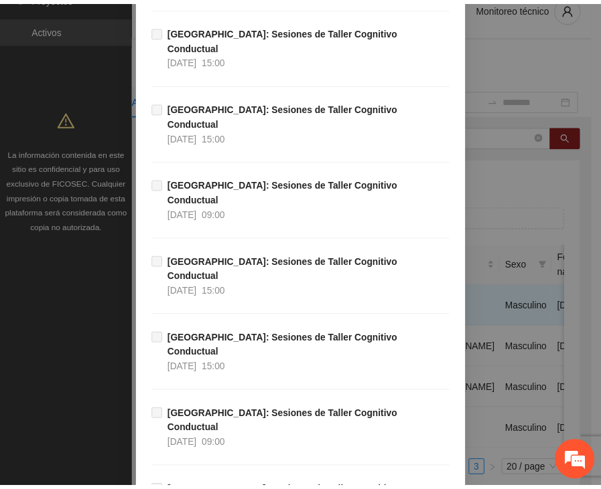
scroll to position [1792, 0]
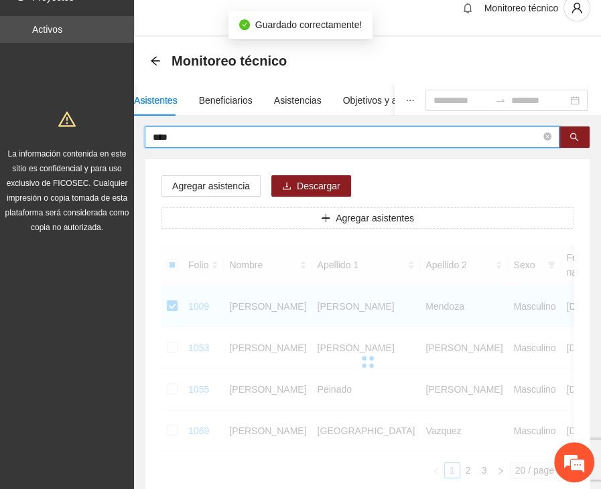
drag, startPoint x: 184, startPoint y: 137, endPoint x: 97, endPoint y: 131, distance: 87.2
click at [97, 131] on section "Proyectos Activos La información contenida en este sitio es confidencial y para…" at bounding box center [300, 283] width 601 height 605
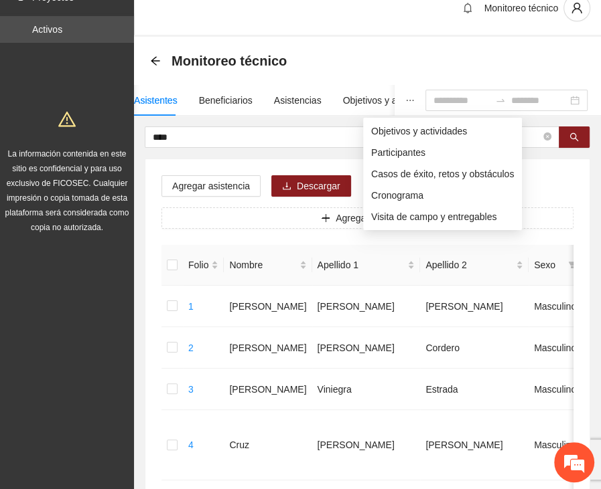
click at [394, 96] on button "button" at bounding box center [409, 100] width 31 height 31
click at [405, 100] on icon "ellipsis" at bounding box center [409, 100] width 9 height 9
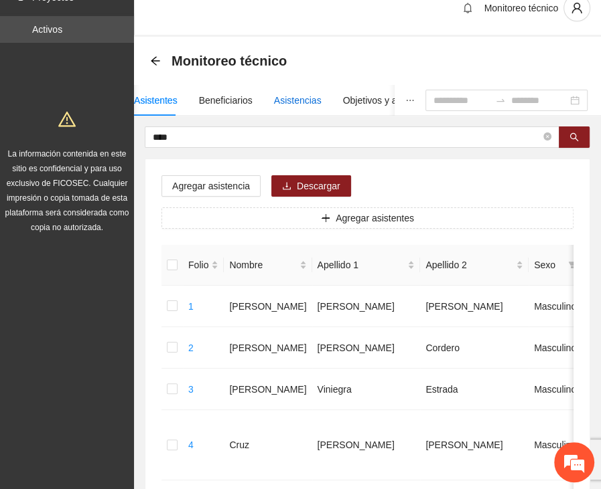
click at [308, 96] on div "Asistencias" at bounding box center [298, 100] width 48 height 15
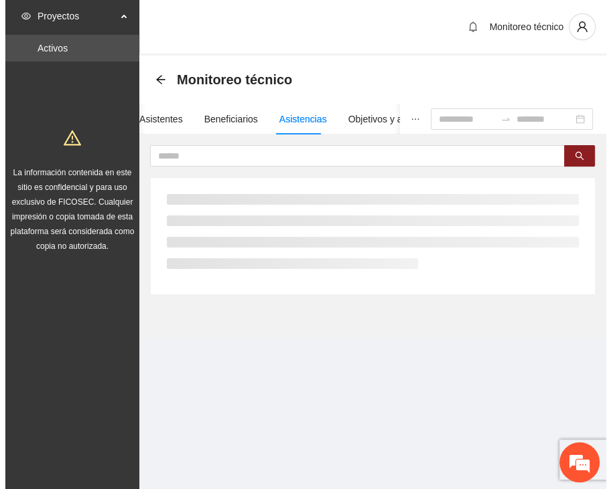
scroll to position [0, 0]
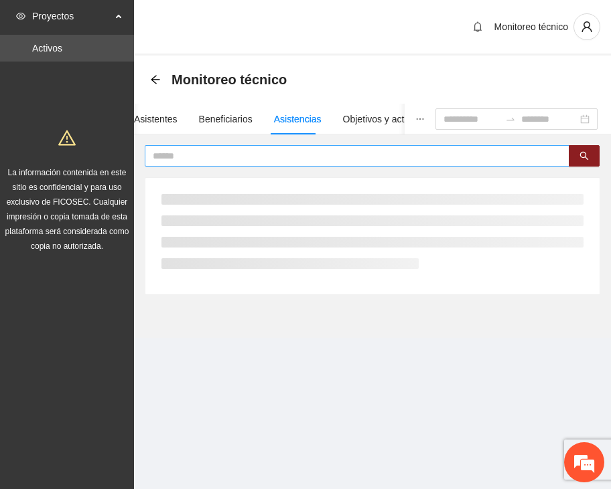
click at [219, 156] on input "text" at bounding box center [352, 156] width 398 height 15
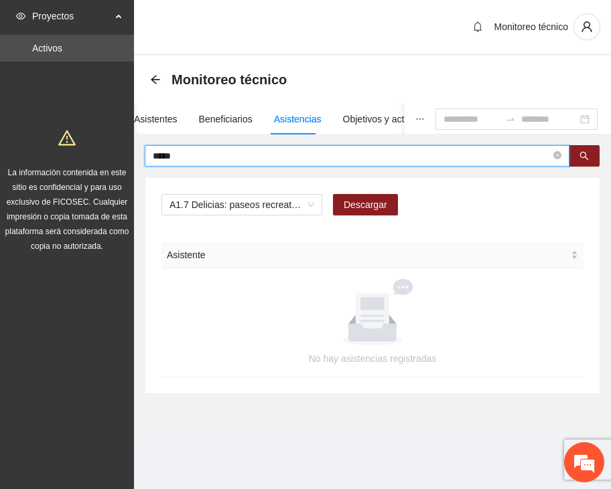
drag, startPoint x: 121, startPoint y: 159, endPoint x: 110, endPoint y: 159, distance: 10.7
click at [110, 159] on section "Proyectos Activos La información contenida en este sitio es confidencial y para…" at bounding box center [305, 244] width 611 height 489
type input "******"
drag, startPoint x: 177, startPoint y: 157, endPoint x: 146, endPoint y: 157, distance: 30.8
click at [146, 157] on span "******" at bounding box center [357, 155] width 424 height 21
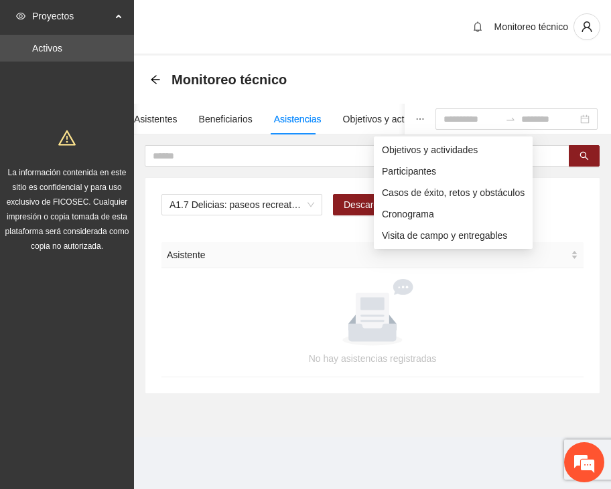
click at [404, 112] on button "button" at bounding box center [419, 119] width 31 height 31
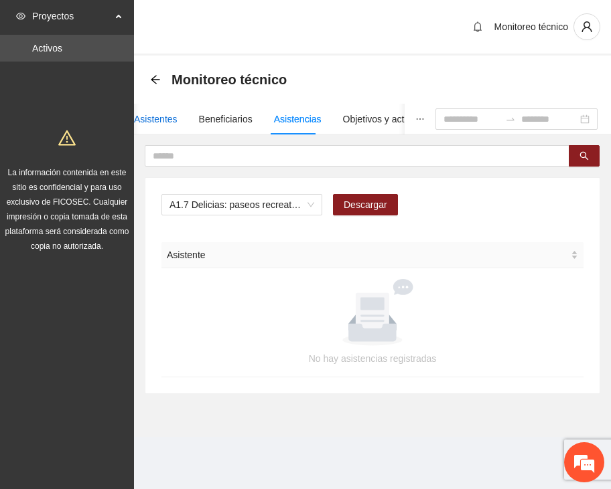
click at [151, 122] on div "Asistentes" at bounding box center [156, 119] width 44 height 15
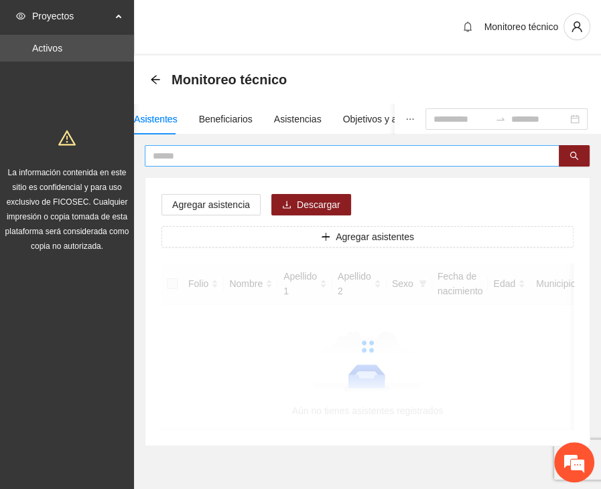
click at [181, 155] on input "text" at bounding box center [347, 156] width 388 height 15
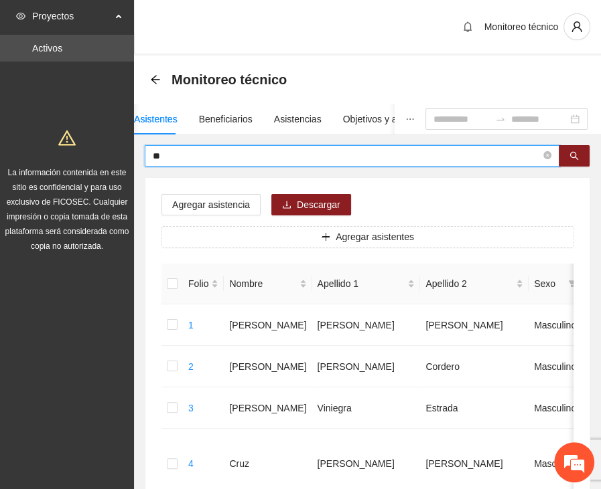
type input "*"
type input "******"
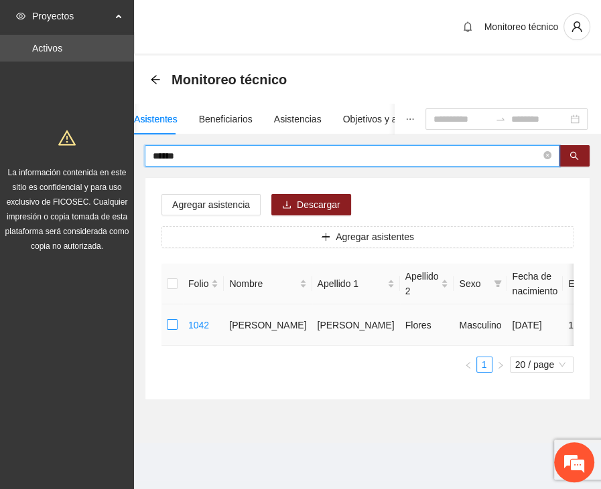
click at [169, 324] on label at bounding box center [172, 325] width 11 height 15
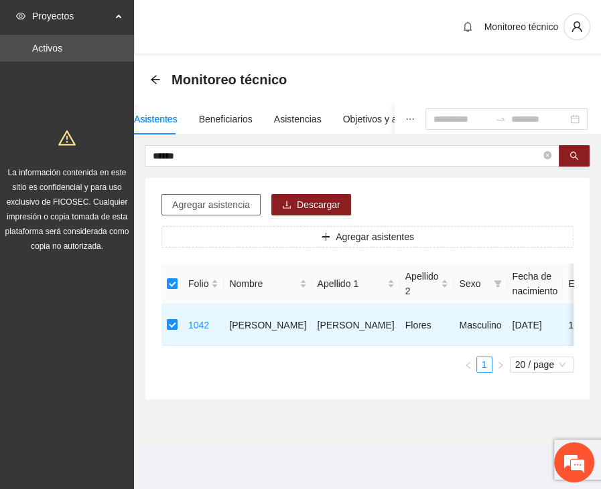
click at [202, 202] on span "Agregar asistencia" at bounding box center [211, 205] width 78 height 15
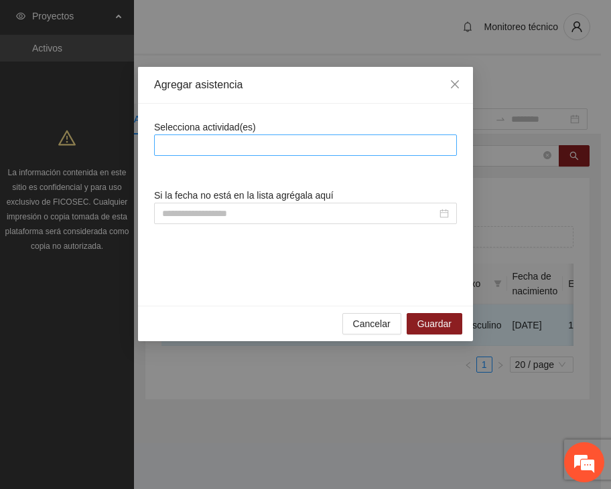
click at [258, 151] on div at bounding box center [305, 145] width 296 height 16
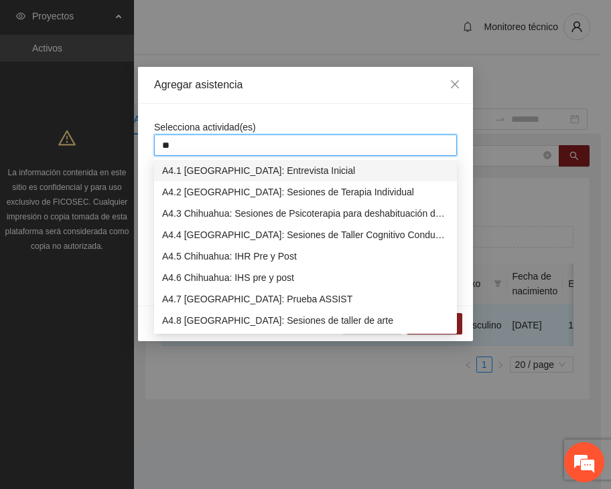
type input "***"
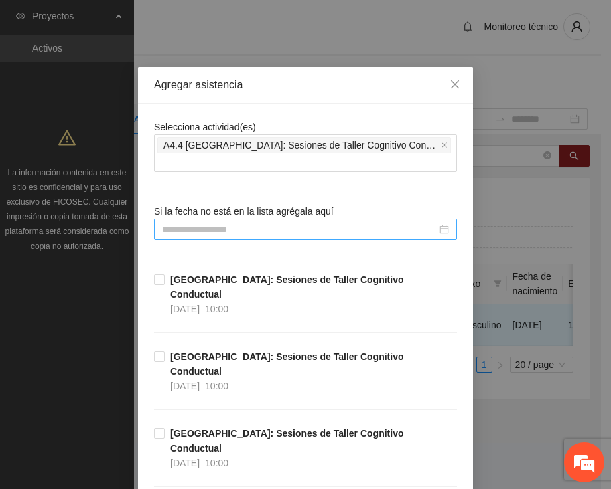
click at [236, 222] on input at bounding box center [299, 229] width 275 height 15
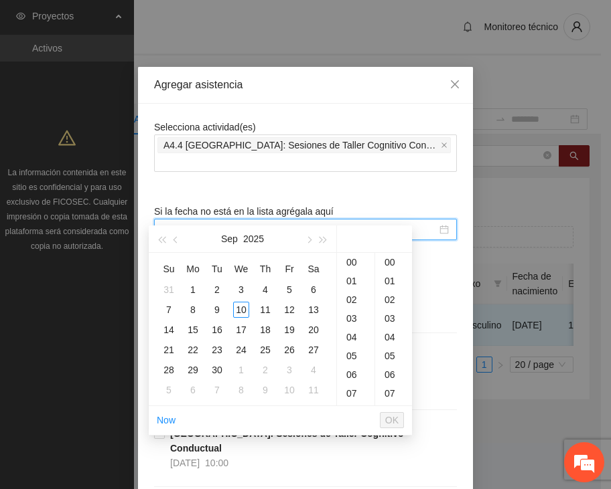
type input "**********"
click at [175, 238] on span "button" at bounding box center [176, 240] width 7 height 7
click at [307, 287] on div "2" at bounding box center [313, 290] width 16 height 16
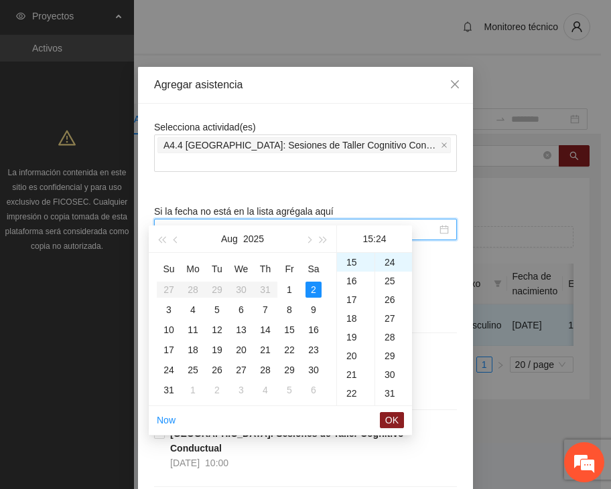
scroll to position [450, 0]
click at [349, 279] on div "09" at bounding box center [355, 284] width 37 height 19
drag, startPoint x: 388, startPoint y: 262, endPoint x: 423, endPoint y: 341, distance: 86.6
click at [387, 261] on div "00" at bounding box center [393, 262] width 37 height 19
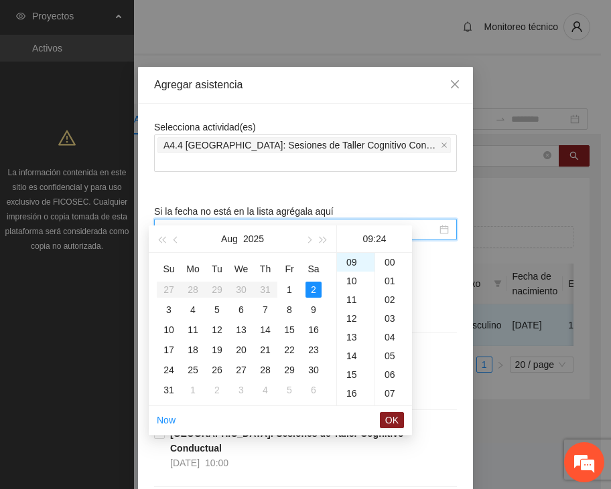
type input "**********"
click at [392, 419] on span "OK" at bounding box center [391, 420] width 13 height 15
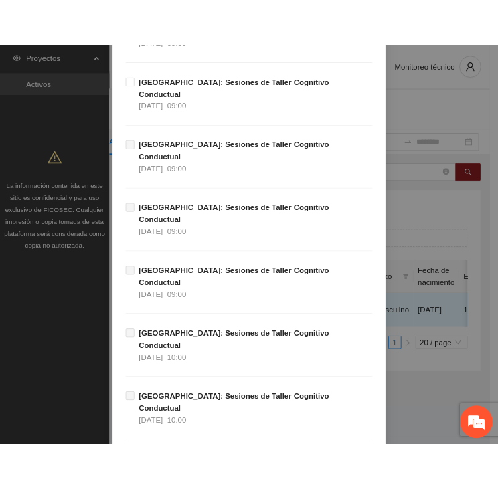
scroll to position [1821, 0]
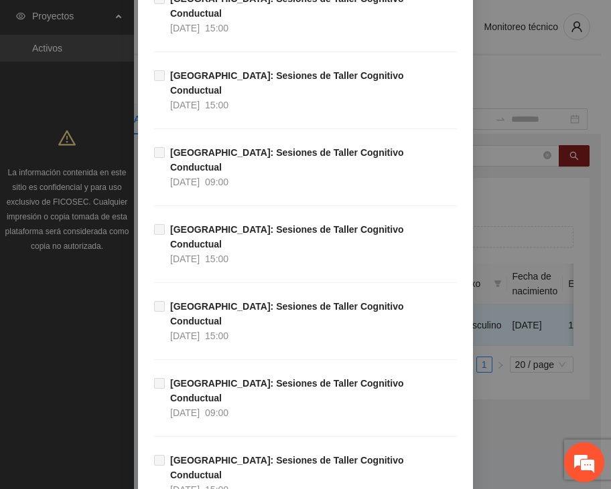
click at [517, 188] on div "**********" at bounding box center [305, 244] width 611 height 489
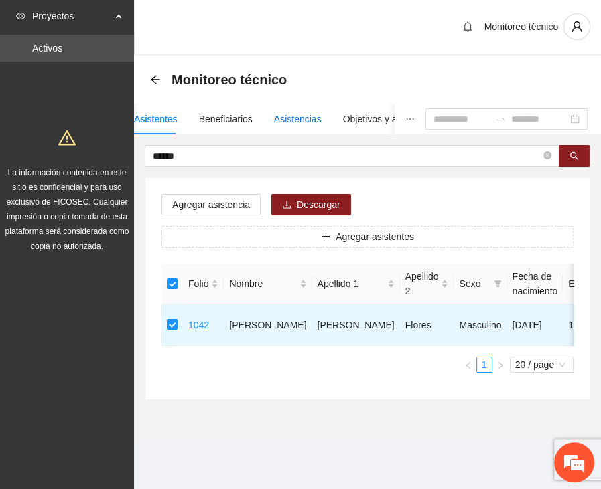
click at [289, 114] on div "Asistencias" at bounding box center [298, 119] width 48 height 15
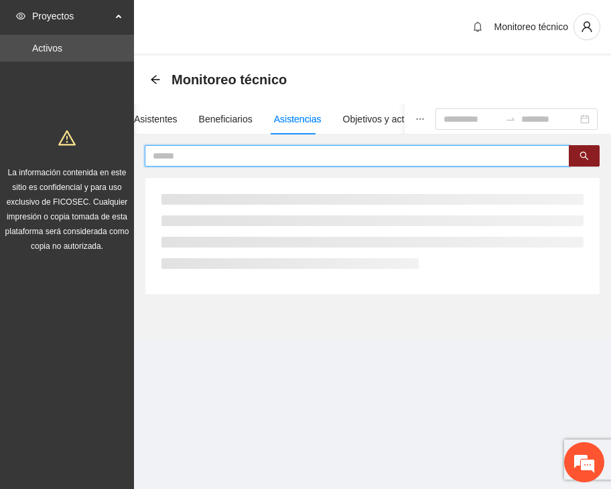
click at [206, 154] on input "text" at bounding box center [352, 156] width 398 height 15
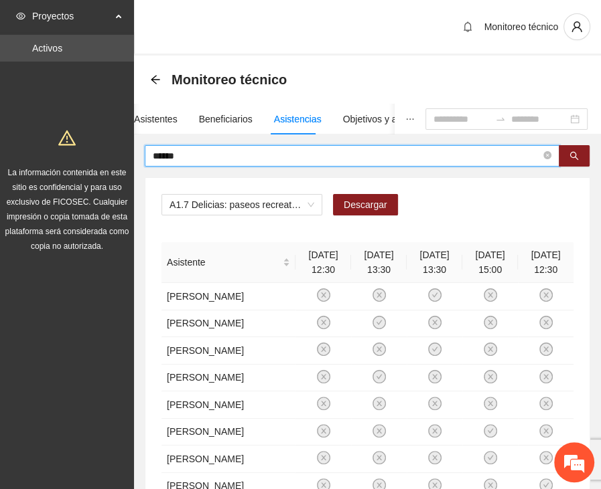
type input "******"
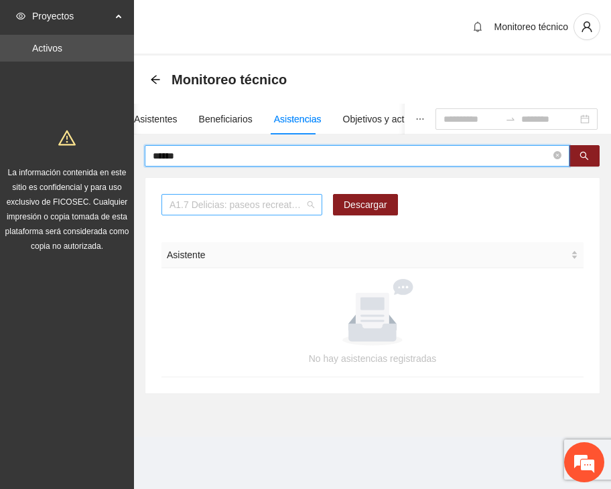
click at [226, 201] on span "A1.7 Delicias: paseos recreativos" at bounding box center [241, 205] width 145 height 20
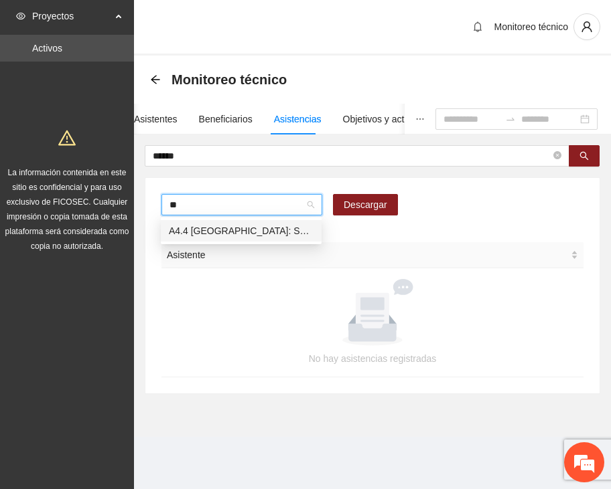
type input "***"
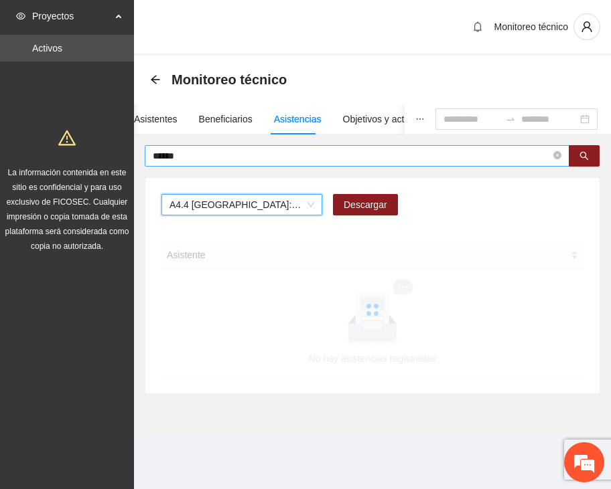
click at [226, 158] on input "******" at bounding box center [352, 156] width 398 height 15
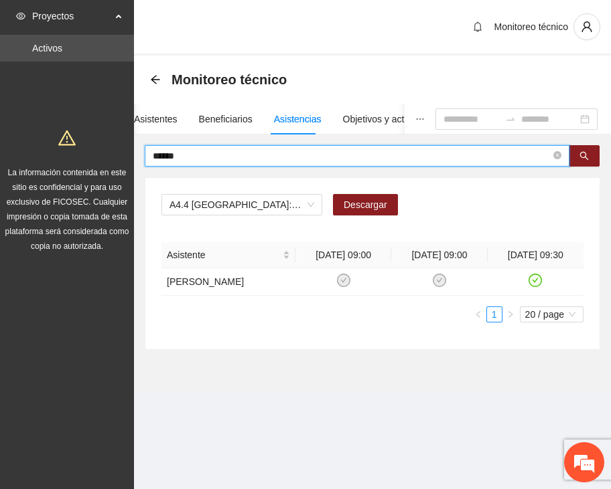
drag, startPoint x: 187, startPoint y: 154, endPoint x: 108, endPoint y: 159, distance: 78.5
click at [108, 159] on section "Proyectos Activos La información contenida en este sitio es confidencial y para…" at bounding box center [305, 244] width 611 height 489
drag, startPoint x: 161, startPoint y: 144, endPoint x: 129, endPoint y: 141, distance: 32.9
click at [129, 141] on section "Proyectos Activos La información contenida en este sitio es confidencial y para…" at bounding box center [305, 244] width 611 height 489
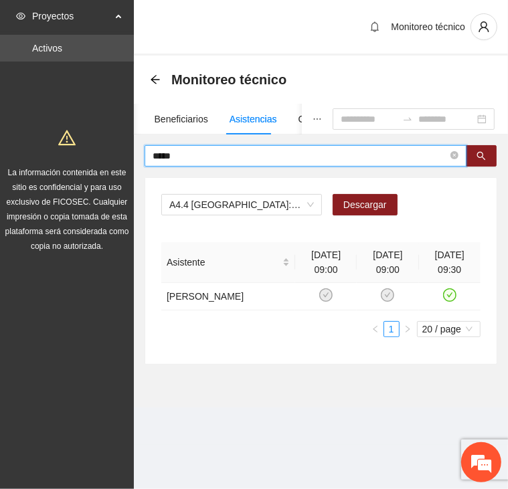
drag, startPoint x: 186, startPoint y: 153, endPoint x: 121, endPoint y: 163, distance: 66.3
click at [121, 164] on section "Proyectos Activos La información contenida en este sitio es confidencial y para…" at bounding box center [254, 244] width 508 height 489
type input "*****"
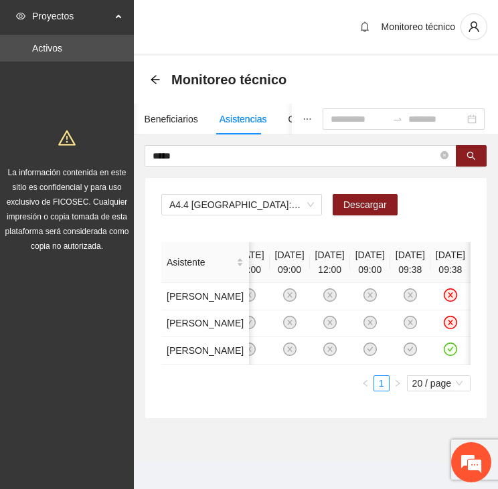
scroll to position [0, 351]
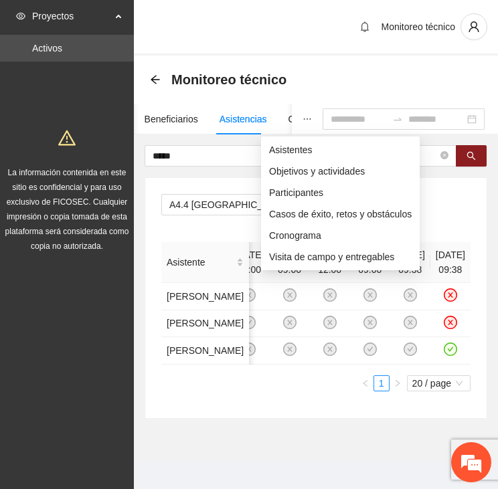
click at [304, 119] on icon "ellipsis" at bounding box center [307, 119] width 7 height 1
click at [275, 149] on span "Asistentes" at bounding box center [340, 150] width 143 height 15
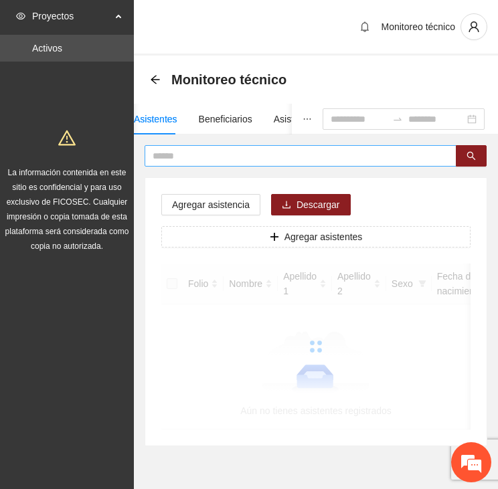
click at [198, 149] on input "text" at bounding box center [295, 156] width 285 height 15
type input "*****"
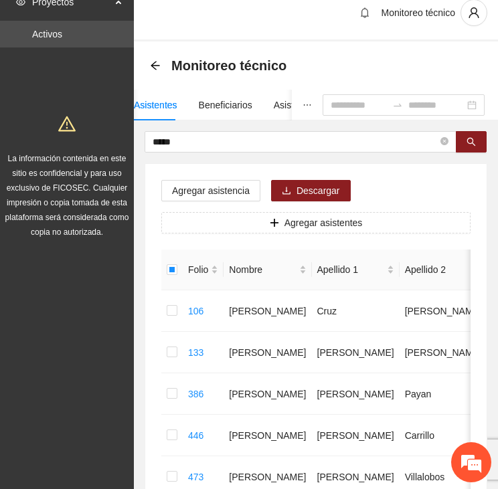
scroll to position [0, 0]
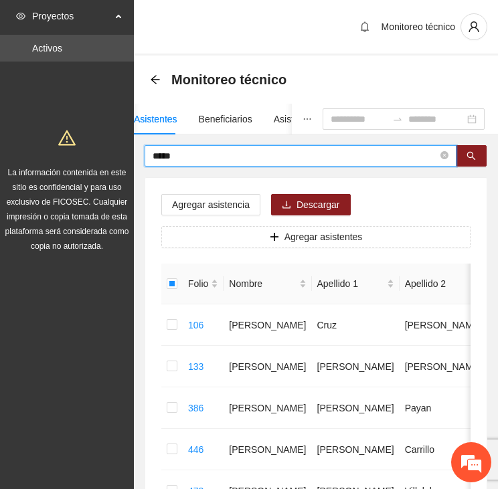
drag, startPoint x: 204, startPoint y: 155, endPoint x: 134, endPoint y: 156, distance: 69.6
click at [134, 156] on div "***** Agregar asistencia Descargar Agregar asistentes Folio Nombre Apellido 1 A…" at bounding box center [316, 480] width 364 height 670
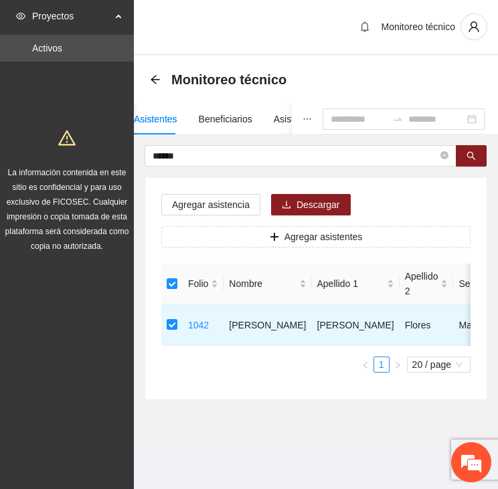
drag, startPoint x: 185, startPoint y: 157, endPoint x: 131, endPoint y: 164, distance: 55.3
click at [131, 164] on section "Proyectos Activos La información contenida en este sitio es confidencial y para…" at bounding box center [249, 244] width 498 height 489
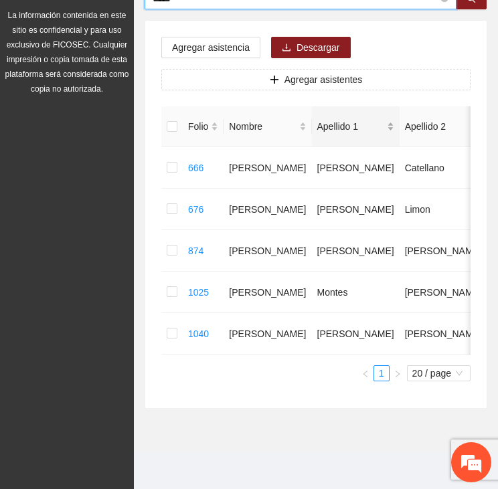
scroll to position [180, 0]
click at [165, 272] on td at bounding box center [171, 293] width 21 height 42
click at [157, 262] on div "Agregar asistencia Descargar Agregar asistentes Folio Nombre Apellido 1 Apellid…" at bounding box center [315, 215] width 341 height 388
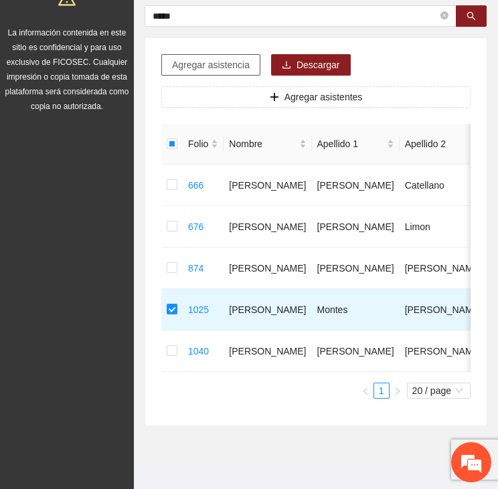
scroll to position [113, 0]
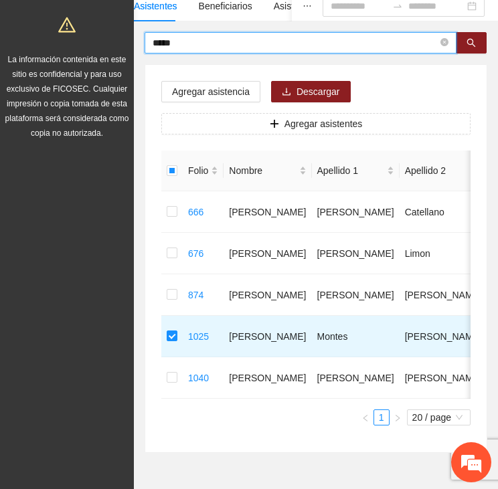
drag, startPoint x: 180, startPoint y: 38, endPoint x: 135, endPoint y: 45, distance: 45.4
click at [135, 45] on div "***** Agregar asistencia Descargar Agregar asistentes Folio Nombre Apellido 1 A…" at bounding box center [316, 242] width 364 height 421
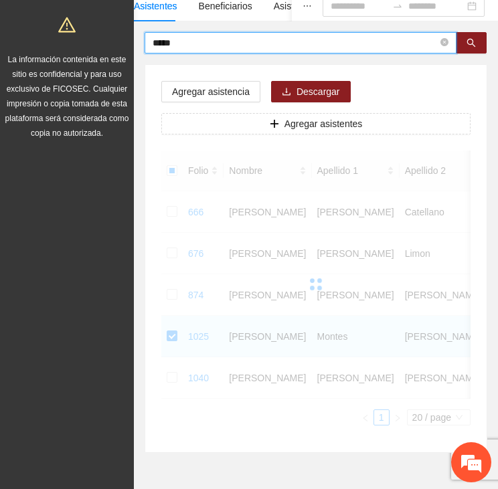
scroll to position [56, 0]
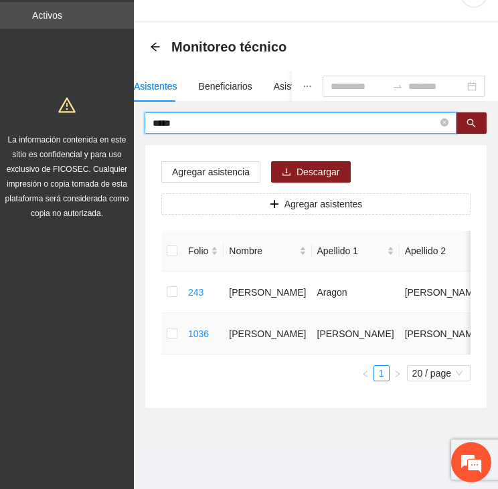
click at [165, 317] on td at bounding box center [171, 334] width 21 height 42
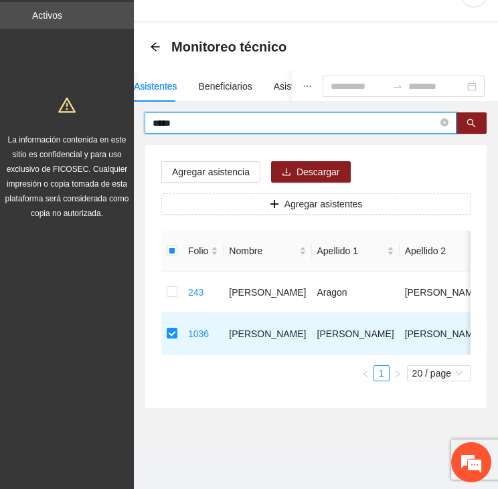
drag, startPoint x: 189, startPoint y: 100, endPoint x: 106, endPoint y: 101, distance: 83.0
click at [106, 101] on section "Proyectos Activos La información contenida en este sitio es confidencial y para…" at bounding box center [249, 228] width 498 height 522
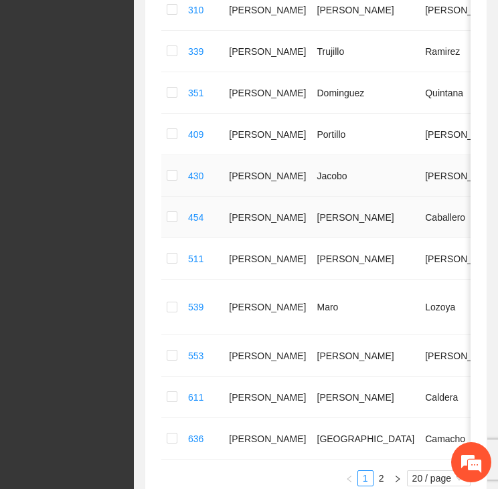
scroll to position [789, 0]
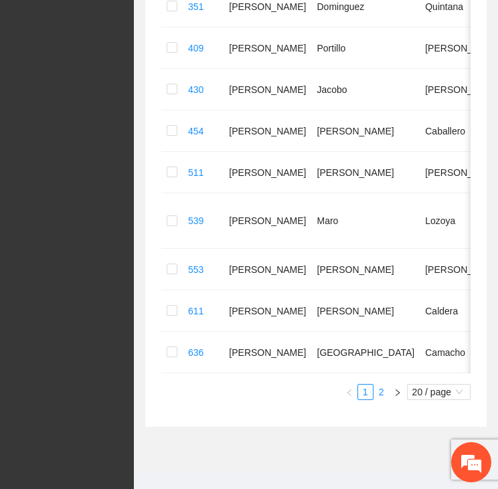
click at [379, 385] on link "2" at bounding box center [381, 392] width 15 height 15
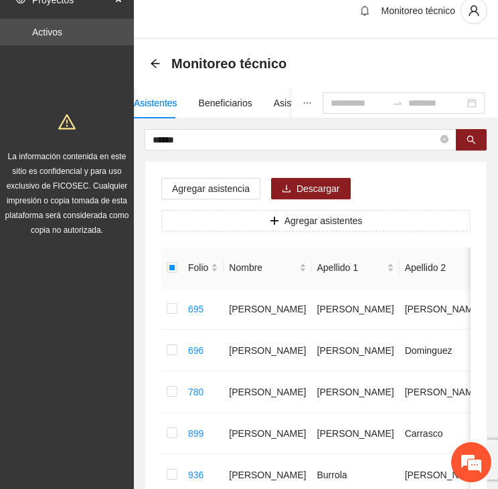
scroll to position [0, 0]
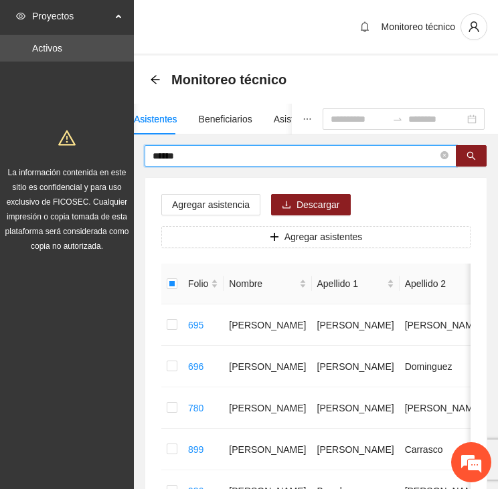
drag, startPoint x: 198, startPoint y: 154, endPoint x: 145, endPoint y: 157, distance: 53.7
click at [147, 157] on span "******" at bounding box center [301, 155] width 312 height 21
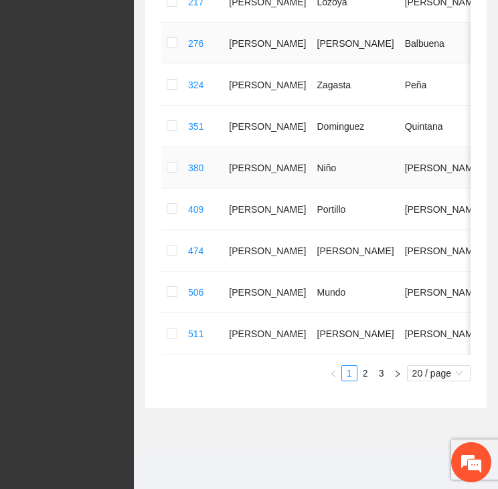
scroll to position [817, 0]
click at [364, 373] on link "2" at bounding box center [365, 373] width 15 height 15
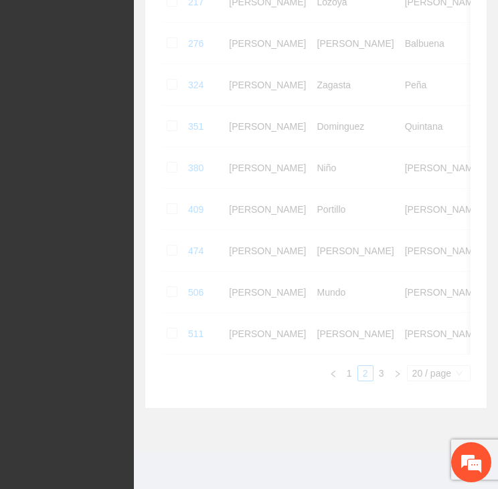
scroll to position [789, 0]
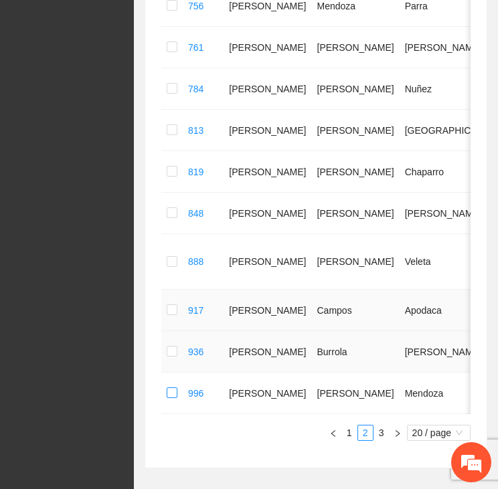
scroll to position [722, 0]
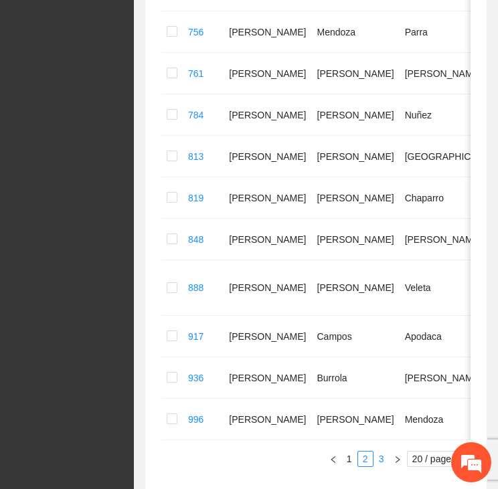
click at [380, 452] on link "3" at bounding box center [381, 459] width 15 height 15
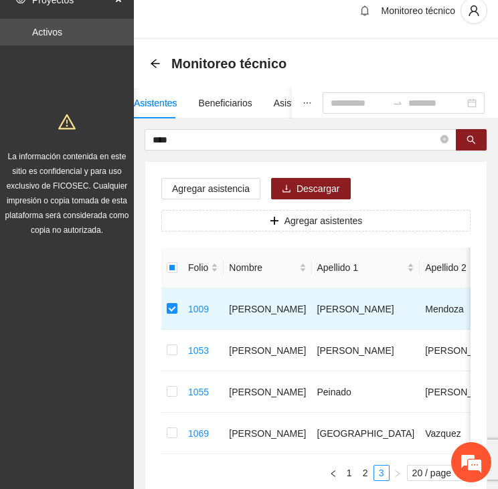
scroll to position [0, 0]
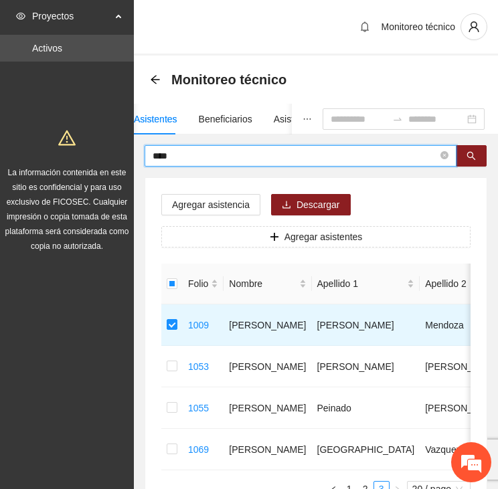
drag, startPoint x: 196, startPoint y: 158, endPoint x: 130, endPoint y: 160, distance: 65.6
click at [130, 160] on section "Proyectos Activos La información contenida en este sitio es confidencial y para…" at bounding box center [249, 302] width 498 height 605
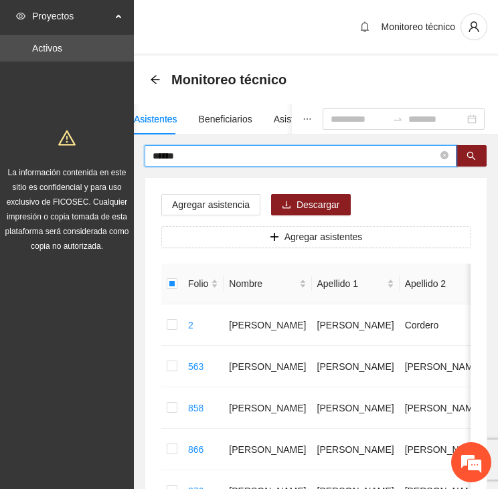
drag, startPoint x: 203, startPoint y: 154, endPoint x: 126, endPoint y: 149, distance: 77.1
click at [126, 149] on section "Proyectos Activos La información contenida en este sitio es confidencial y para…" at bounding box center [249, 385] width 498 height 771
type input "*****"
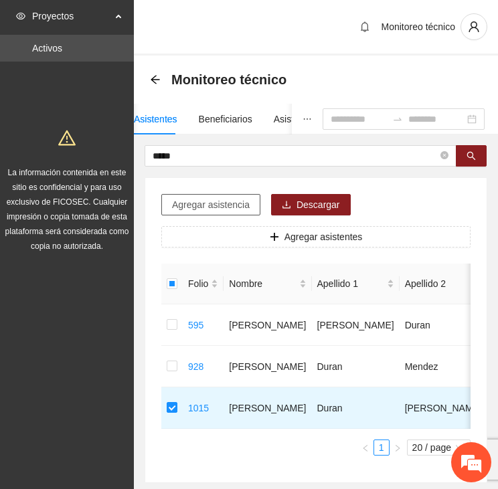
click at [209, 208] on span "Agregar asistencia" at bounding box center [211, 205] width 78 height 15
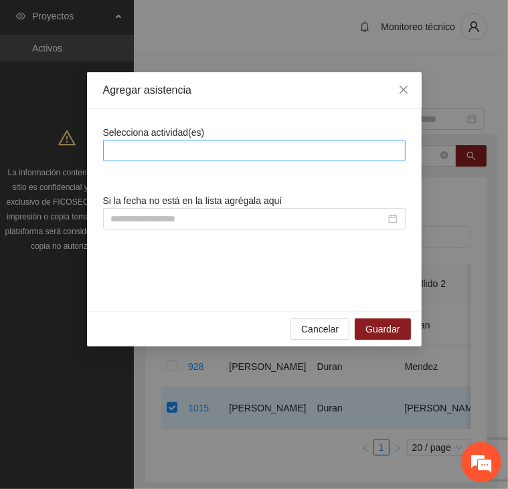
click at [228, 148] on div at bounding box center [254, 151] width 296 height 16
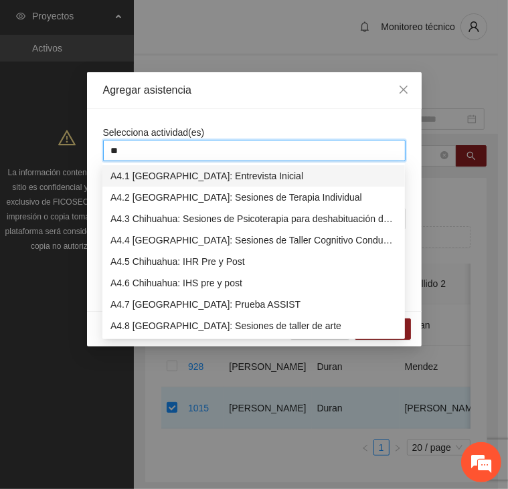
type input "***"
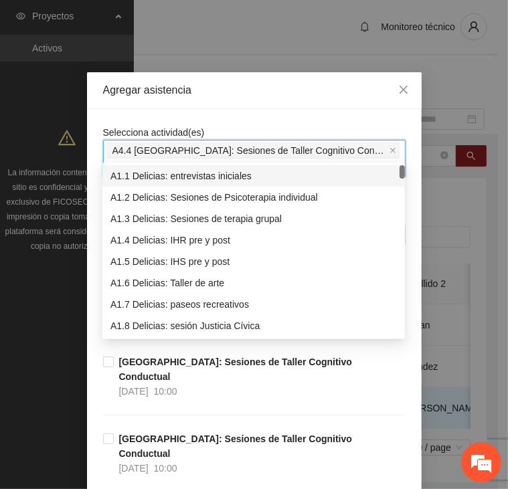
click at [271, 106] on div "Agregar asistencia" at bounding box center [254, 90] width 335 height 37
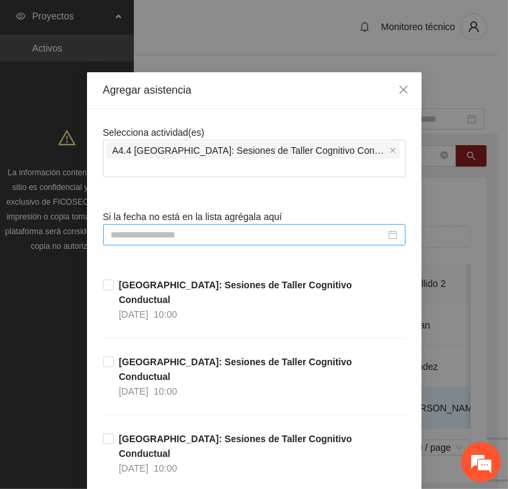
click at [220, 228] on input at bounding box center [248, 235] width 275 height 15
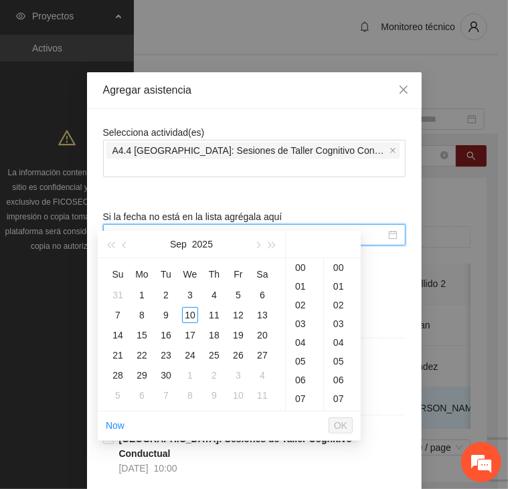
type input "**********"
click at [123, 246] on span "button" at bounding box center [126, 245] width 7 height 7
click at [254, 312] on div "9" at bounding box center [262, 315] width 16 height 16
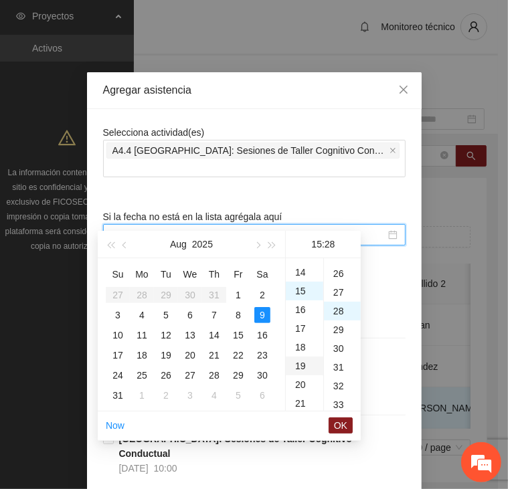
scroll to position [525, 0]
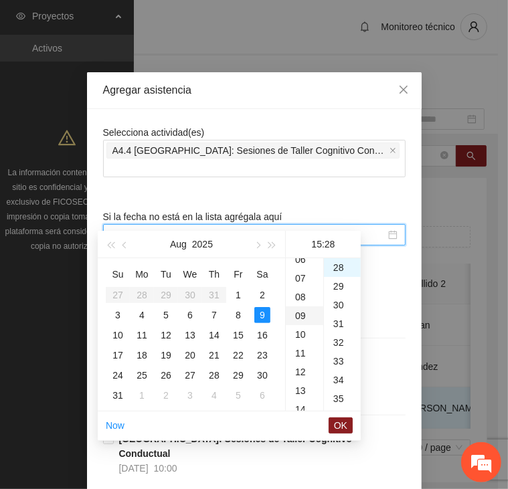
click at [303, 311] on div "09" at bounding box center [304, 316] width 37 height 19
click at [338, 264] on div "00" at bounding box center [342, 267] width 37 height 19
type input "**********"
click at [342, 420] on span "OK" at bounding box center [340, 425] width 13 height 15
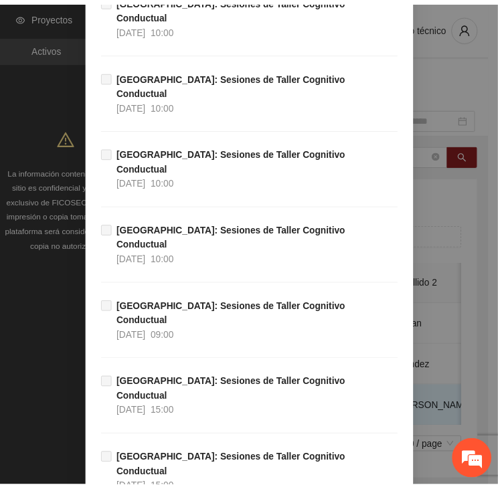
scroll to position [1798, 0]
